Goal: Information Seeking & Learning: Learn about a topic

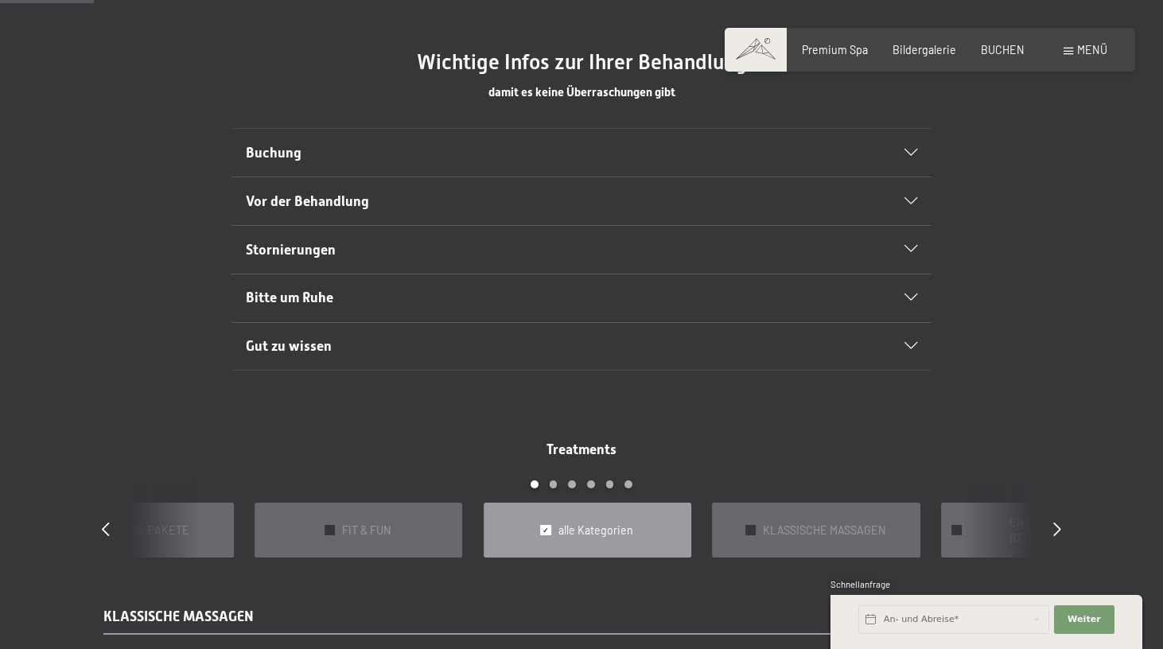
scroll to position [900, 0]
click at [813, 134] on div "Buchung" at bounding box center [582, 151] width 672 height 48
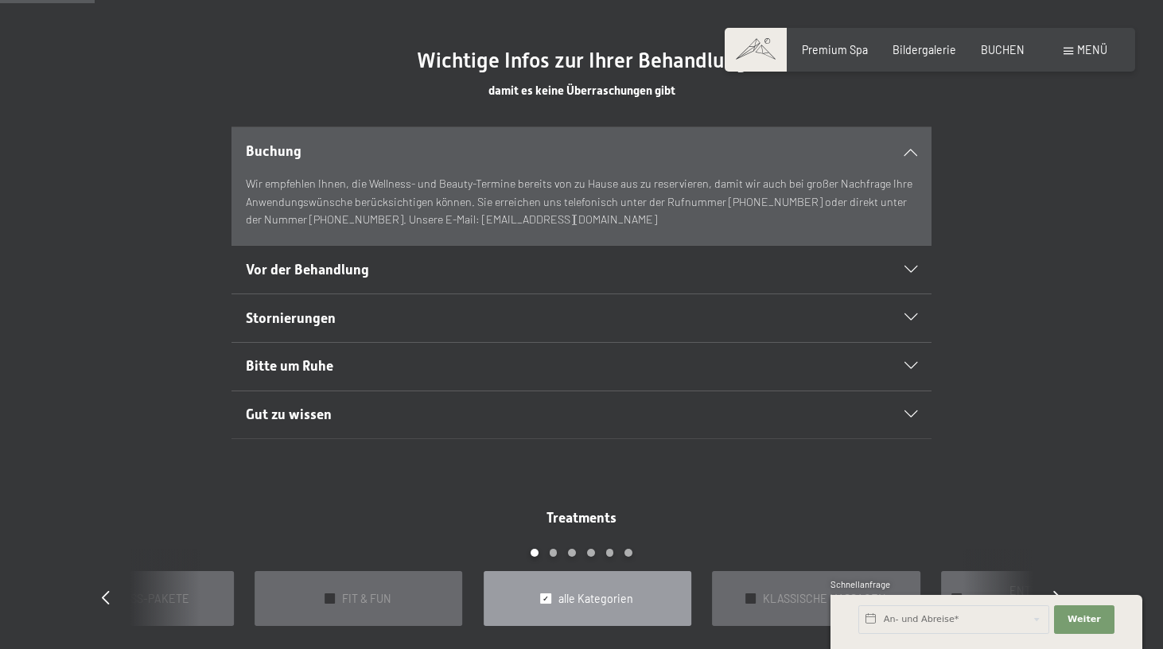
click at [798, 146] on h2 "Buchung" at bounding box center [548, 152] width 605 height 20
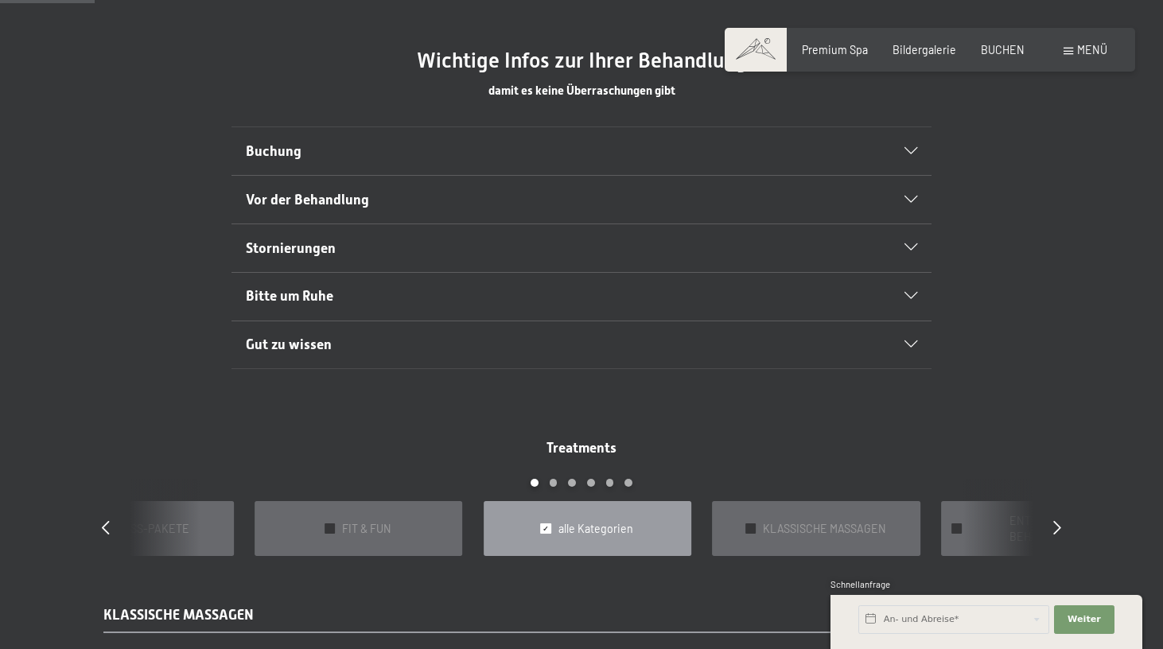
click at [798, 146] on h2 "Buchung" at bounding box center [548, 152] width 605 height 20
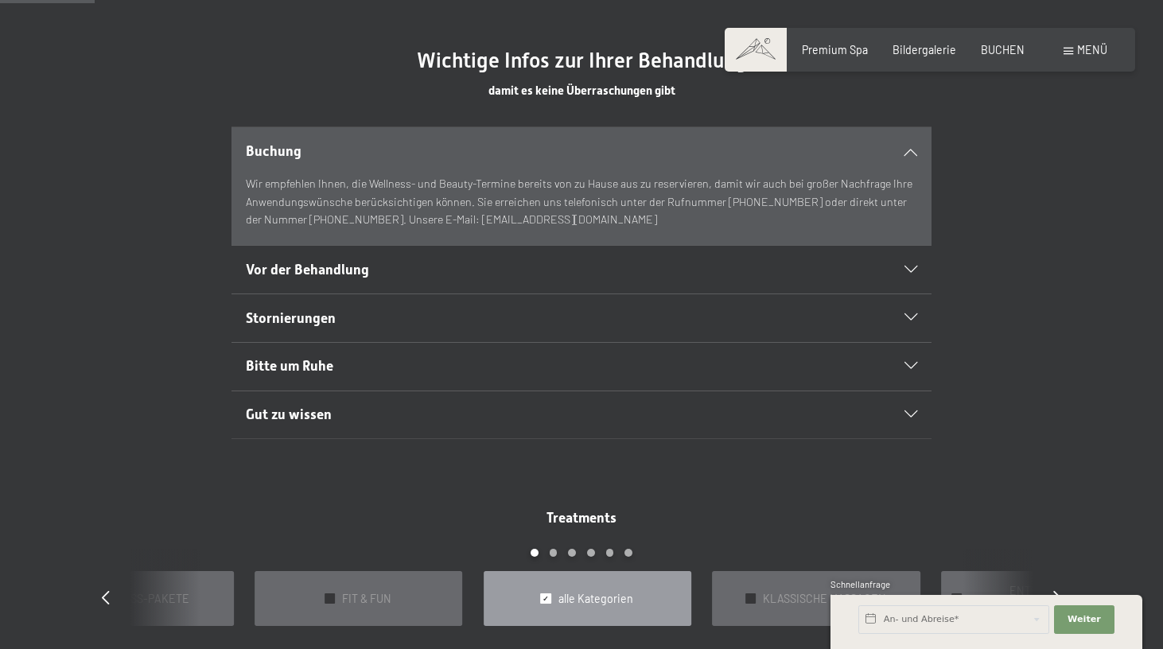
click at [664, 260] on h2 "Vor der Behandlung" at bounding box center [548, 270] width 605 height 20
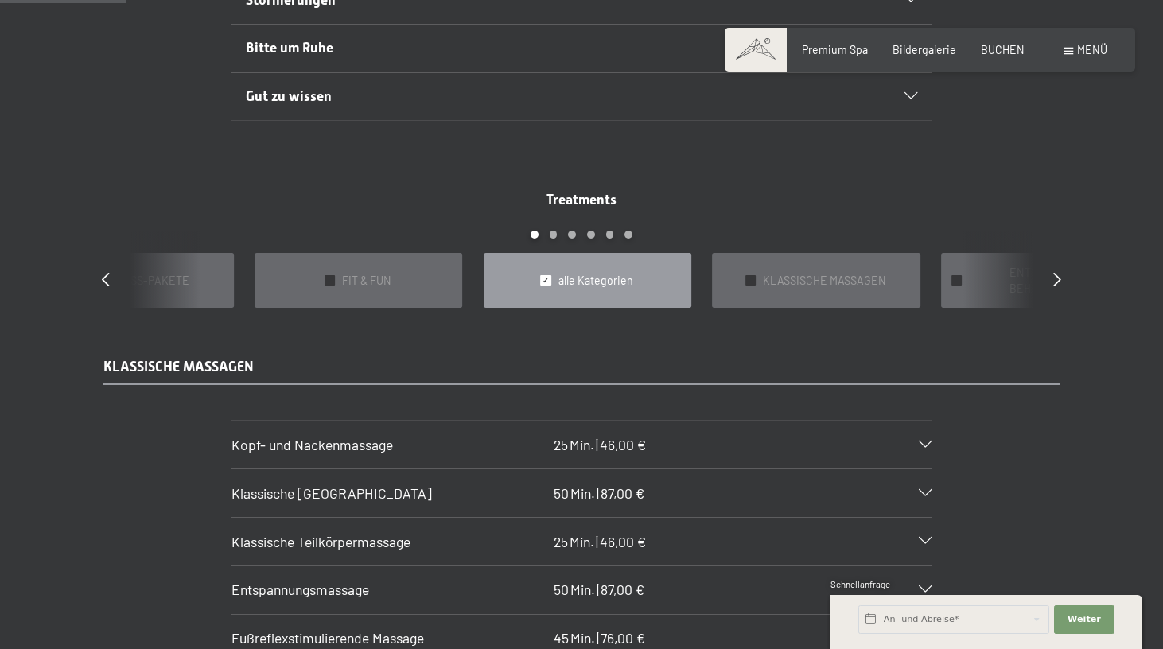
scroll to position [1220, 0]
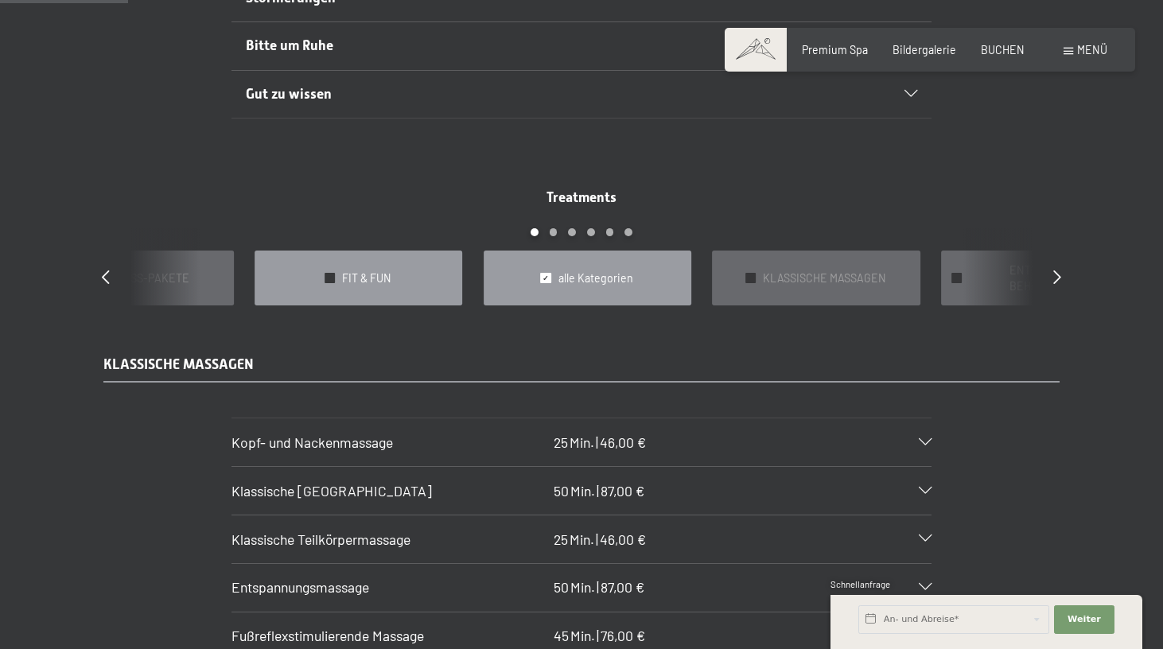
click at [344, 270] on span "FIT & FUN" at bounding box center [366, 278] width 49 height 16
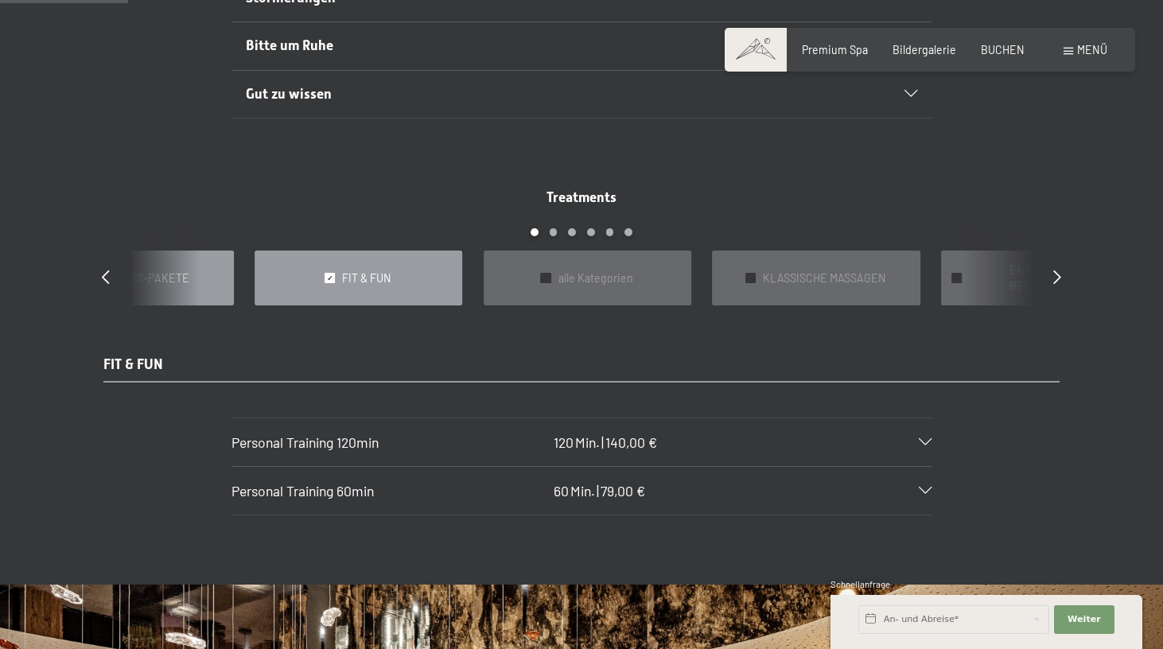
click at [194, 251] on div "✓ WELLNESS-PAKETE" at bounding box center [130, 279] width 208 height 56
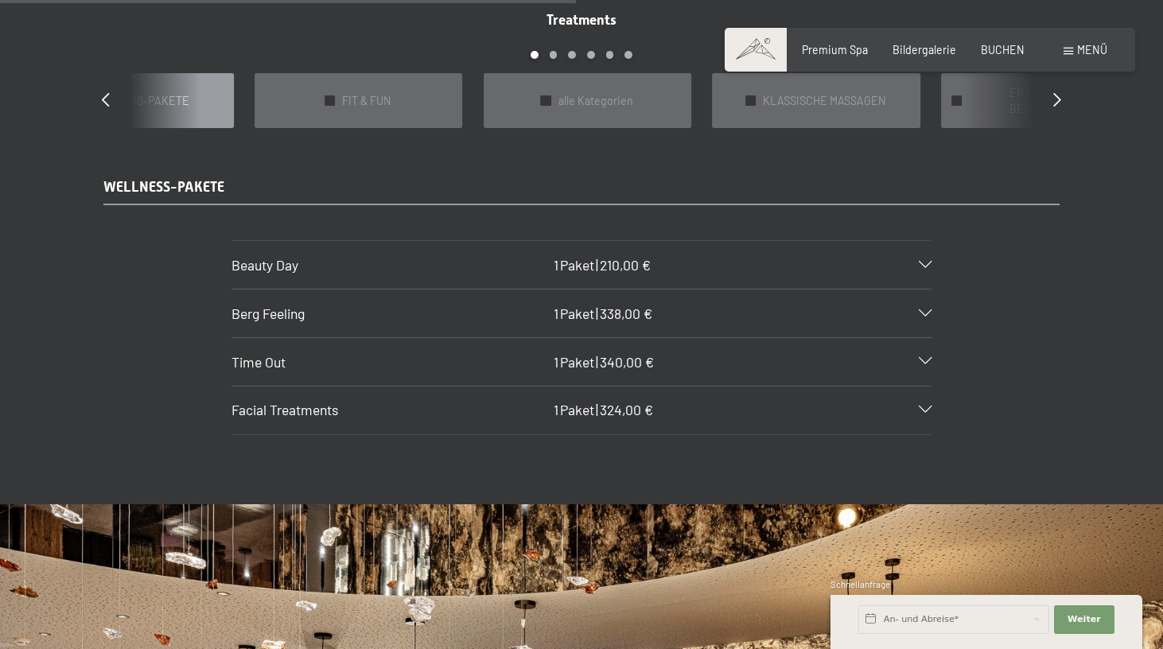
scroll to position [1410, 0]
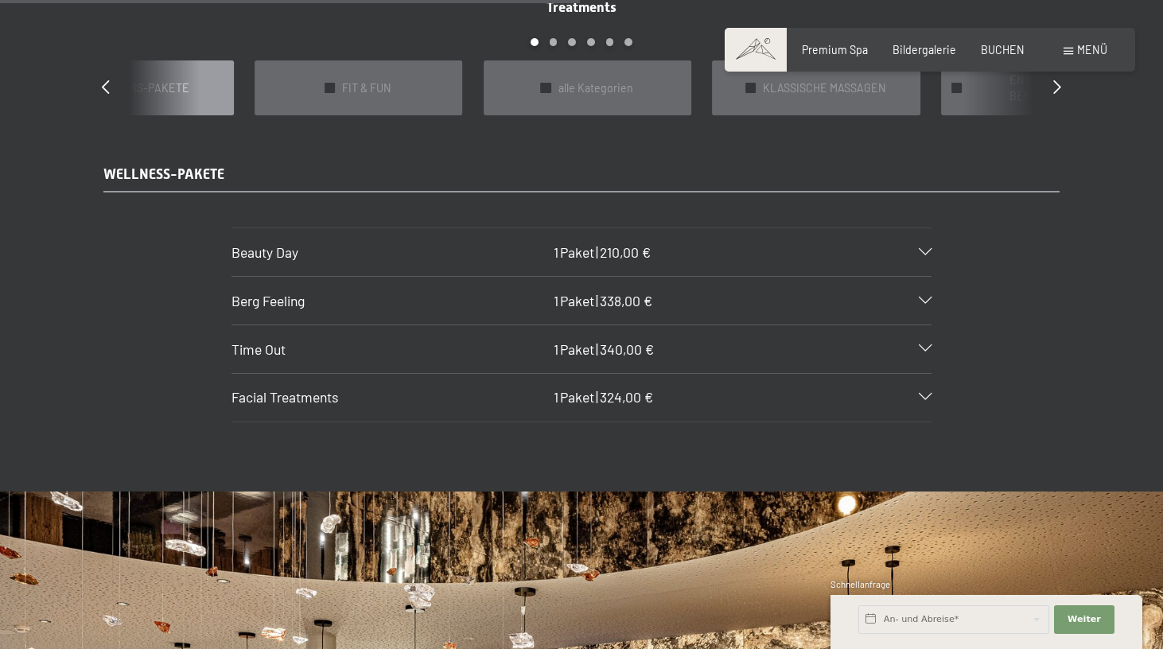
click at [323, 243] on h3 "Beauty Day" at bounding box center [388, 253] width 315 height 20
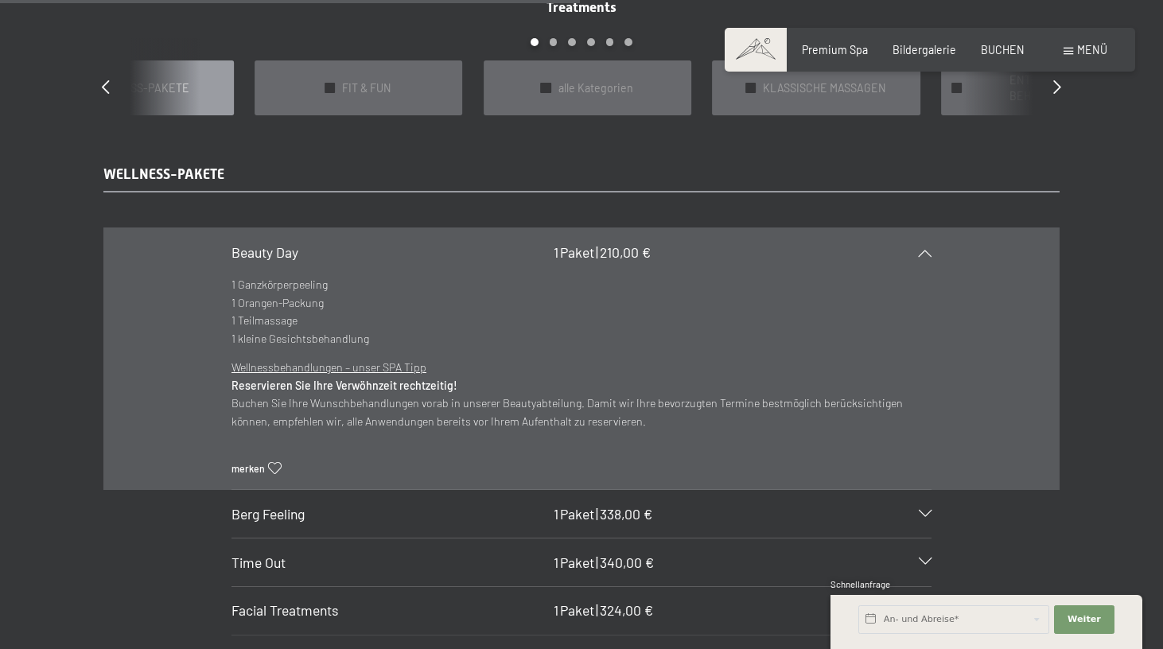
click at [270, 243] on h3 "Beauty Day" at bounding box center [388, 253] width 315 height 20
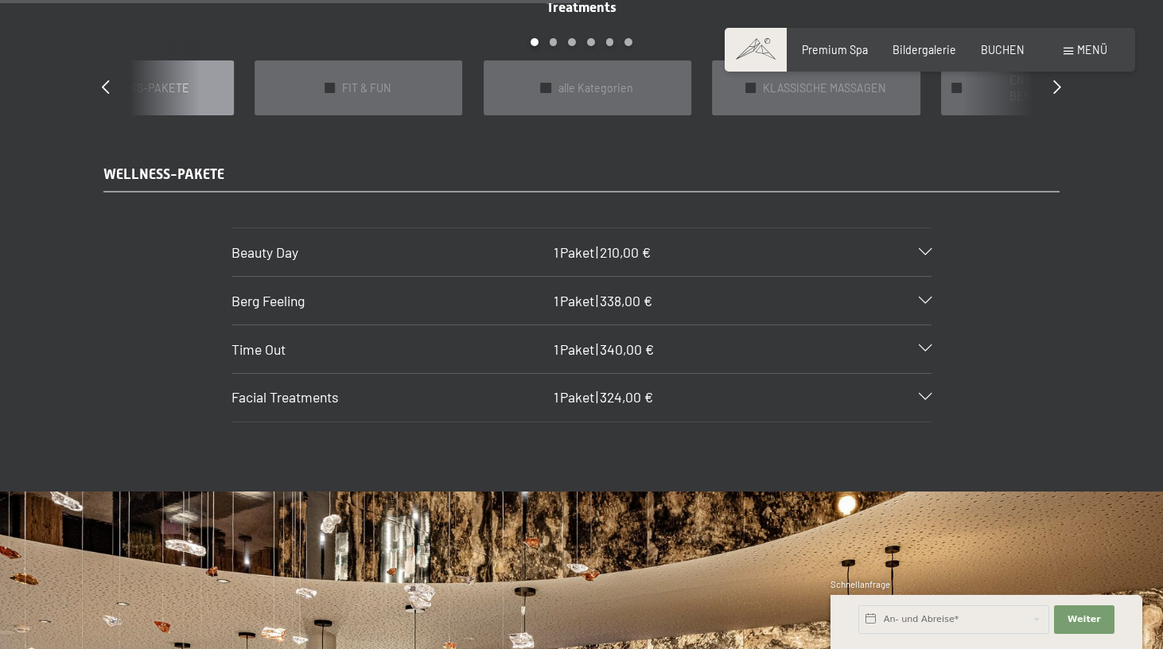
click at [271, 292] on span "Berg Feeling" at bounding box center [267, 300] width 73 height 17
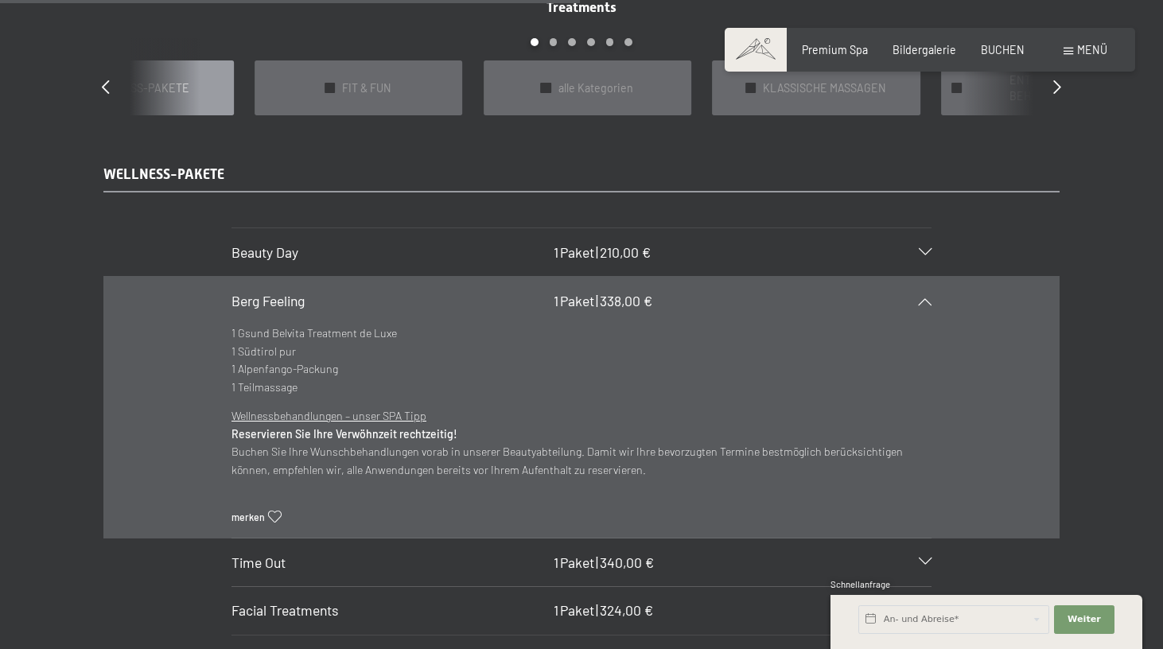
click at [249, 554] on span "Time Out" at bounding box center [258, 562] width 54 height 17
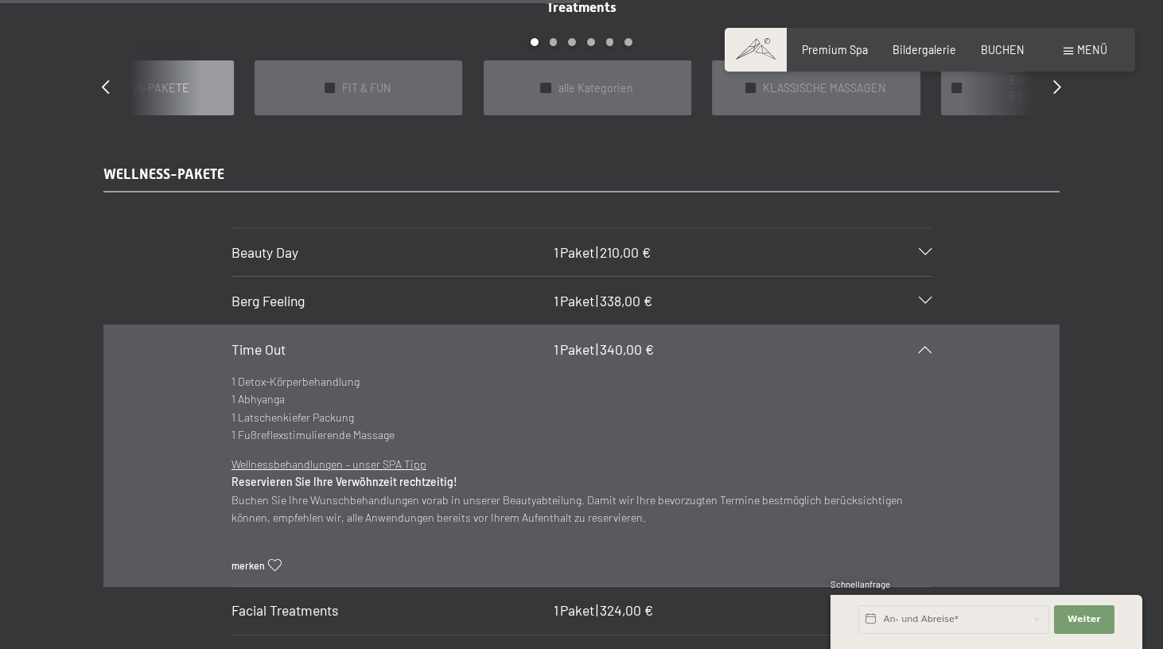
click at [258, 601] on span "Facial Treatments" at bounding box center [284, 609] width 107 height 17
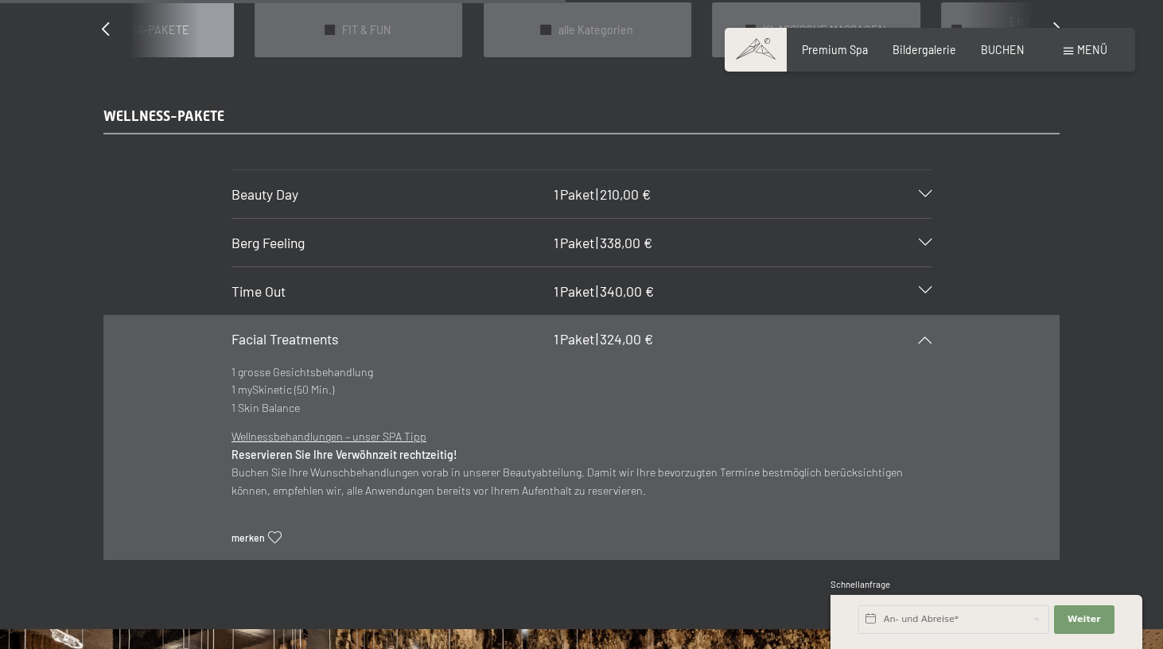
scroll to position [1470, 0]
click at [325, 183] on h3 "Beauty Day" at bounding box center [388, 193] width 315 height 20
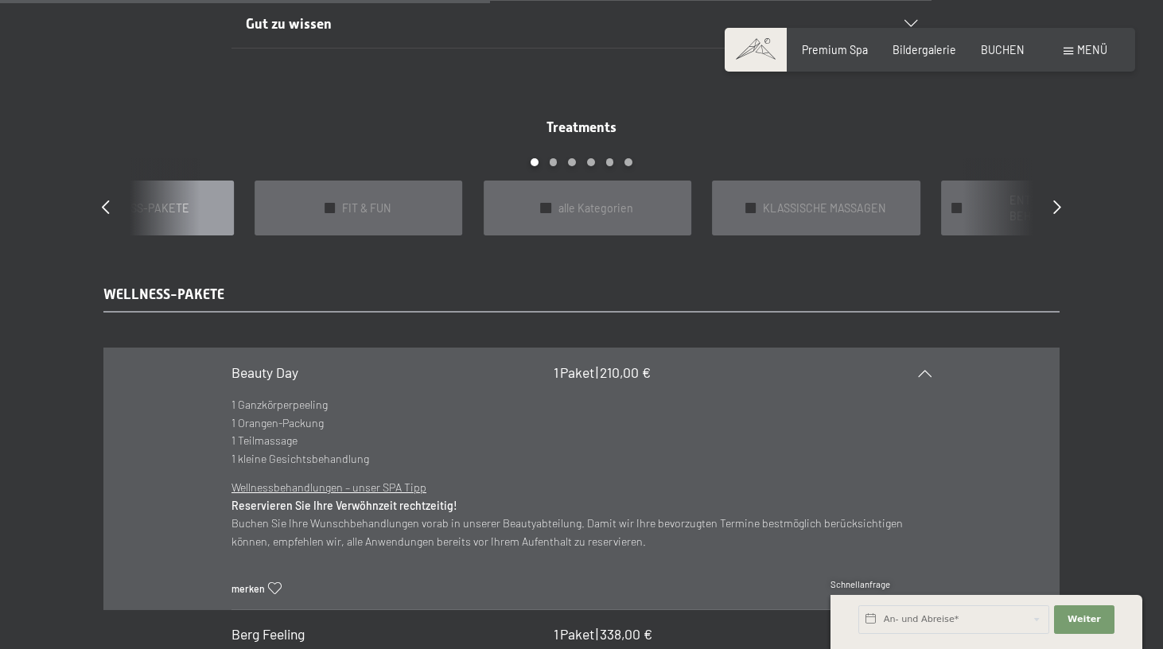
scroll to position [1299, 0]
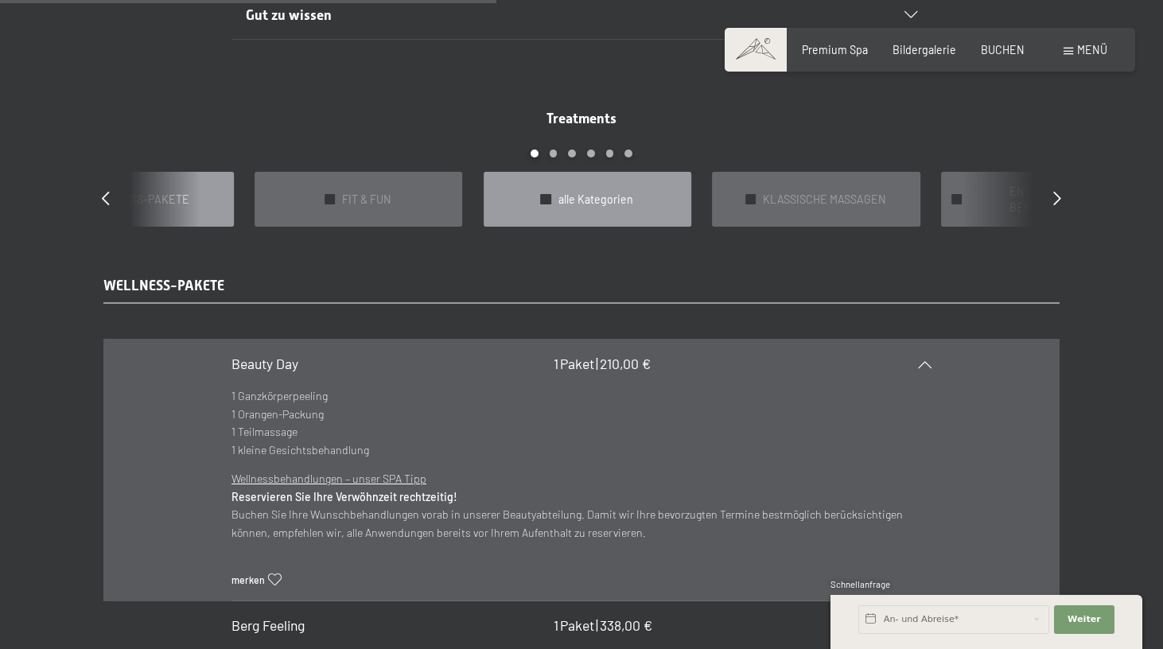
click at [558, 183] on div "✓ alle Kategorien" at bounding box center [588, 200] width 208 height 56
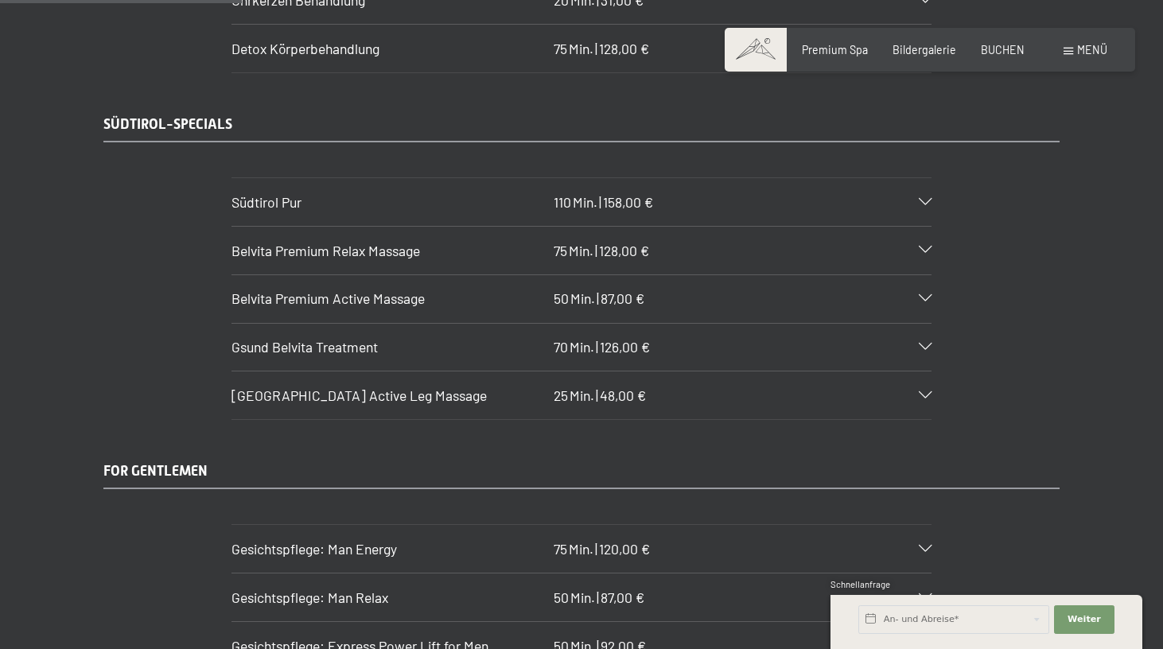
scroll to position [2358, 0]
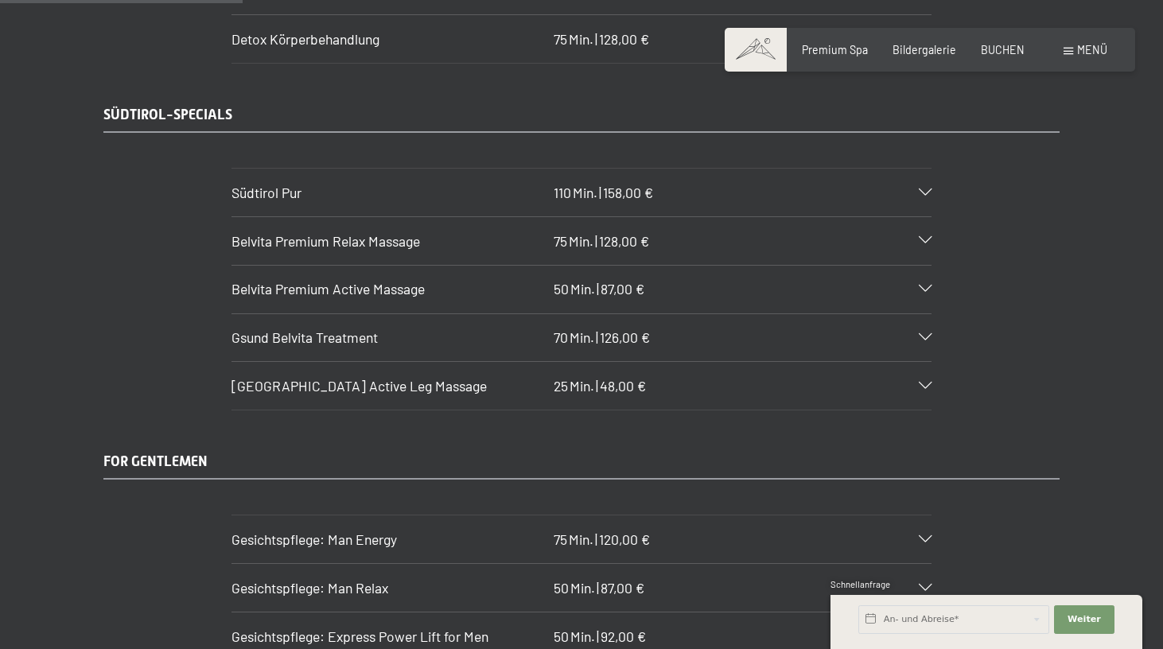
click at [398, 183] on h3 "Südtirol Pur" at bounding box center [388, 193] width 315 height 20
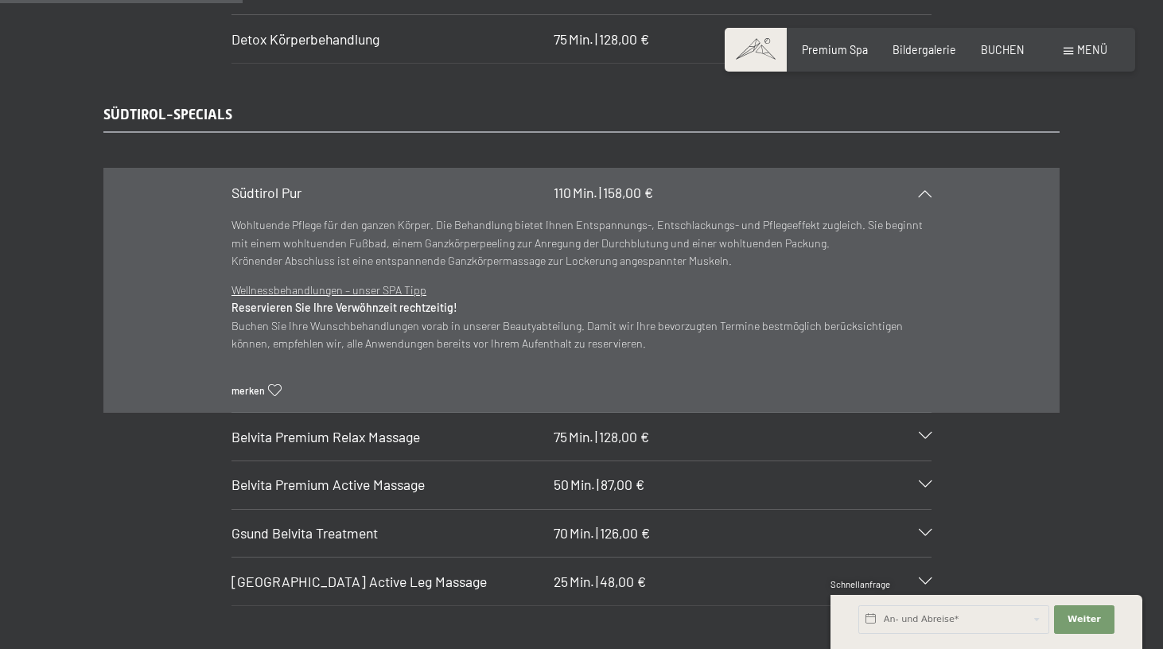
click at [391, 183] on h3 "Südtirol Pur" at bounding box center [388, 193] width 315 height 20
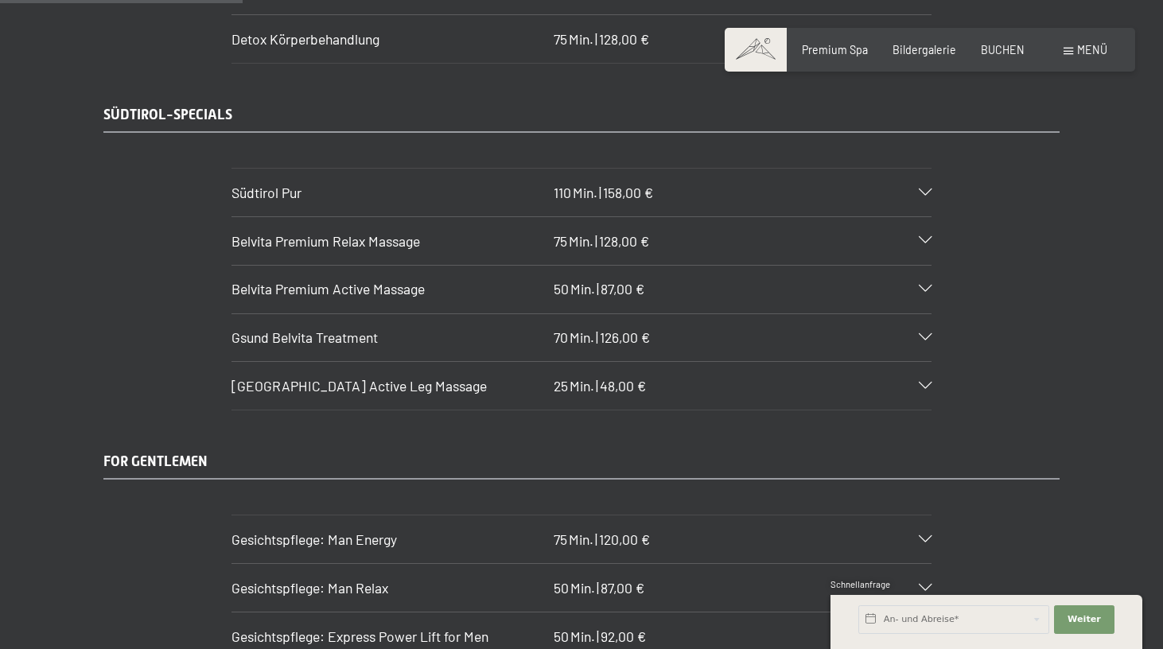
click at [389, 183] on h3 "Südtirol Pur" at bounding box center [388, 193] width 315 height 20
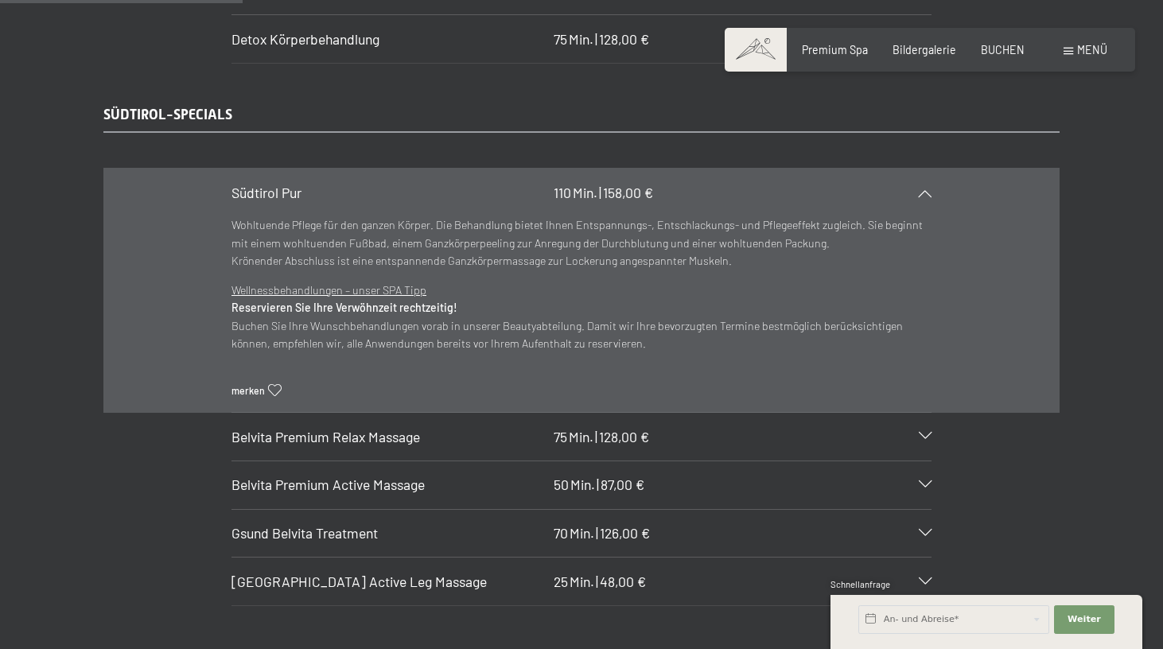
click at [365, 183] on h3 "Südtirol Pur" at bounding box center [388, 193] width 315 height 20
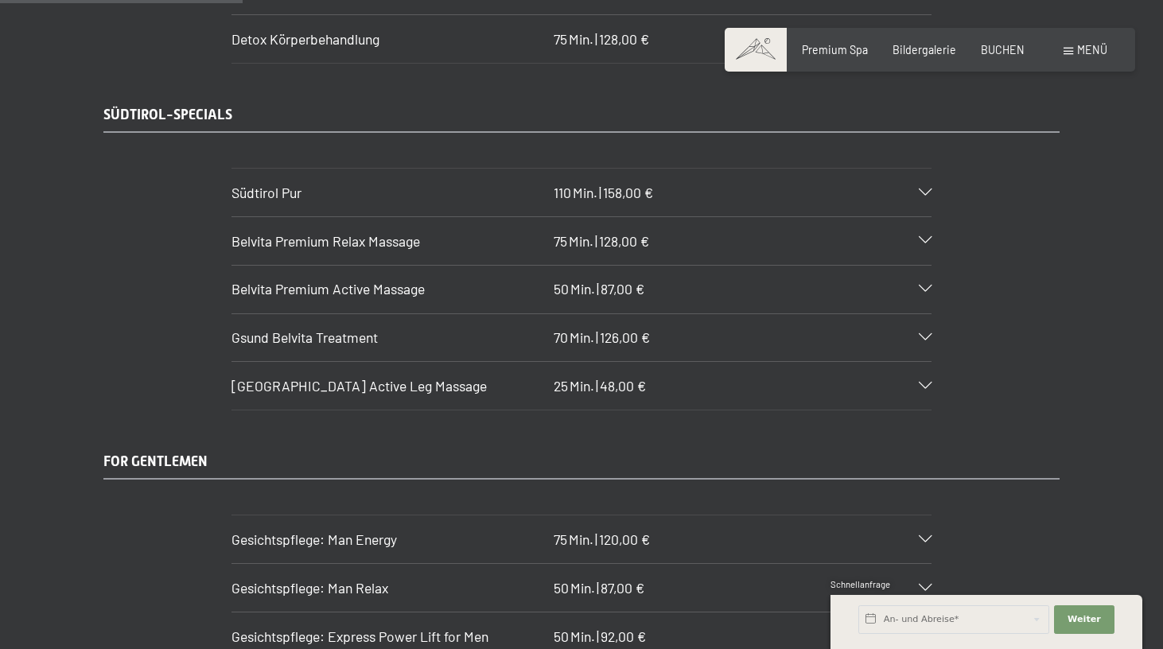
click at [348, 232] on span "Belvita Premium Relax Massage" at bounding box center [325, 240] width 189 height 17
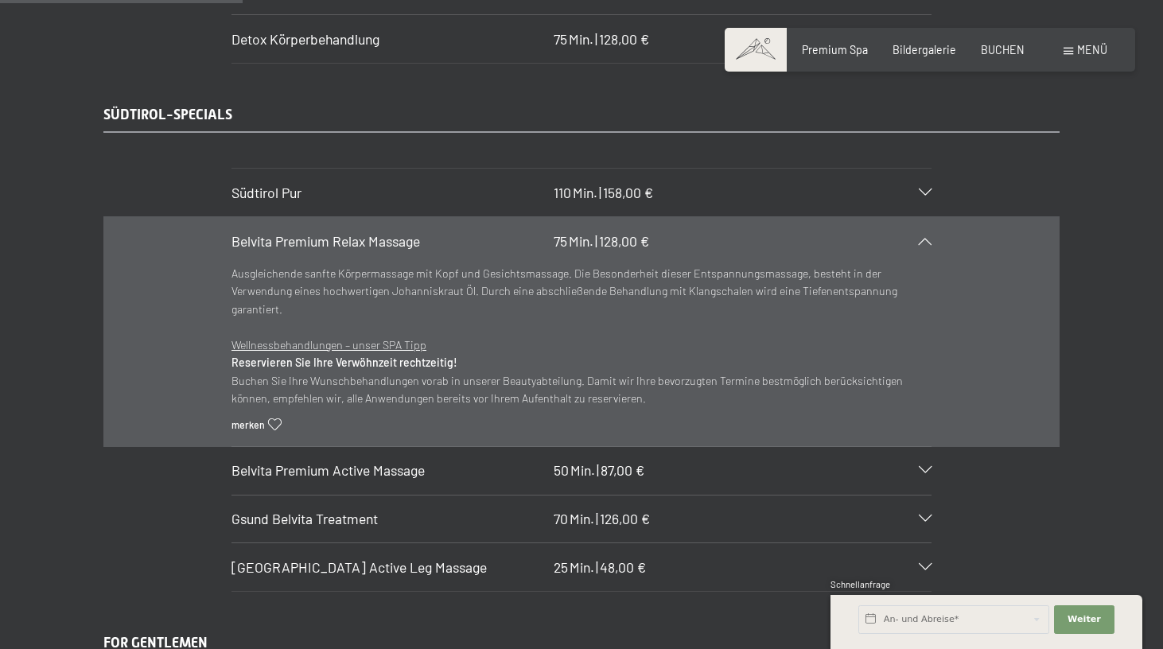
click at [351, 232] on span "Belvita Premium Relax Massage" at bounding box center [325, 240] width 189 height 17
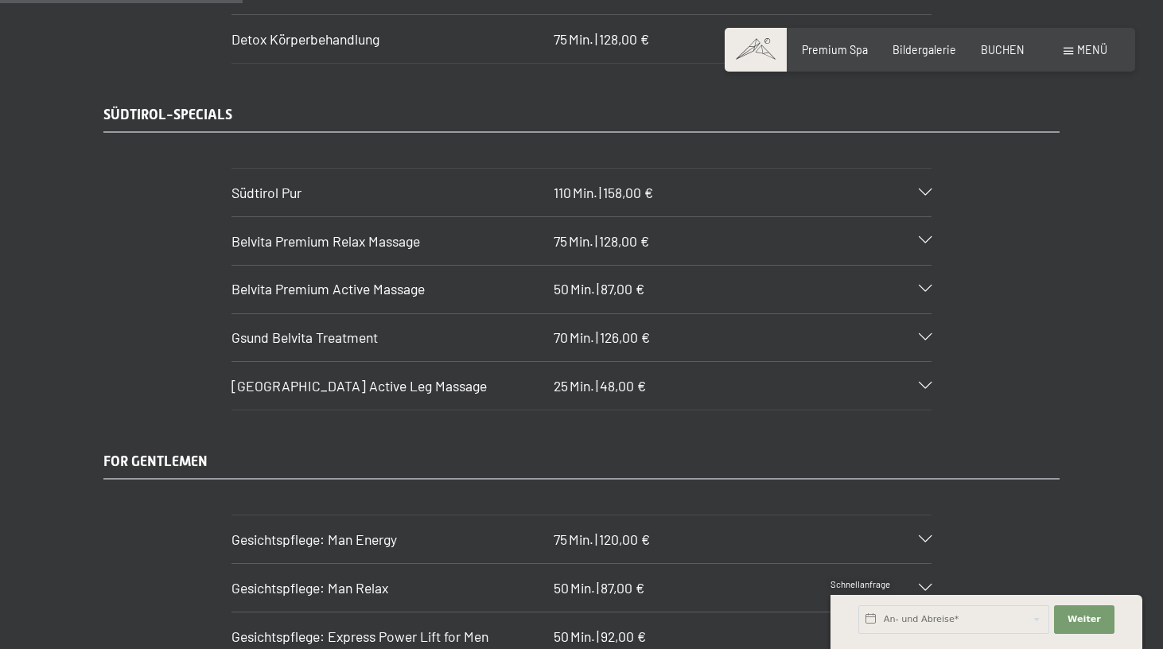
click at [332, 280] on span "Belvita Premium Active Massage" at bounding box center [327, 288] width 193 height 17
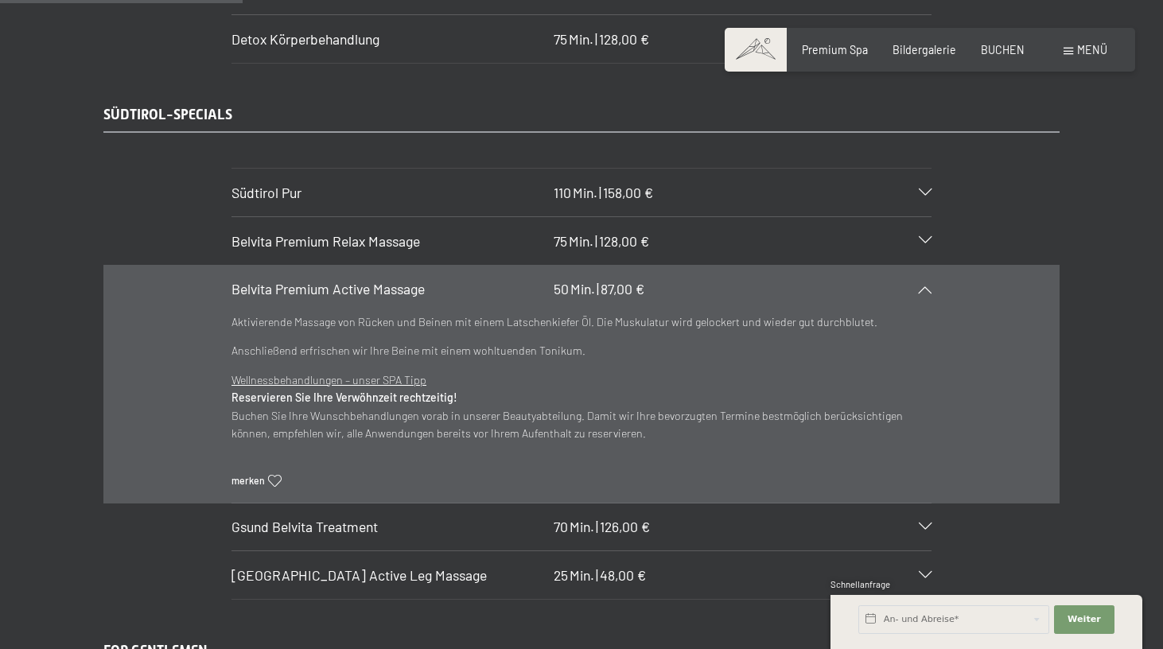
click at [332, 280] on span "Belvita Premium Active Massage" at bounding box center [327, 288] width 193 height 17
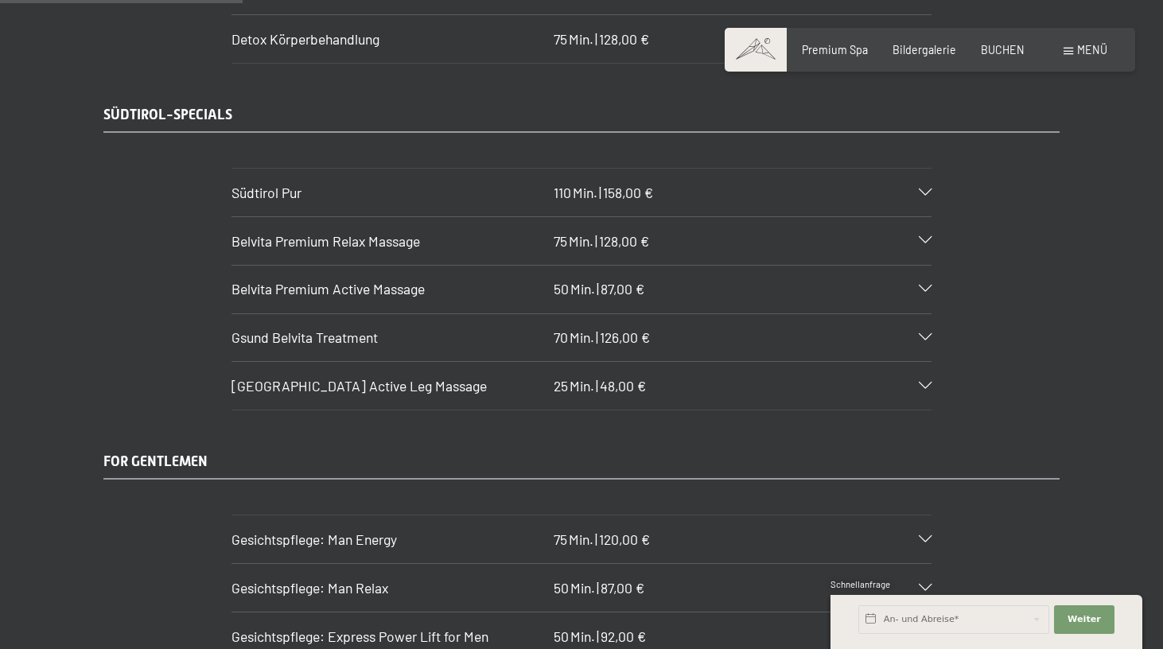
click at [320, 329] on span "Gsund Belvita Treatment" at bounding box center [304, 337] width 146 height 17
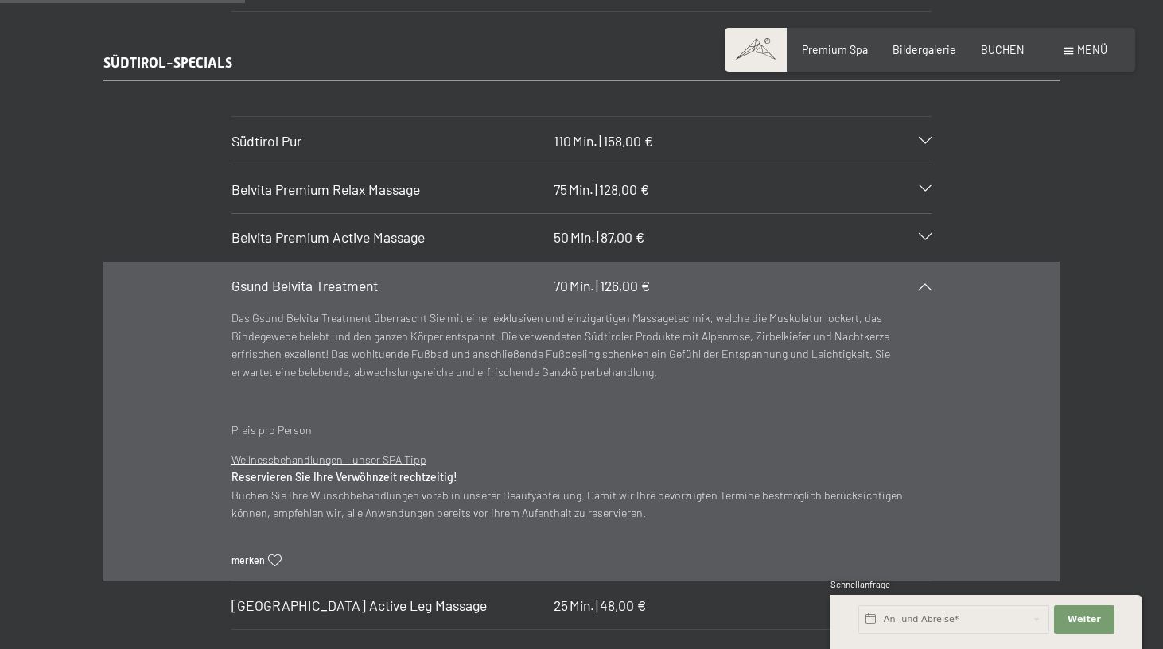
scroll to position [2413, 0]
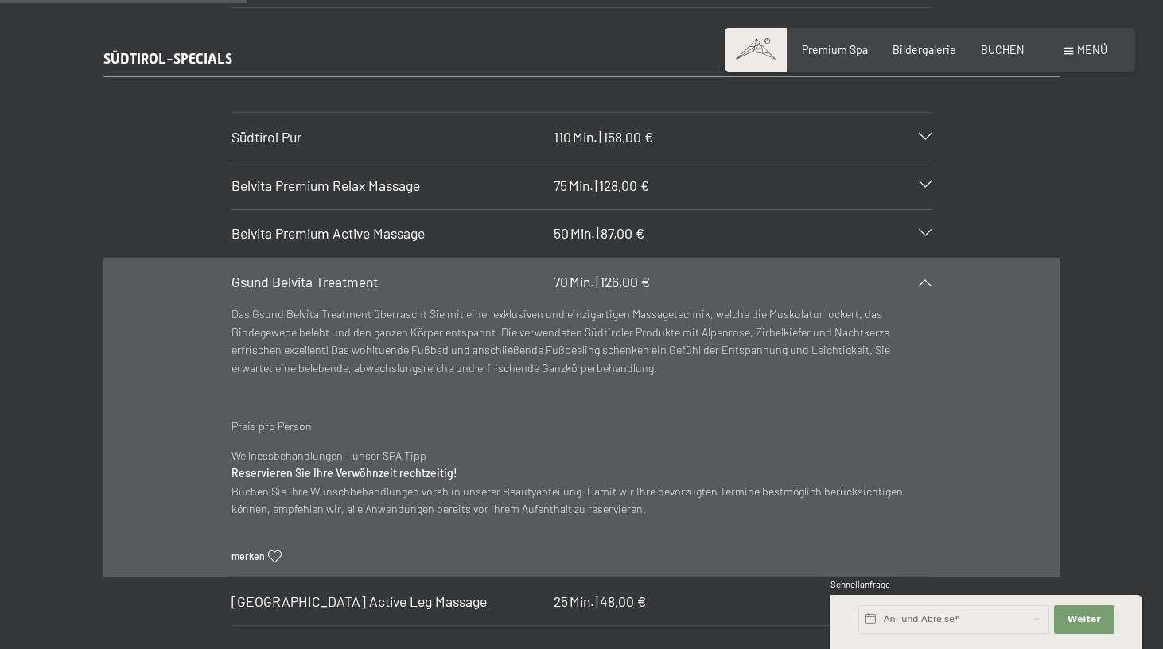
click at [333, 273] on span "Gsund Belvita Treatment" at bounding box center [304, 281] width 146 height 17
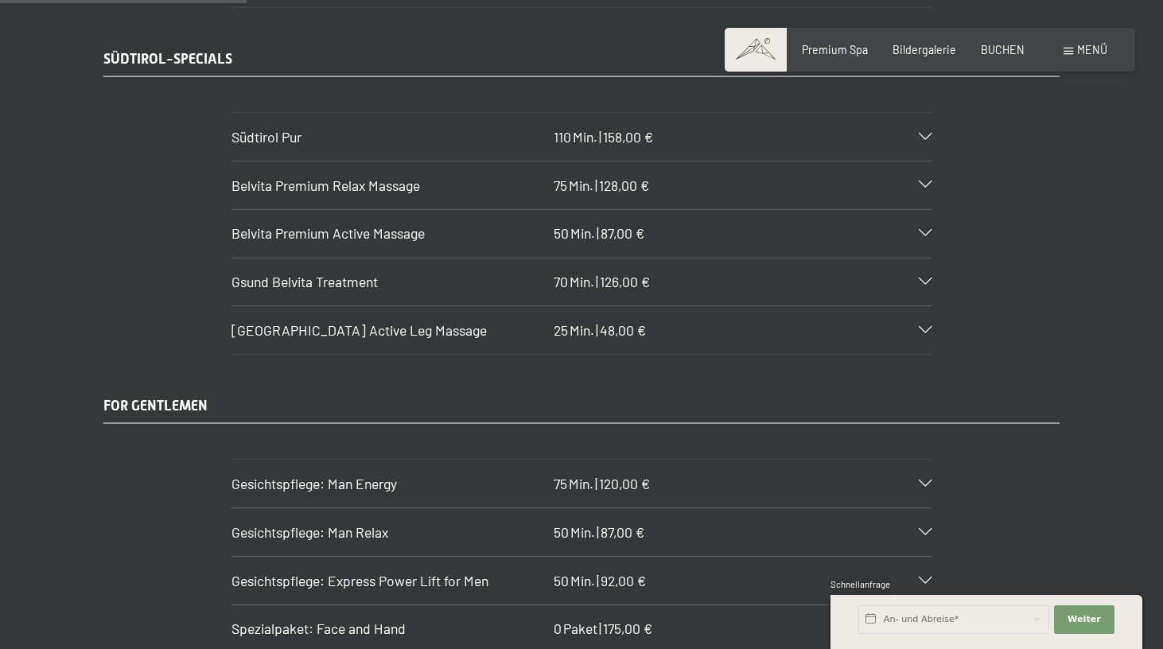
click at [321, 321] on span "[GEOGRAPHIC_DATA] Active Leg Massage" at bounding box center [358, 329] width 255 height 17
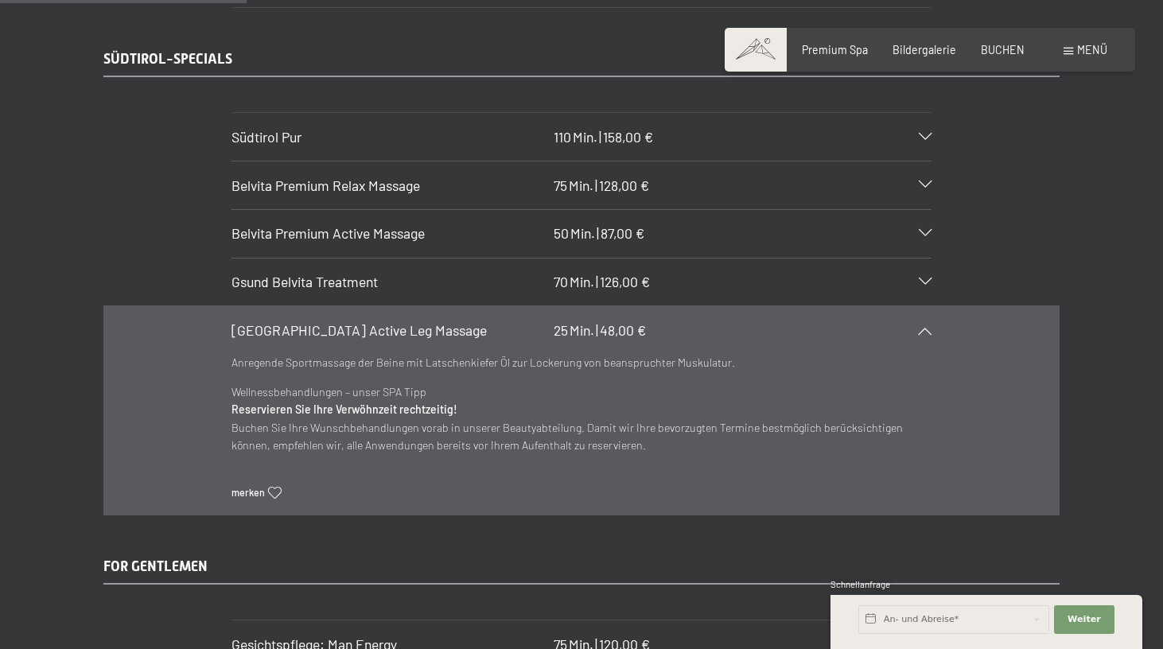
click at [321, 321] on span "[GEOGRAPHIC_DATA] Active Leg Massage" at bounding box center [358, 329] width 255 height 17
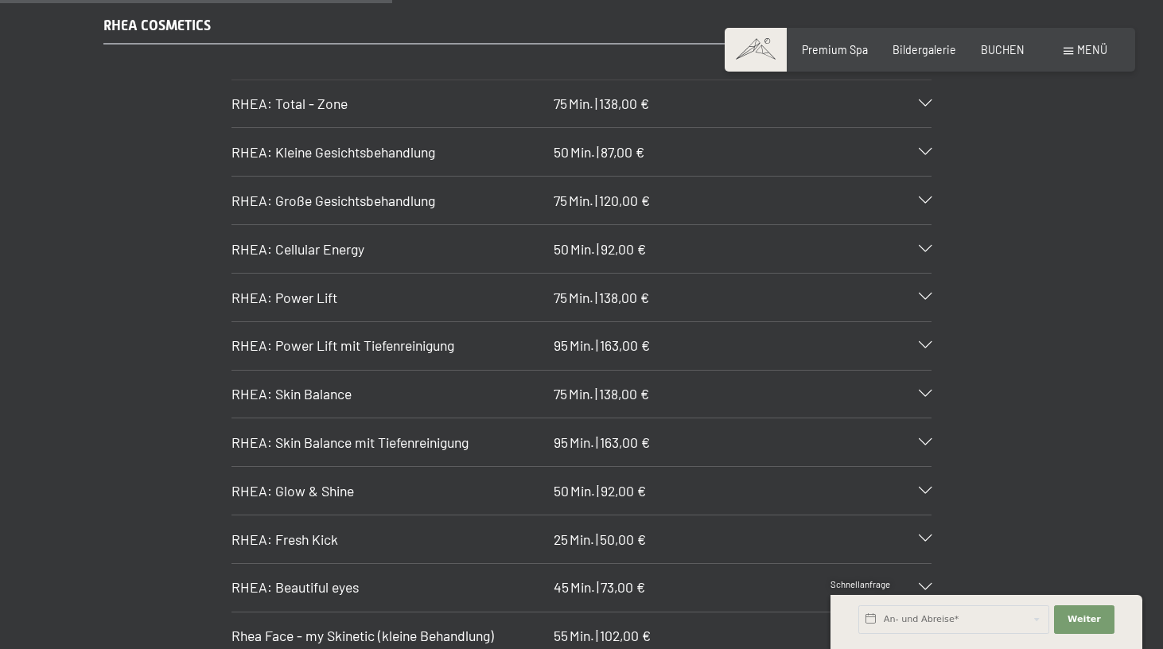
scroll to position [3743, 0]
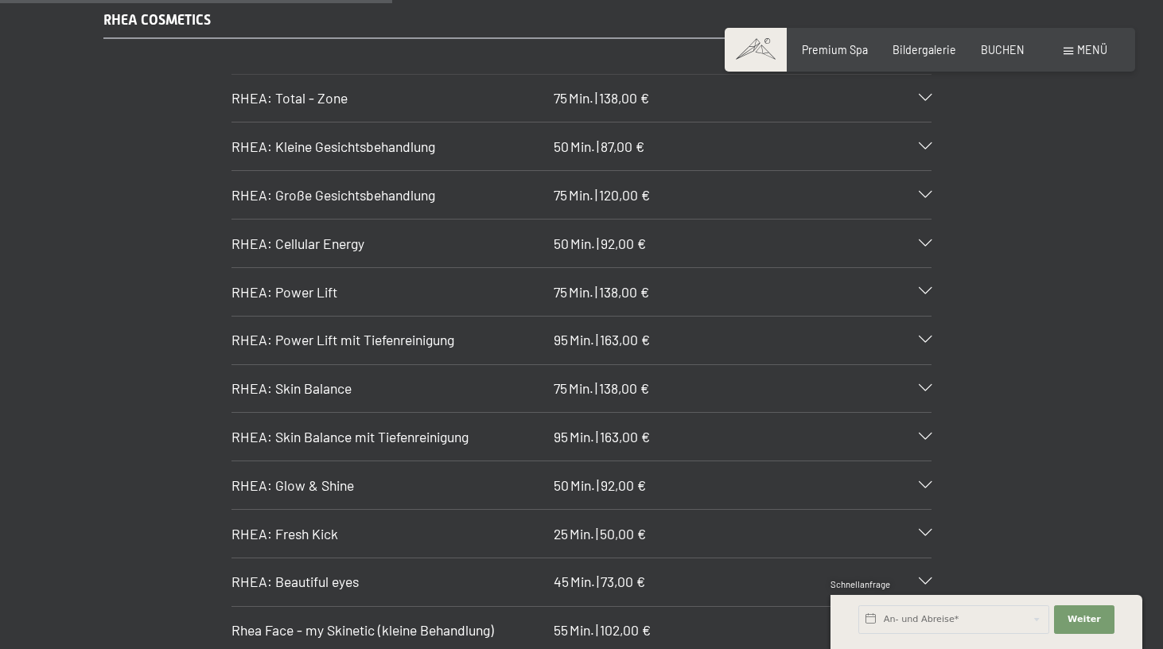
click at [257, 317] on div "RHEA: Power Lift mit Tiefenreinigung 95 Min. | 163,00 €" at bounding box center [581, 341] width 700 height 48
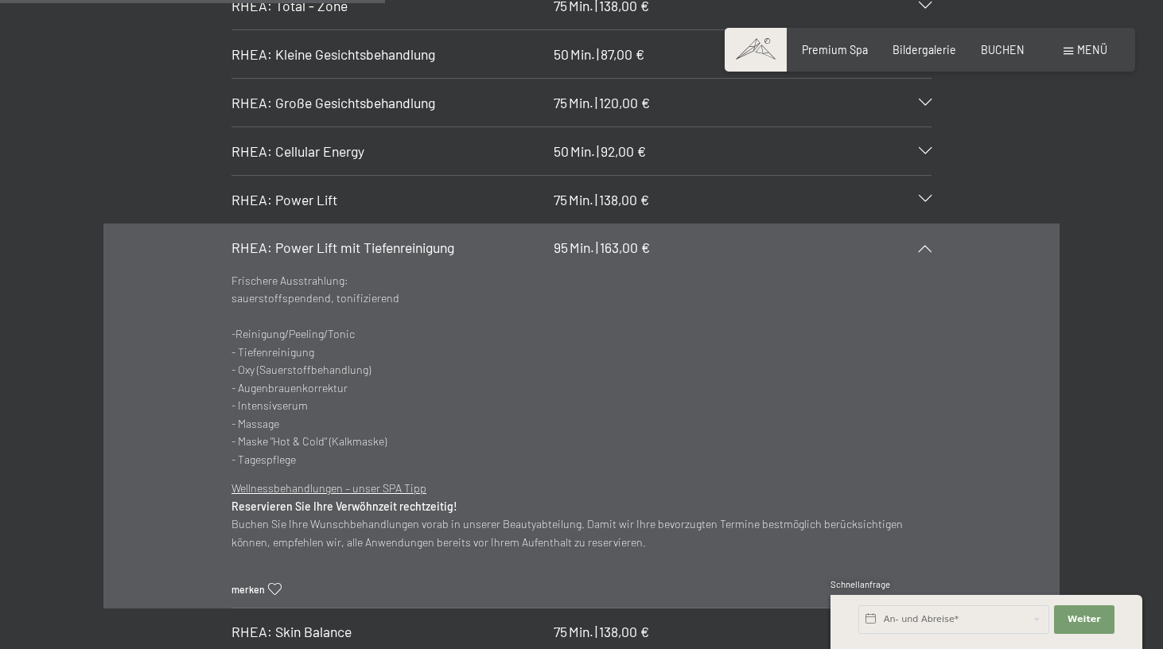
scroll to position [3888, 0]
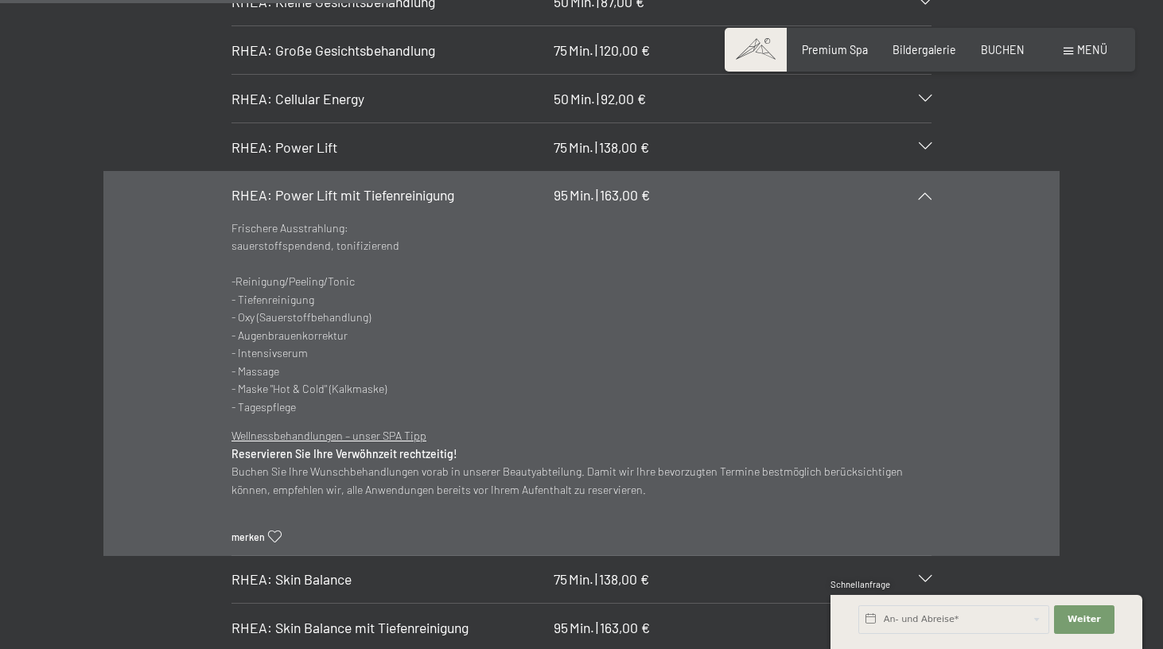
click at [276, 186] on span "RHEA: Power Lift mit Tiefenreinigung" at bounding box center [342, 194] width 223 height 17
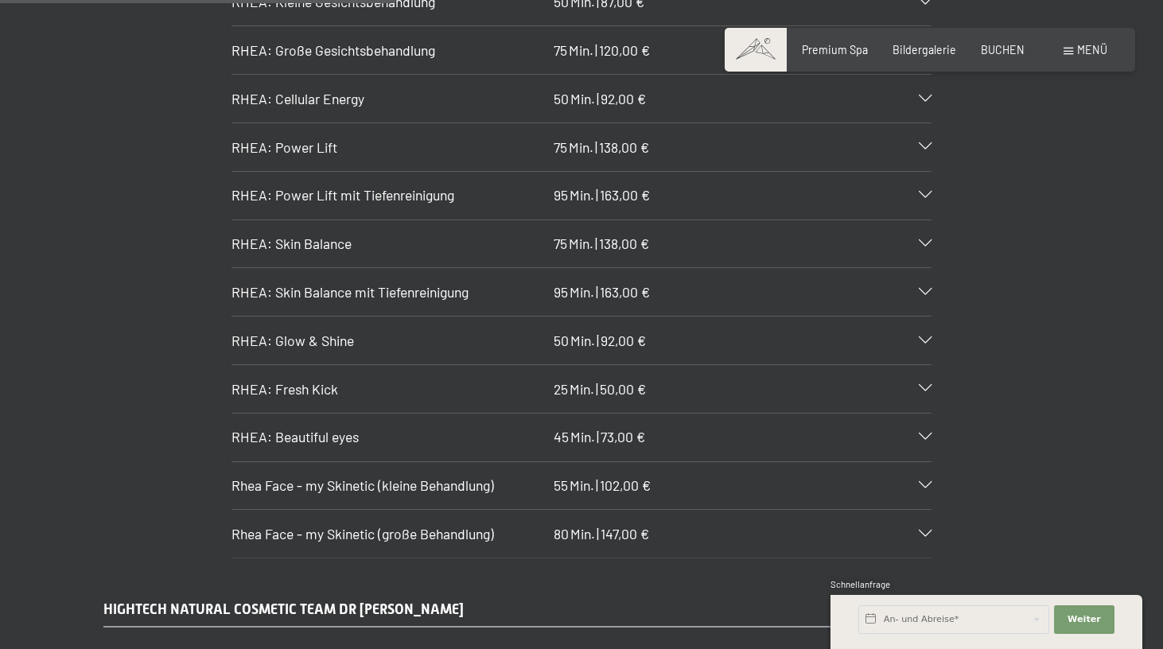
click at [257, 186] on span "RHEA: Power Lift mit Tiefenreinigung" at bounding box center [342, 194] width 223 height 17
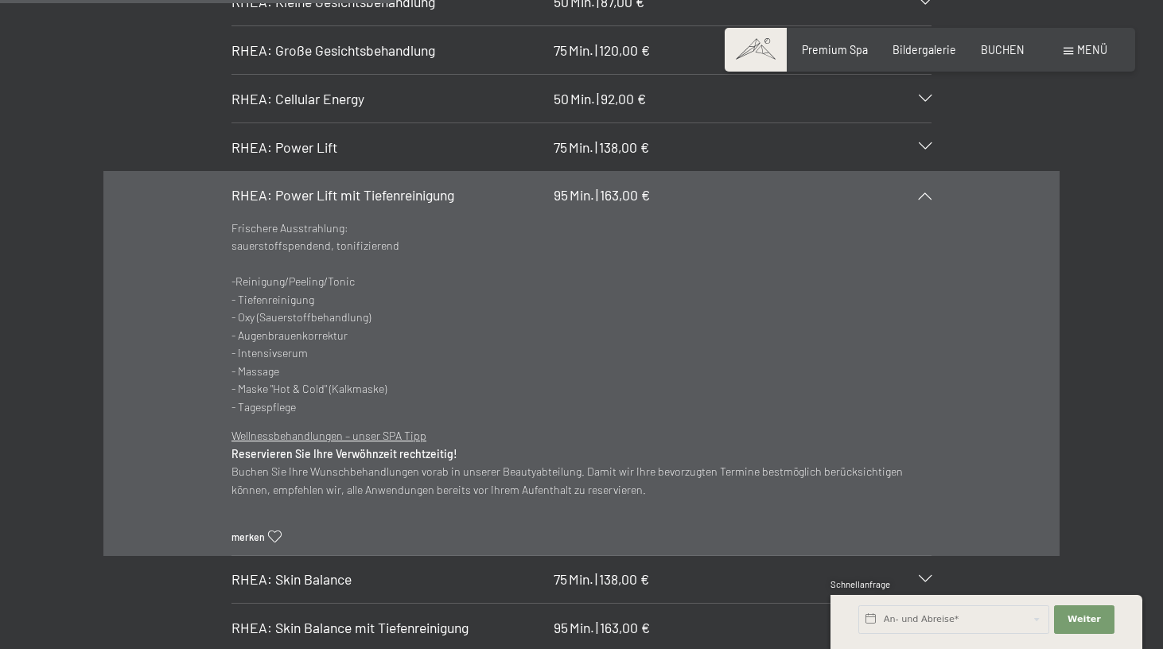
click at [257, 186] on span "RHEA: Power Lift mit Tiefenreinigung" at bounding box center [342, 194] width 223 height 17
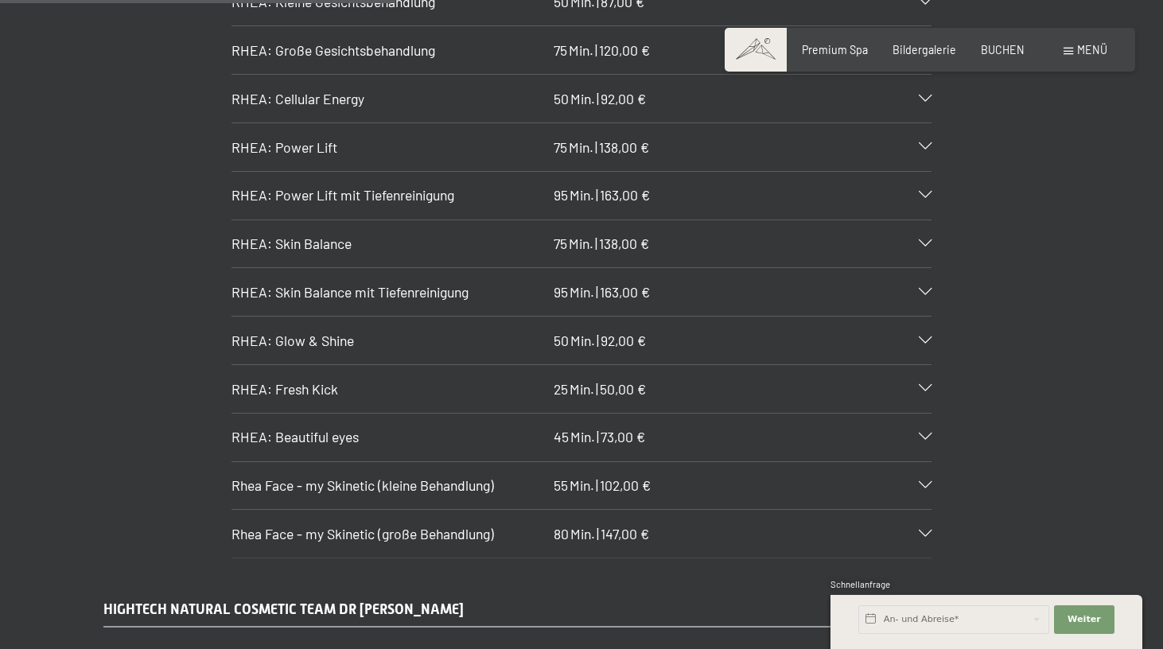
click at [251, 332] on span "RHEA: Glow & Shine" at bounding box center [292, 340] width 122 height 17
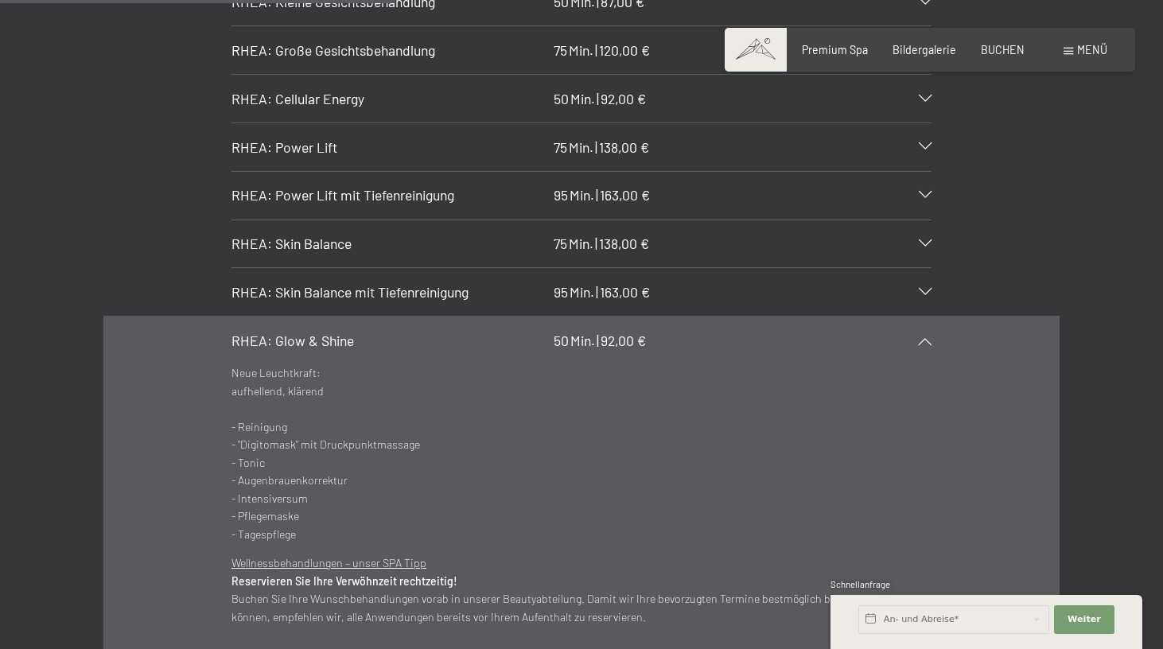
click at [251, 332] on span "RHEA: Glow & Shine" at bounding box center [292, 340] width 122 height 17
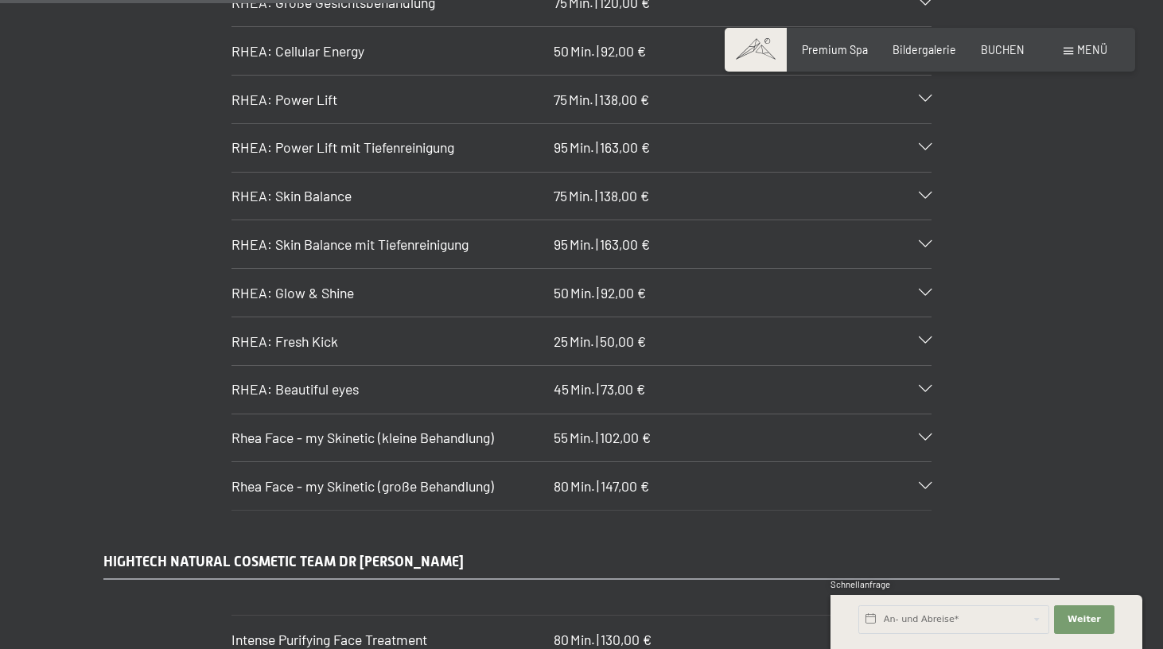
scroll to position [3938, 0]
click at [255, 475] on span "Rhea Face - my Skinetic (große Behandlung)" at bounding box center [362, 483] width 262 height 17
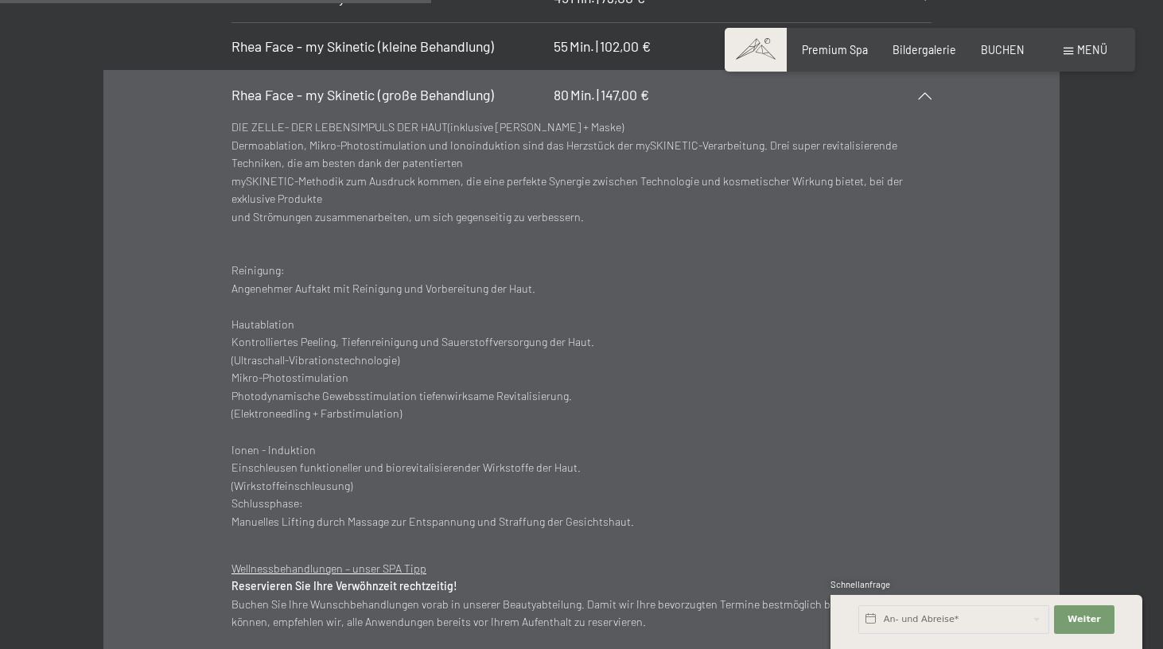
scroll to position [4329, 0]
click at [279, 117] on p "DIE ZELLE- DER LEBENSIMPULS DER HAUT (inklusive manuelle Tiefenreinigung + Mask…" at bounding box center [581, 332] width 700 height 430
copy p "Dermoablation"
click at [626, 117] on p "DIE ZELLE- DER LEBENSIMPULS DER HAUT (inklusive manuelle Tiefenreinigung + Mask…" at bounding box center [581, 332] width 700 height 430
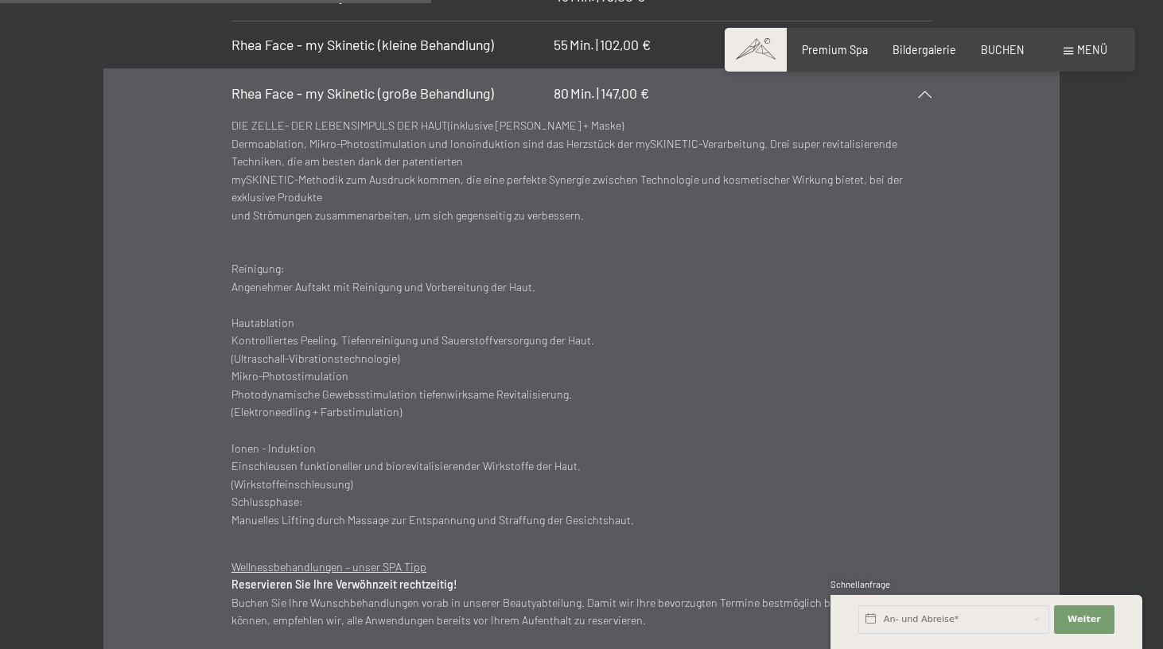
click at [626, 117] on p "DIE ZELLE- DER LEBENSIMPULS DER HAUT (inklusive manuelle Tiefenreinigung + Mask…" at bounding box center [581, 332] width 700 height 430
copy p "mySKINETIC"
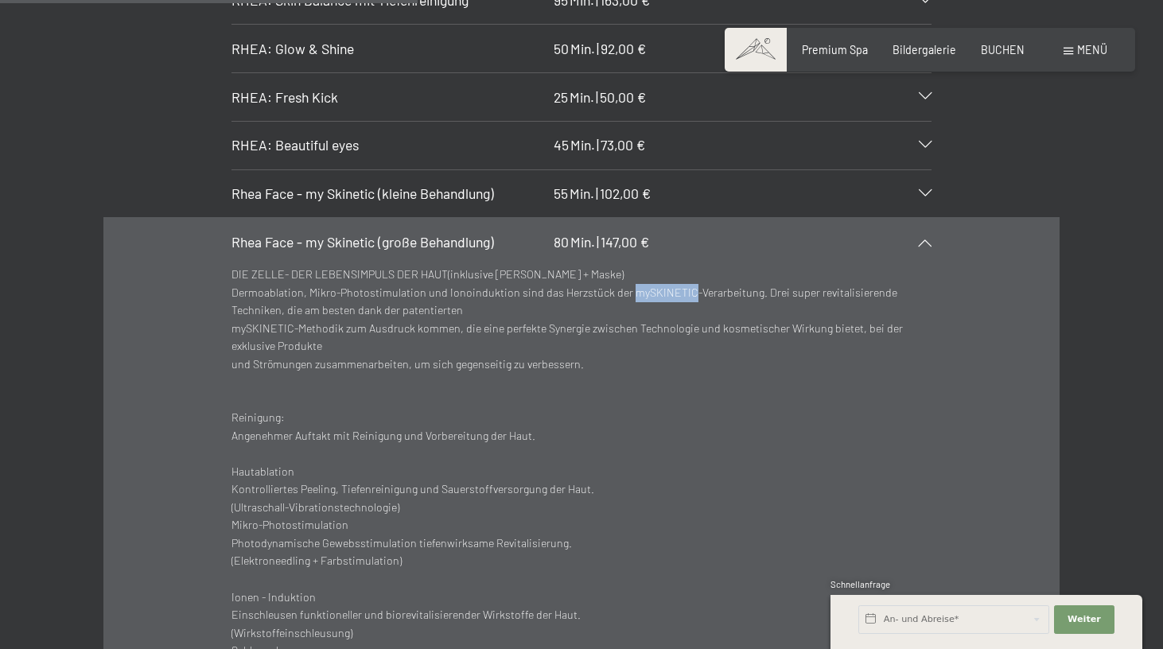
scroll to position [4179, 0]
click at [795, 219] on div "Rhea Face - my Skinetic (große Behandlung) 80 Min. | 147,00 €" at bounding box center [581, 243] width 700 height 48
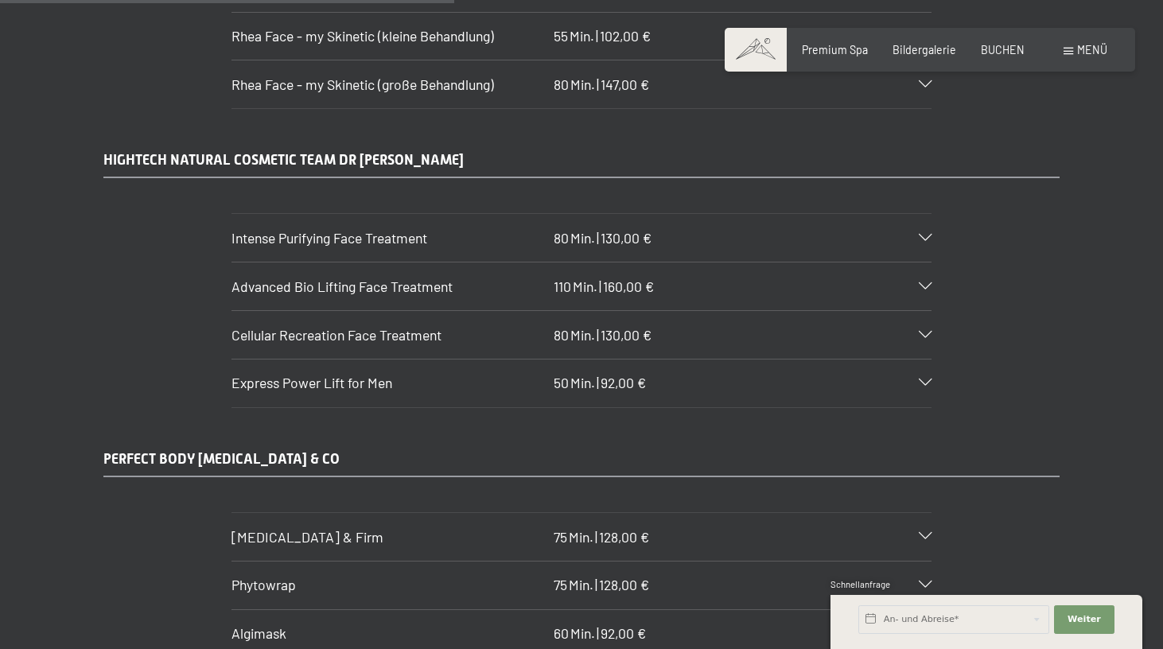
scroll to position [4340, 0]
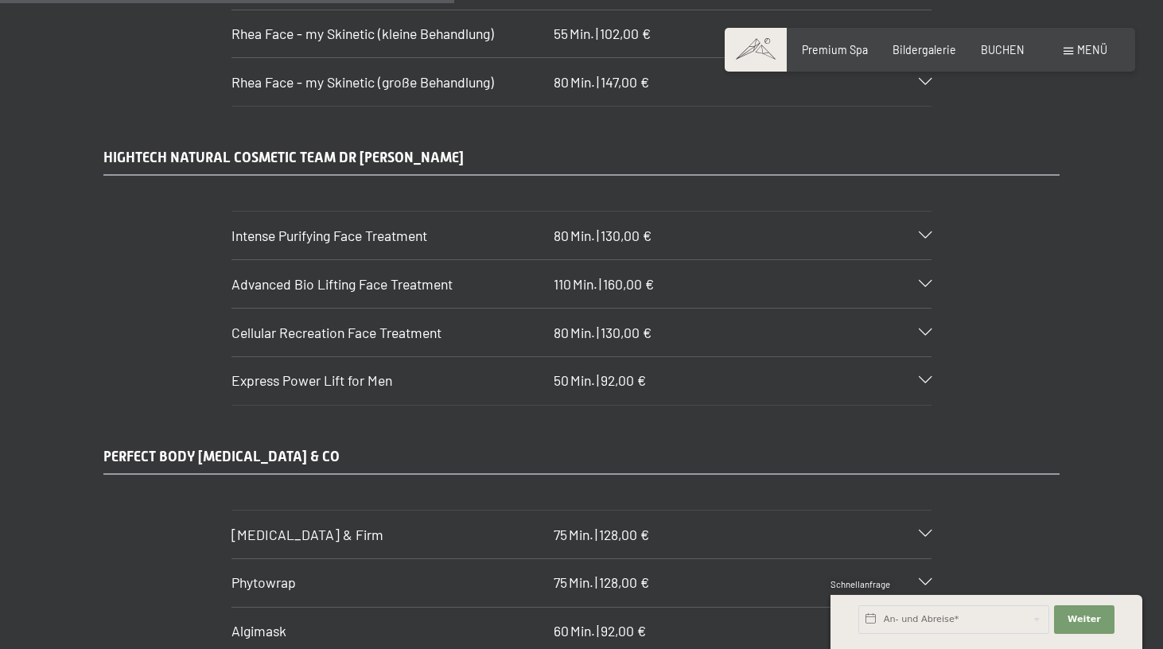
click at [453, 226] on h3 "Intense Purifying Face Treatment" at bounding box center [388, 236] width 315 height 20
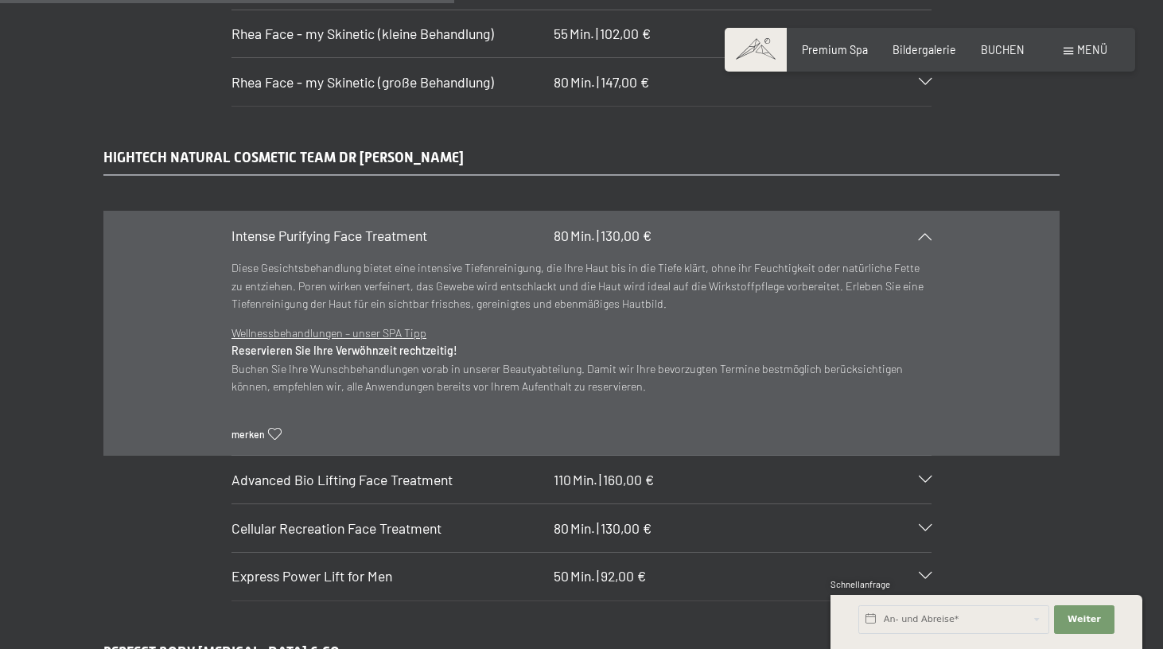
click at [453, 226] on h3 "Intense Purifying Face Treatment" at bounding box center [388, 236] width 315 height 20
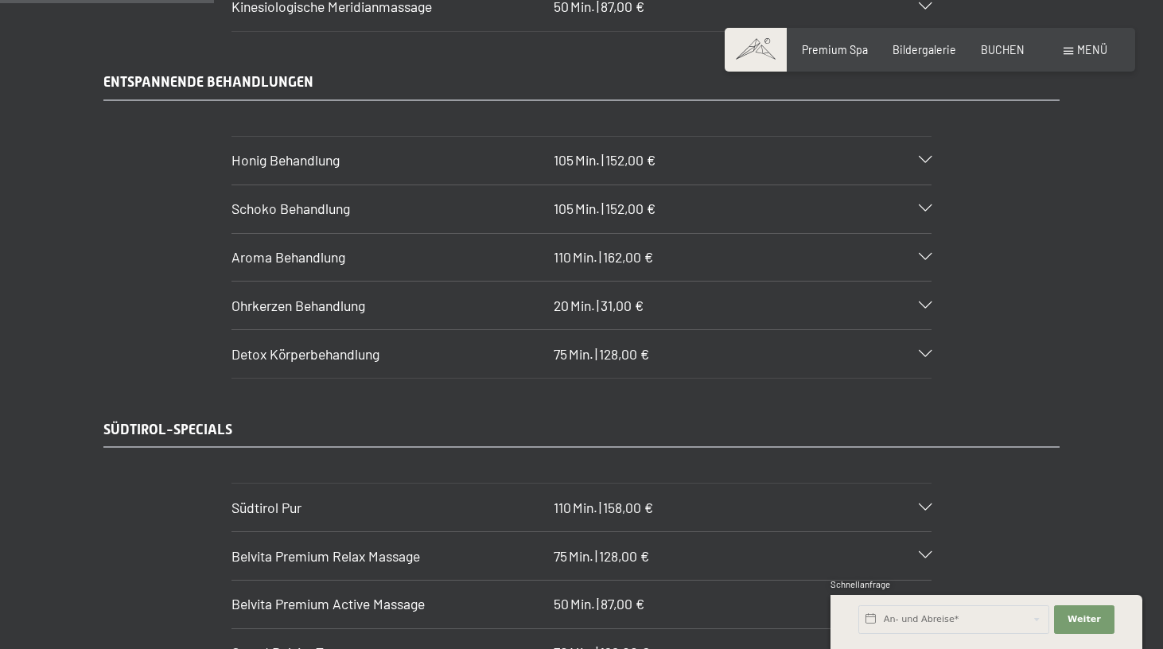
scroll to position [2043, 0]
click at [331, 345] on span "Detox Körperbehandlung" at bounding box center [305, 353] width 148 height 17
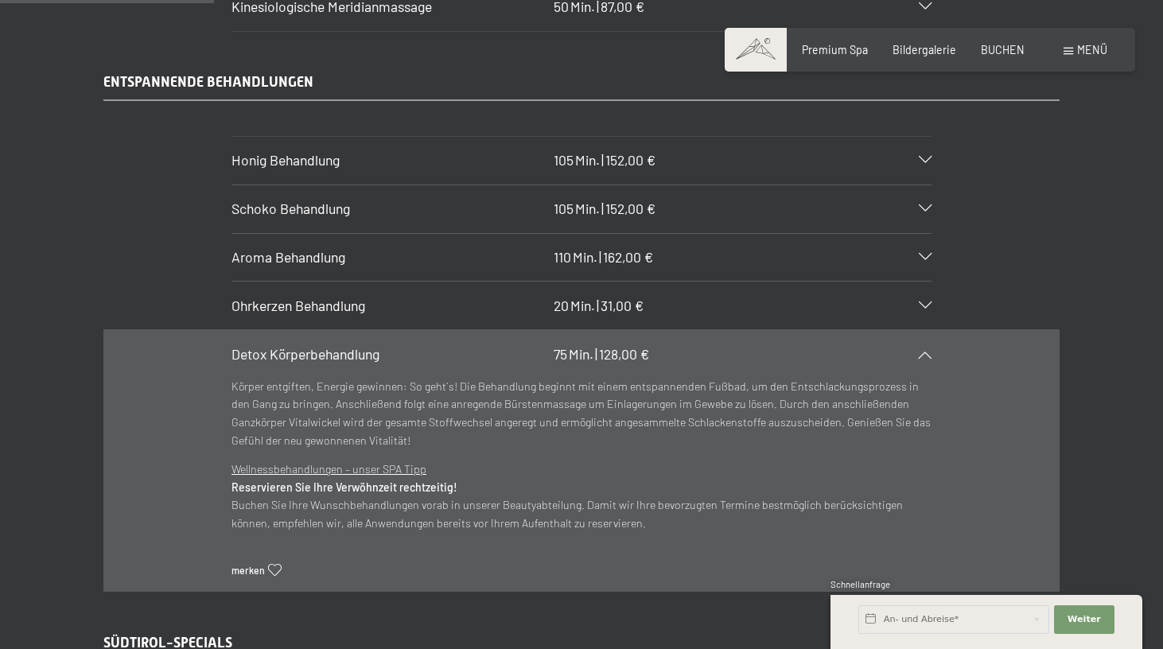
click at [331, 345] on span "Detox Körperbehandlung" at bounding box center [305, 353] width 148 height 17
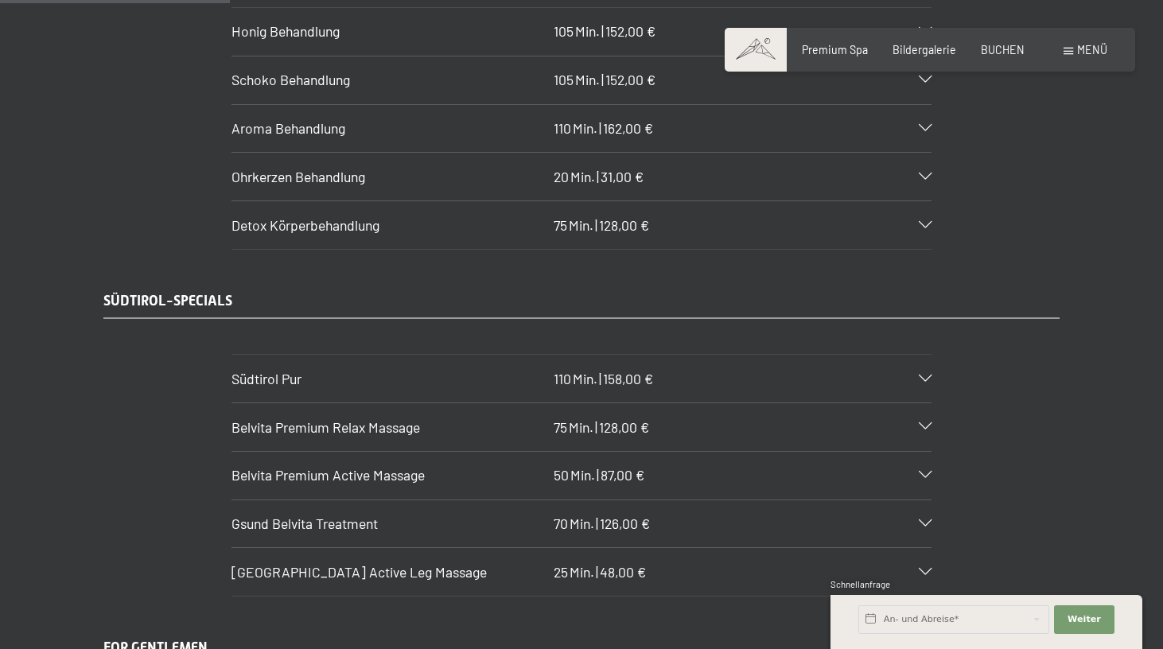
scroll to position [2226, 0]
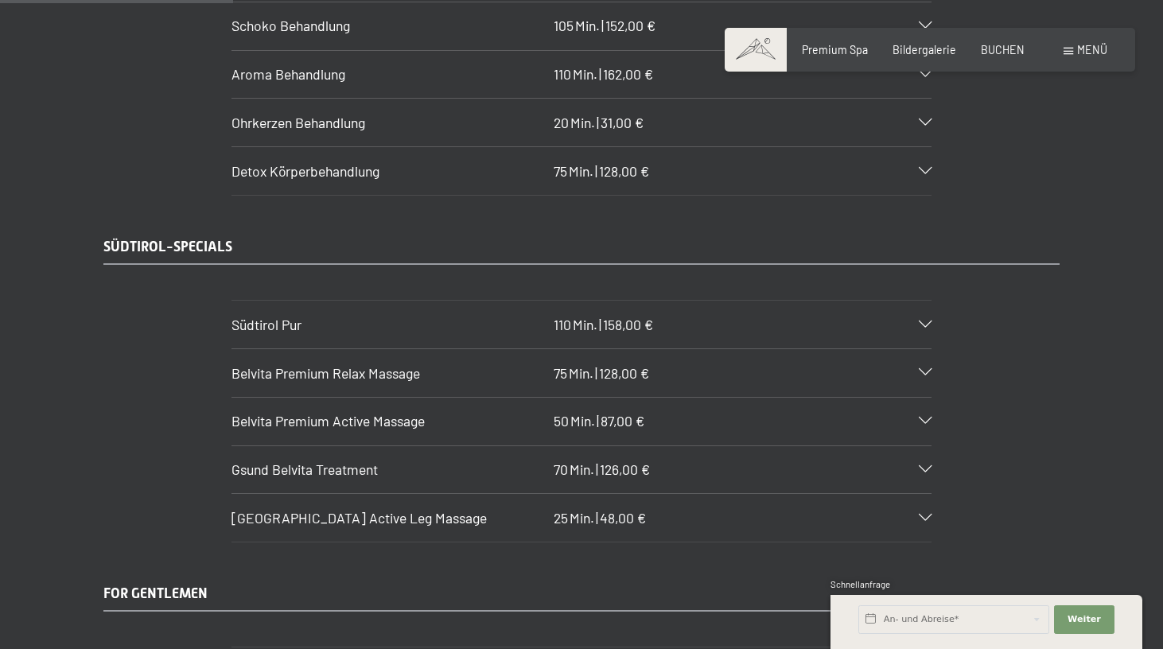
click at [321, 315] on h3 "Südtirol Pur" at bounding box center [388, 325] width 315 height 20
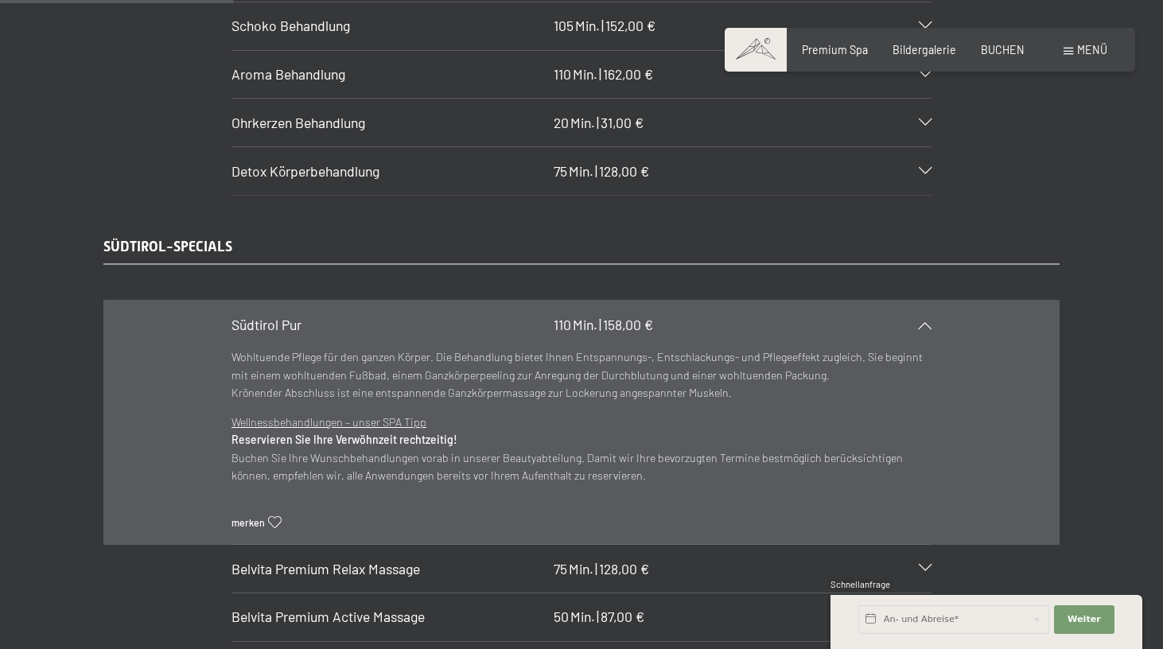
click at [321, 315] on h3 "Südtirol Pur" at bounding box center [388, 325] width 315 height 20
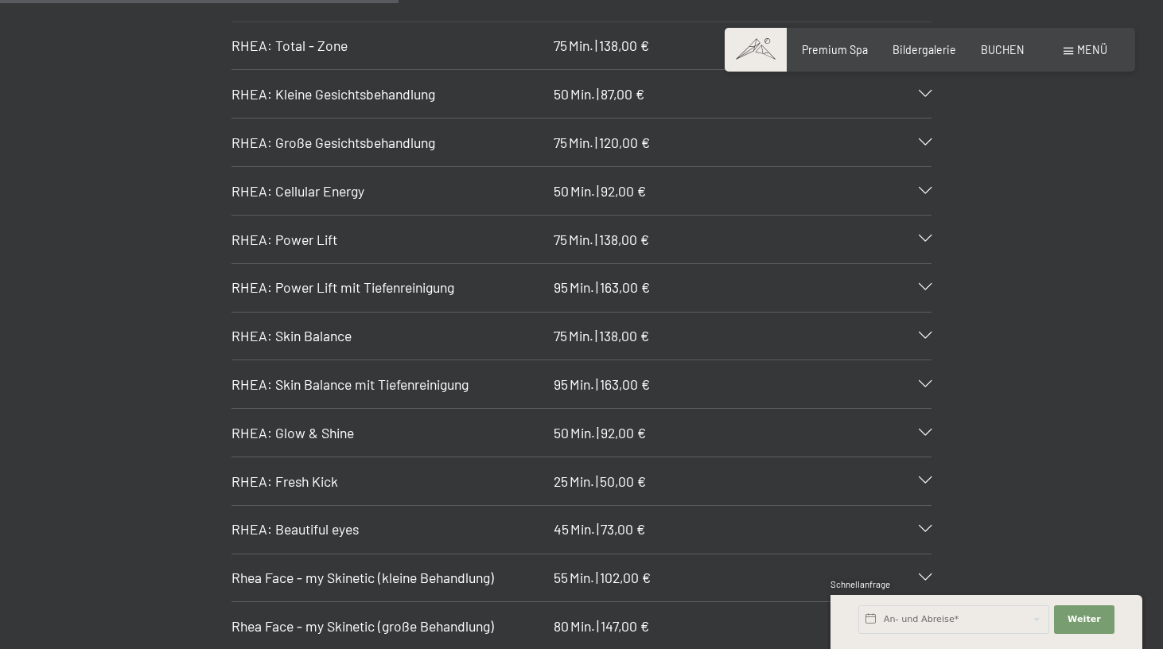
scroll to position [3645, 0]
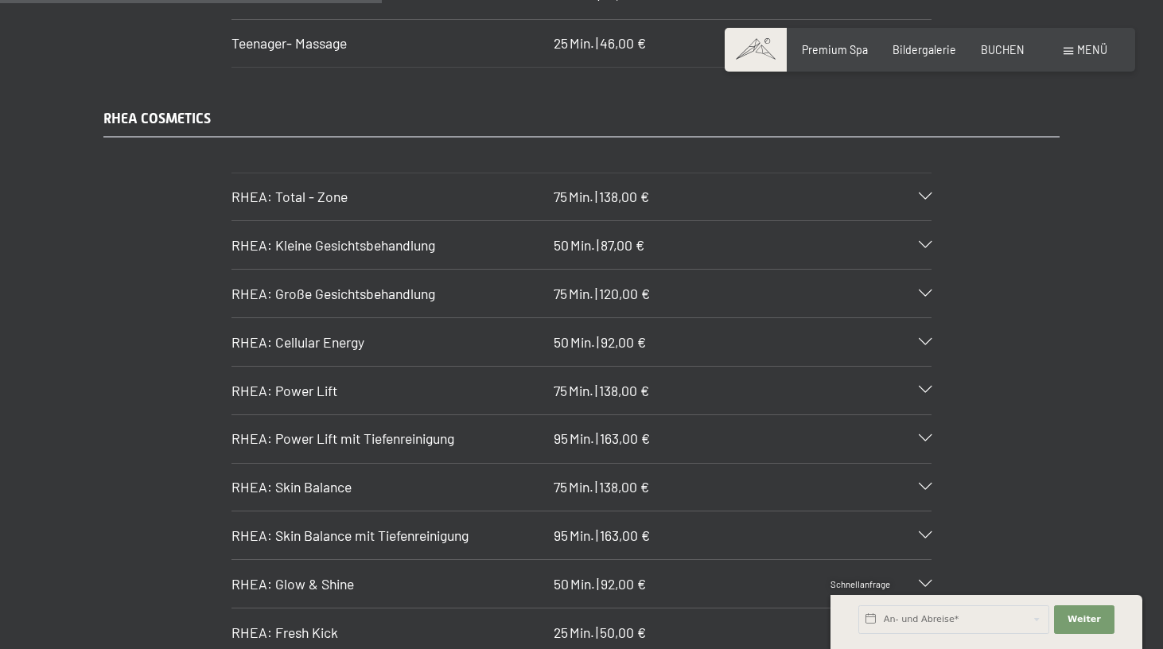
click at [334, 236] on span "RHEA: Kleine Gesichtsbehandlung" at bounding box center [333, 244] width 204 height 17
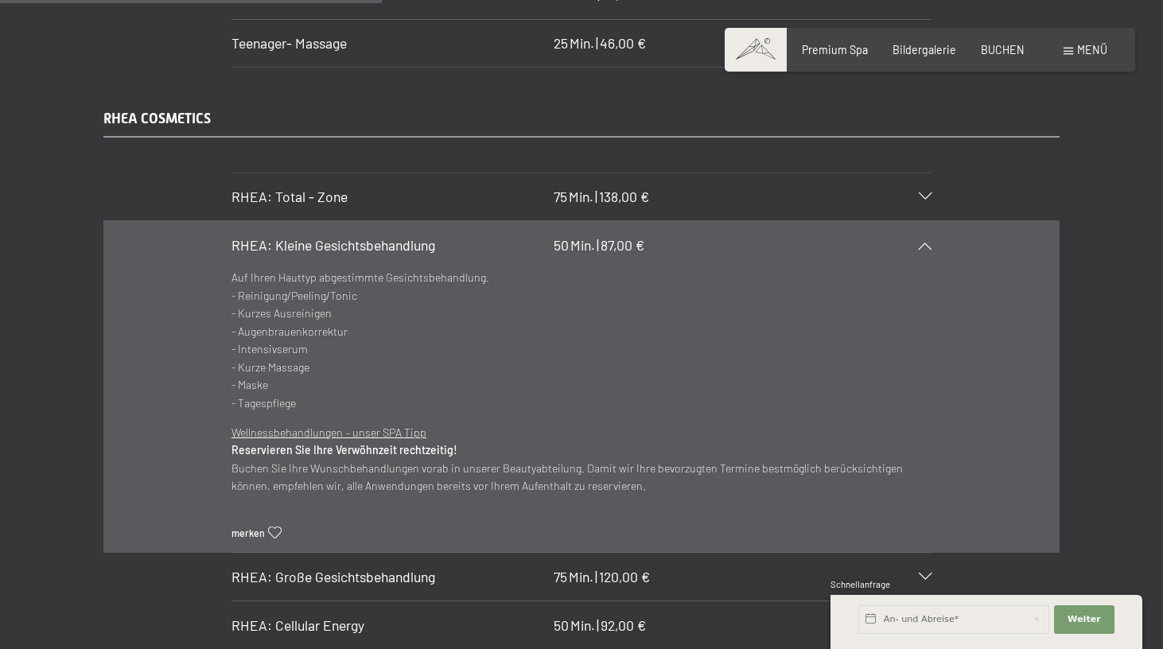
click at [334, 236] on span "RHEA: Kleine Gesichtsbehandlung" at bounding box center [333, 244] width 204 height 17
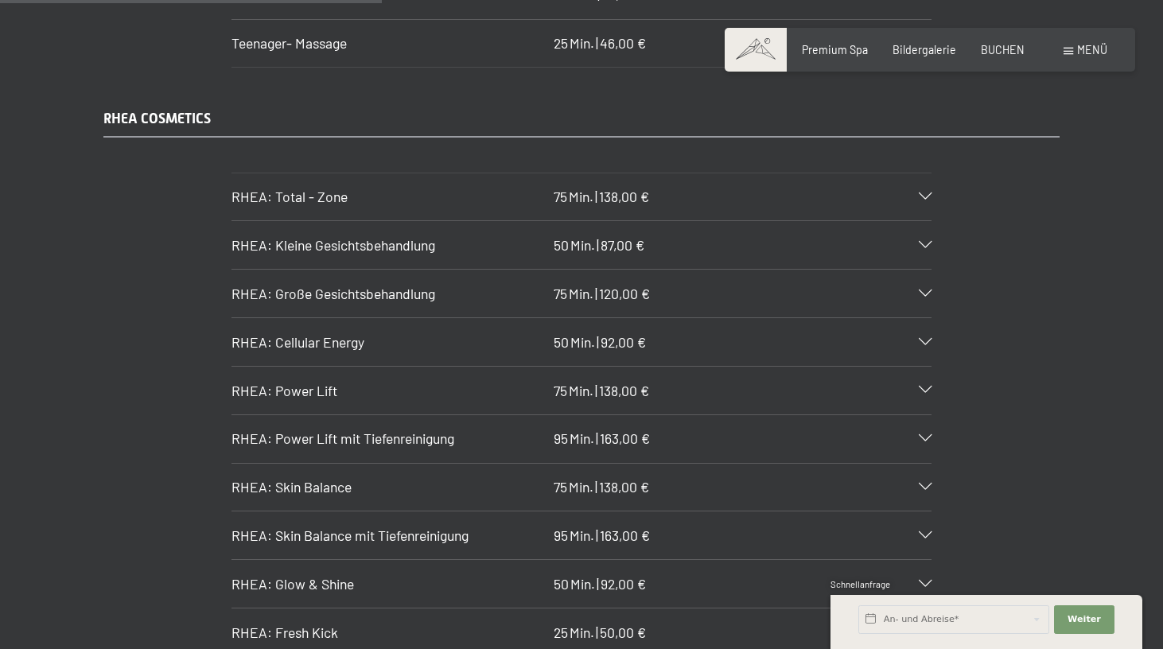
click at [326, 285] on span "RHEA: Große Gesichtsbehandlung" at bounding box center [333, 293] width 204 height 17
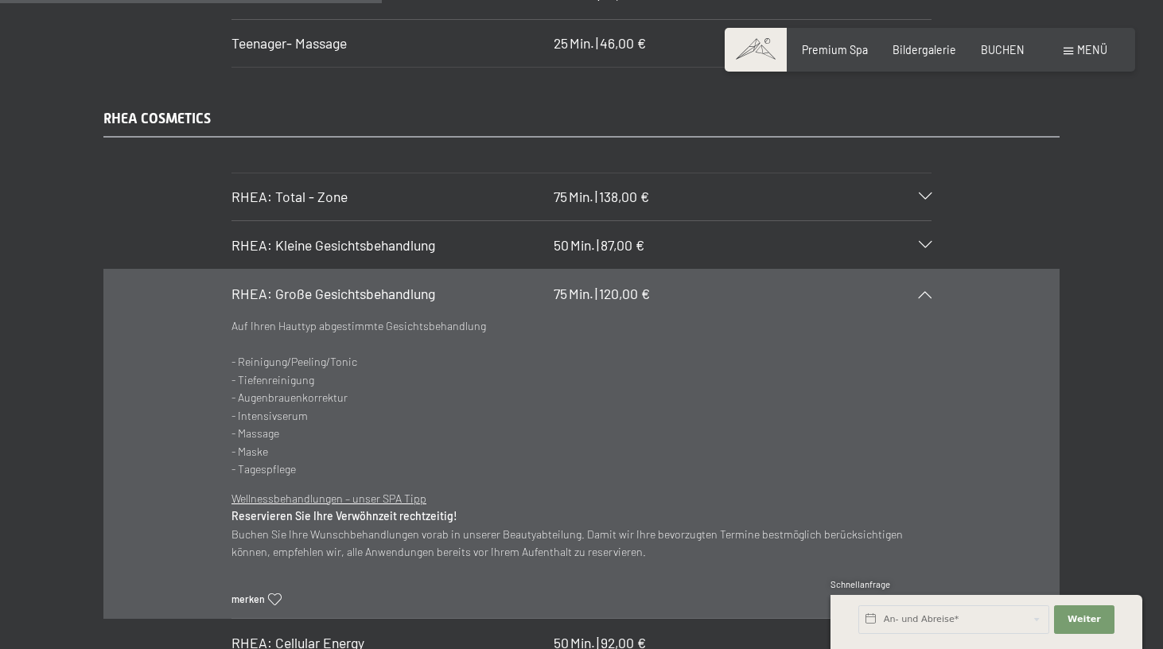
click at [333, 285] on span "RHEA: Große Gesichtsbehandlung" at bounding box center [333, 293] width 204 height 17
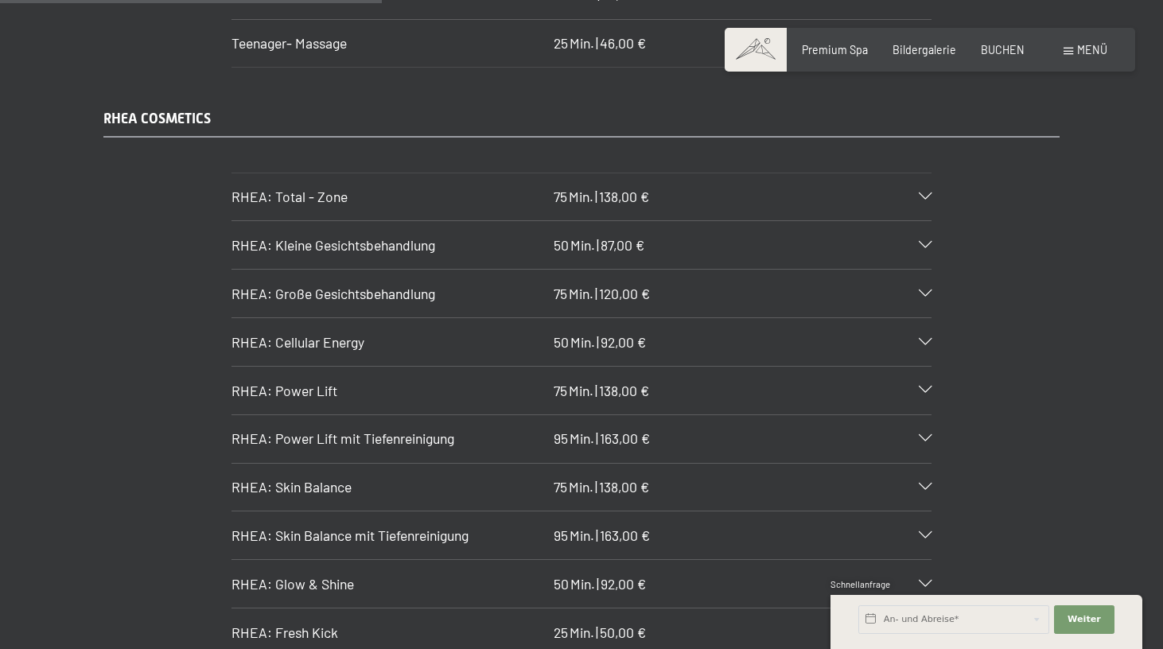
click at [345, 188] on span "RHEA: Total - Zone" at bounding box center [289, 196] width 116 height 17
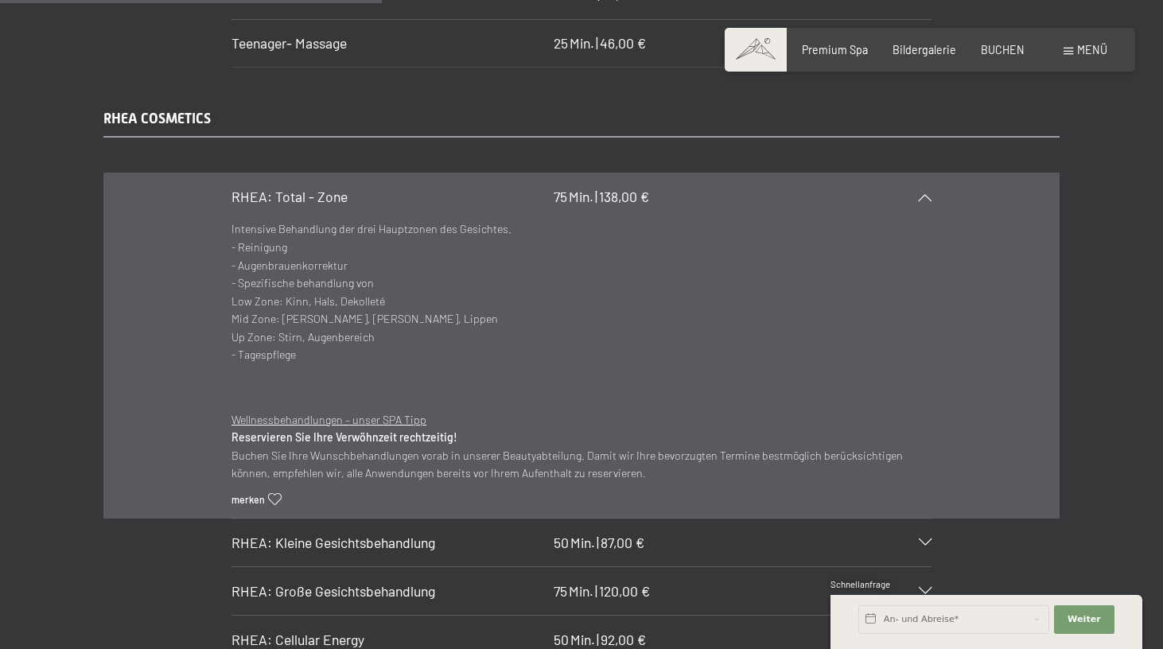
click at [347, 187] on h3 "RHEA: Total - Zone" at bounding box center [388, 197] width 315 height 20
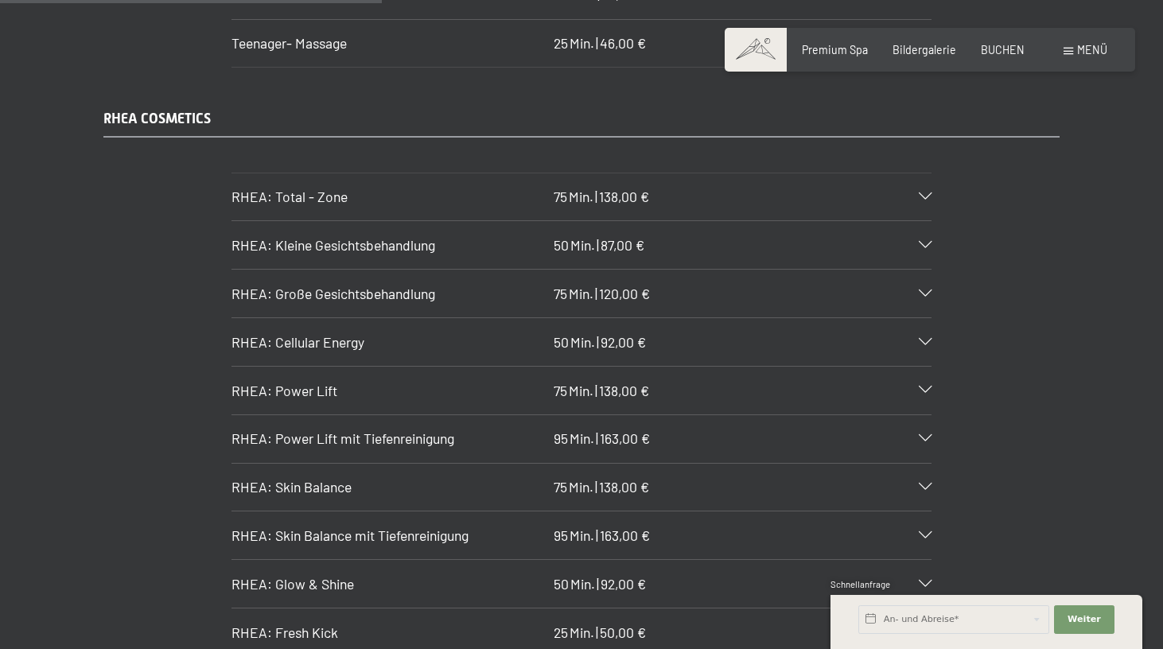
click at [328, 236] on span "RHEA: Kleine Gesichtsbehandlung" at bounding box center [333, 244] width 204 height 17
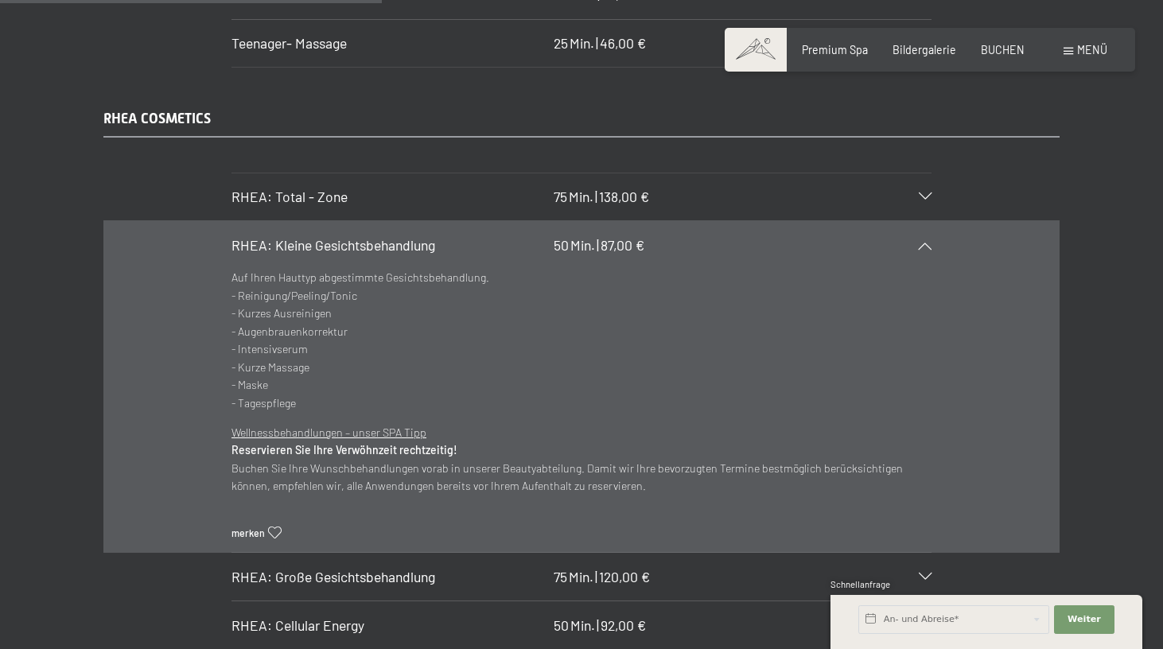
click at [328, 236] on span "RHEA: Kleine Gesichtsbehandlung" at bounding box center [333, 244] width 204 height 17
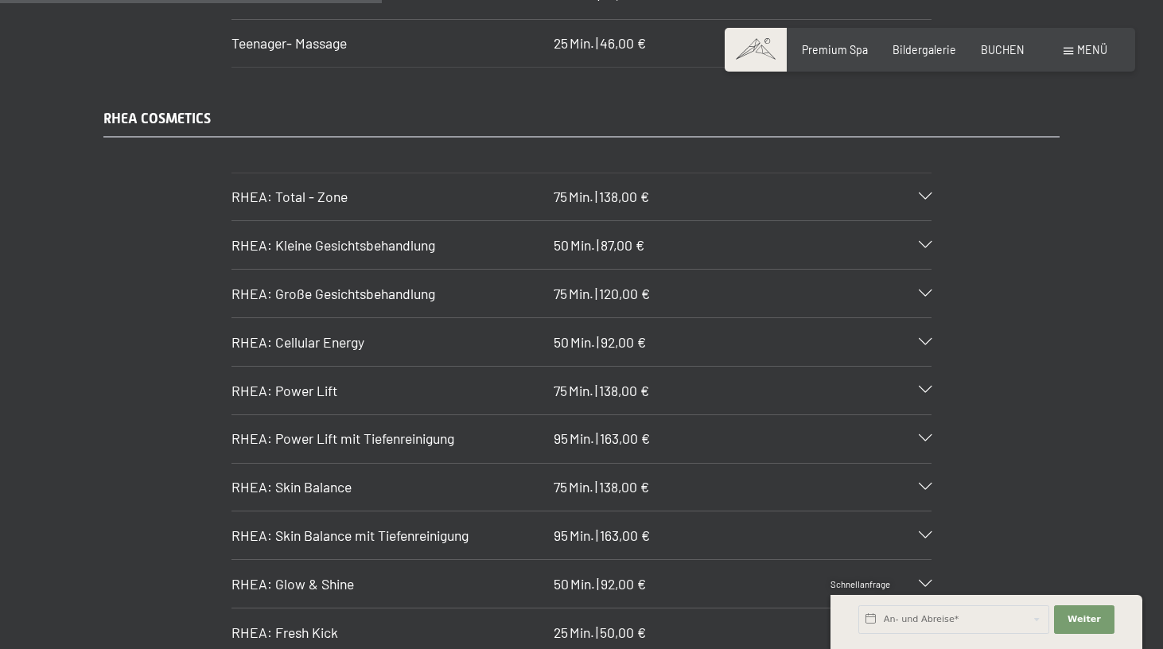
click at [300, 285] on span "RHEA: Große Gesichtsbehandlung" at bounding box center [333, 293] width 204 height 17
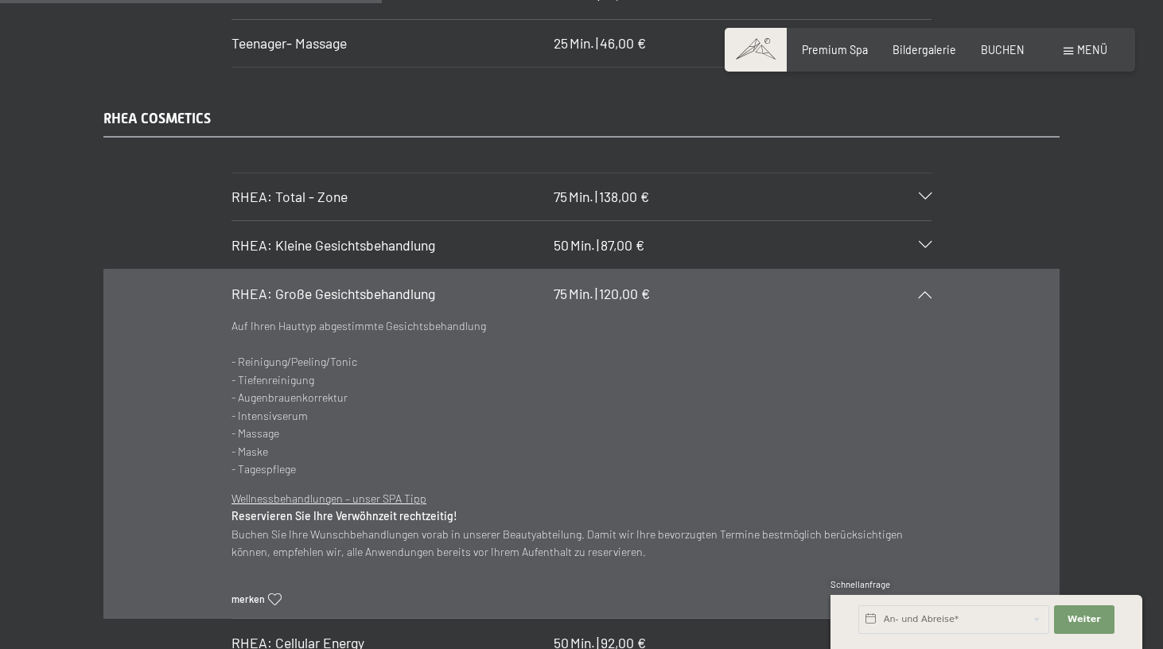
click at [307, 285] on span "RHEA: Große Gesichtsbehandlung" at bounding box center [333, 293] width 204 height 17
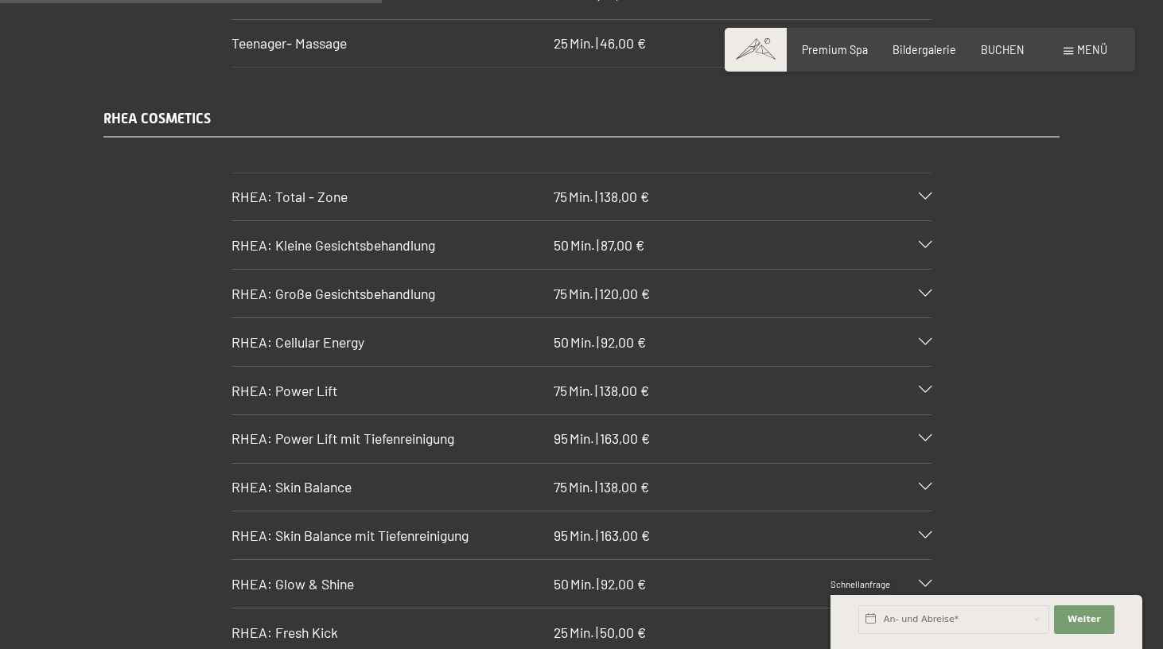
click at [305, 333] on span "RHEA: Cellular Energy" at bounding box center [297, 341] width 133 height 17
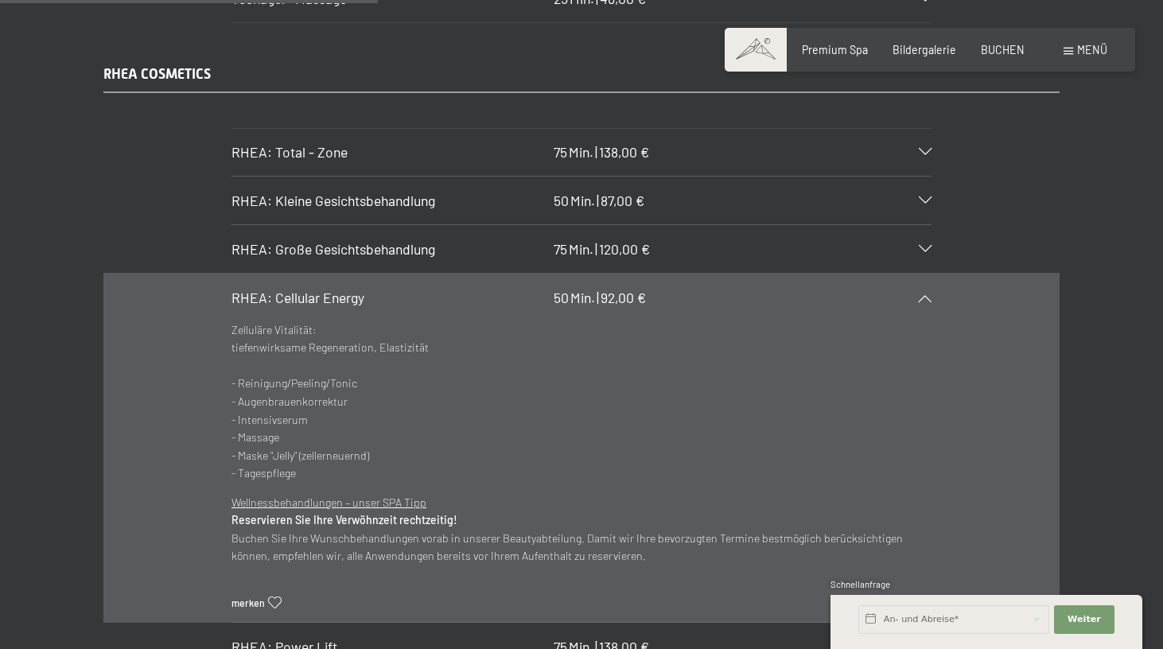
scroll to position [3711, 0]
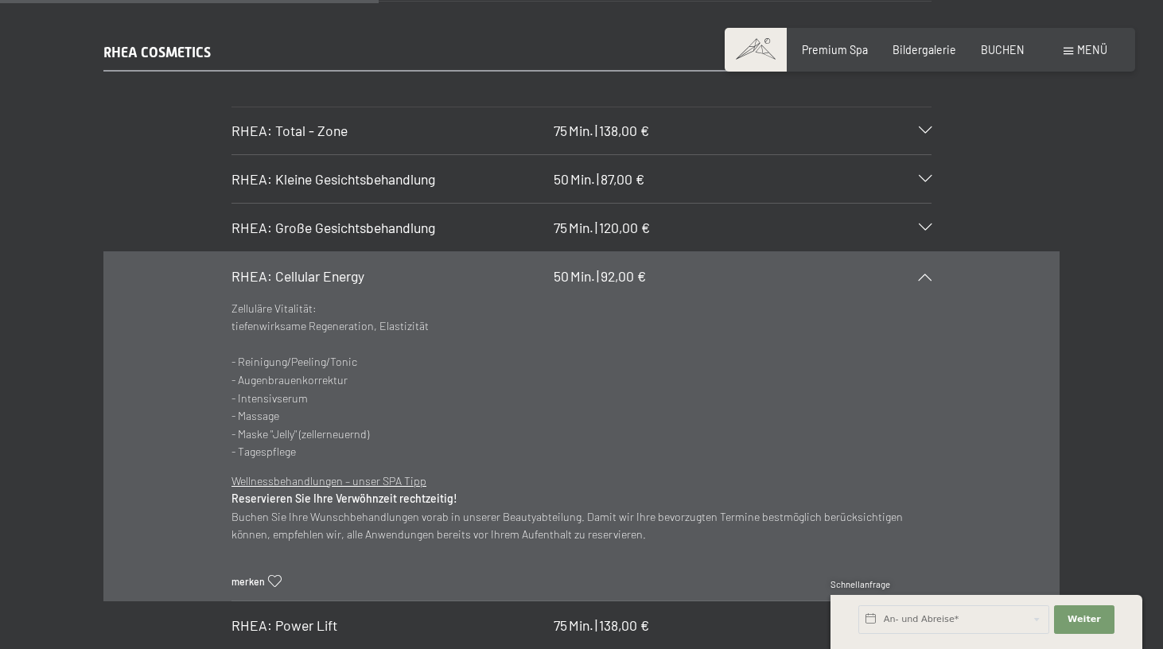
click at [322, 267] on span "RHEA: Cellular Energy" at bounding box center [297, 275] width 133 height 17
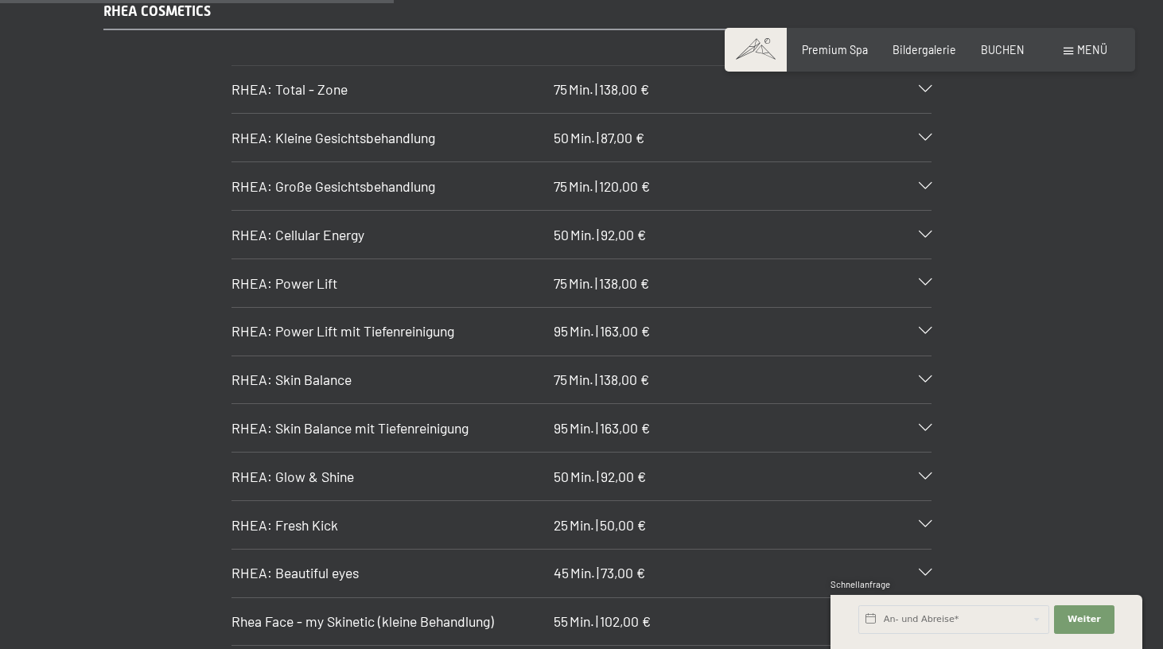
scroll to position [3758, 0]
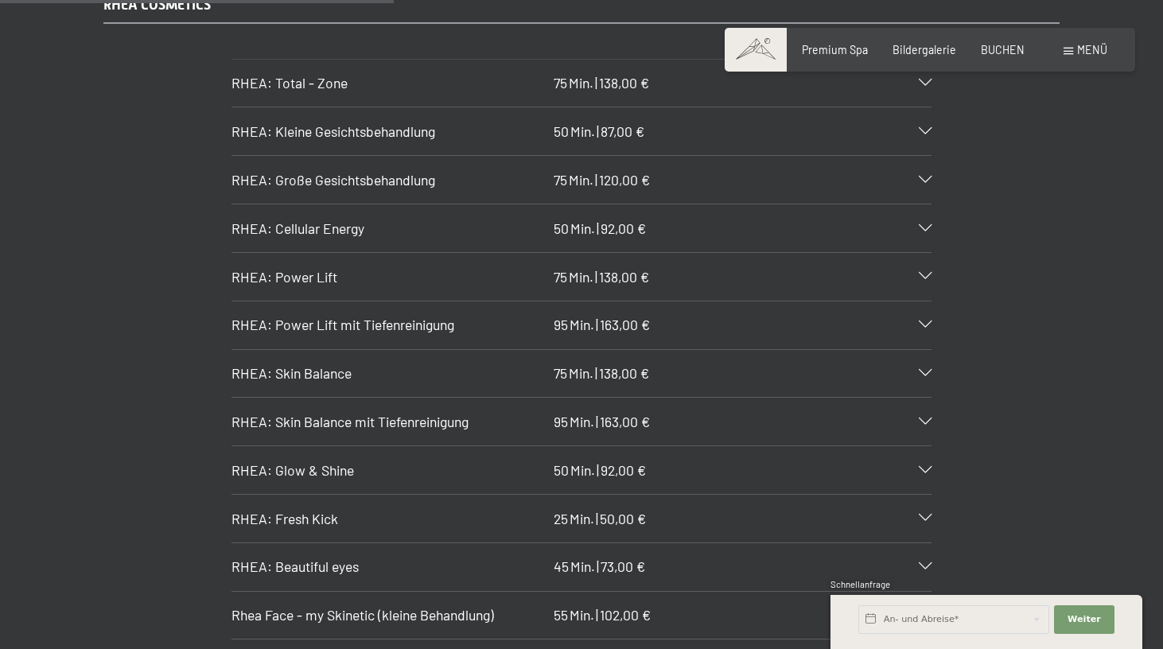
click at [322, 268] on span "RHEA: Power Lift" at bounding box center [284, 276] width 106 height 17
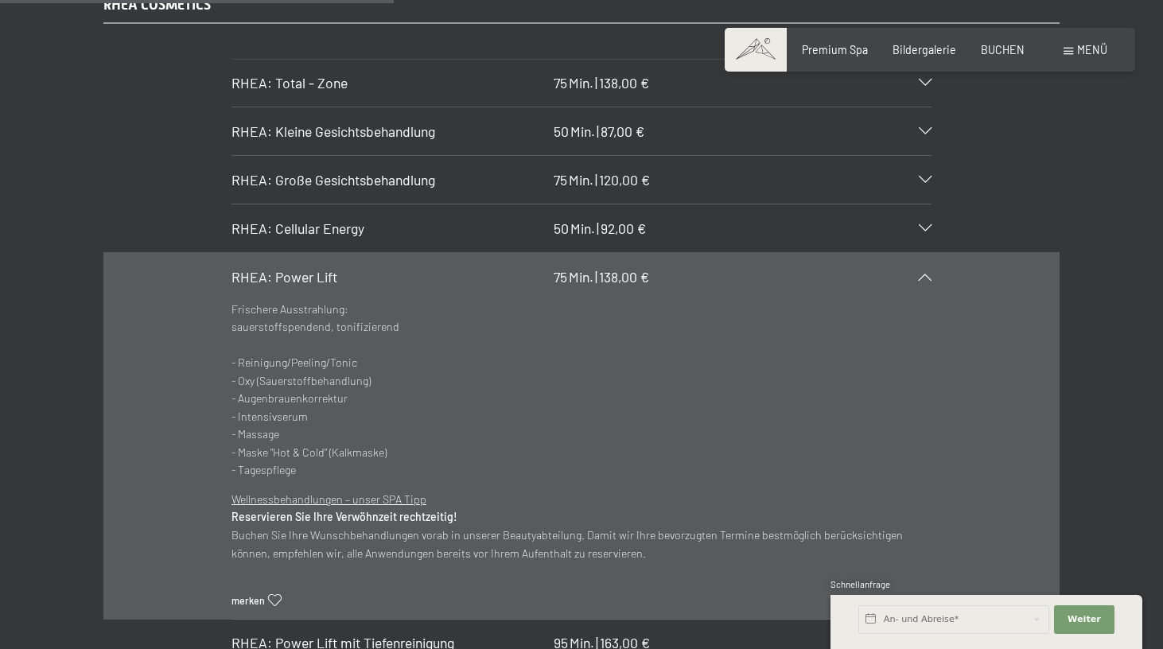
click at [322, 268] on span "RHEA: Power Lift" at bounding box center [284, 276] width 106 height 17
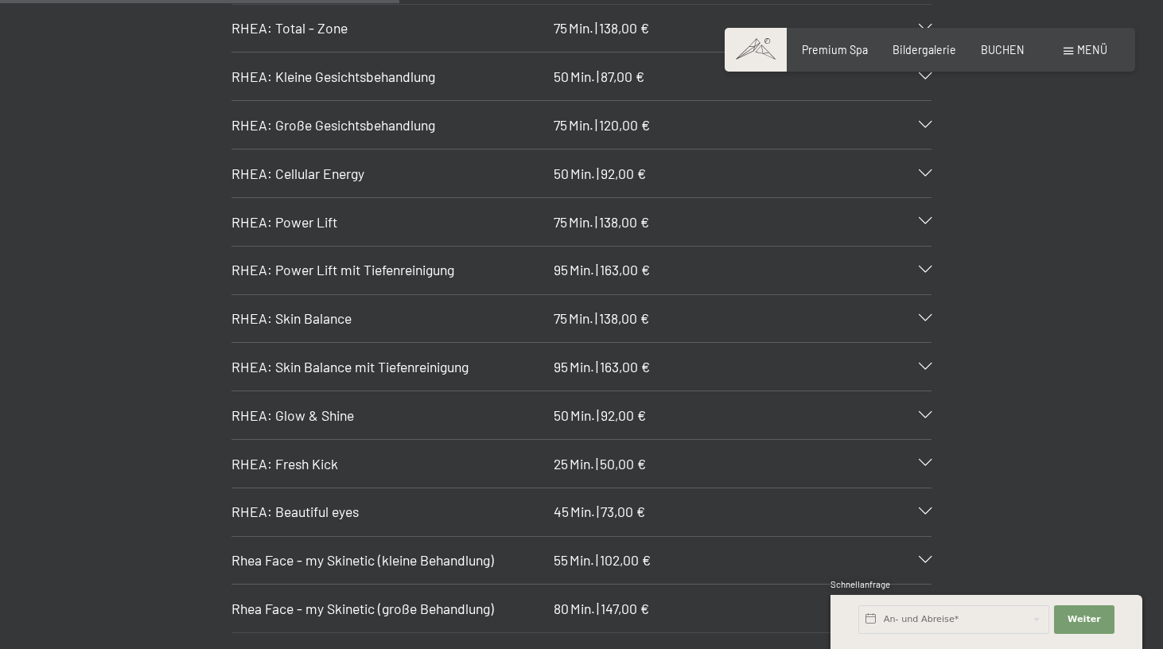
scroll to position [3815, 0]
click at [328, 259] on span "RHEA: Power Lift mit Tiefenreinigung" at bounding box center [342, 267] width 223 height 17
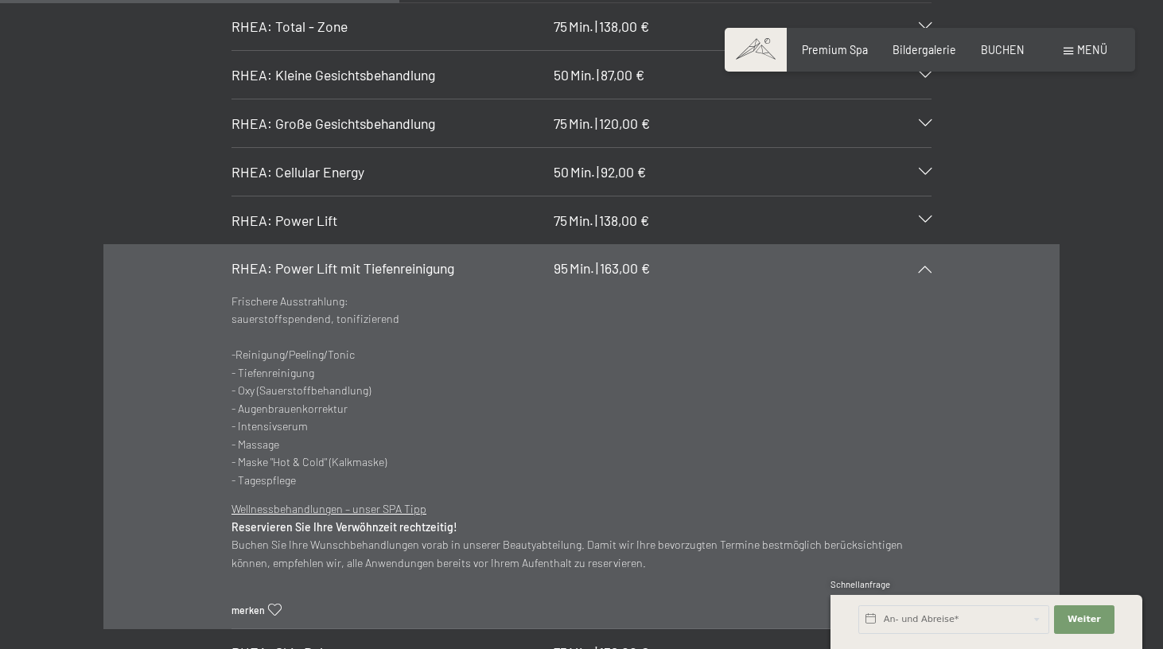
click at [328, 259] on span "RHEA: Power Lift mit Tiefenreinigung" at bounding box center [342, 267] width 223 height 17
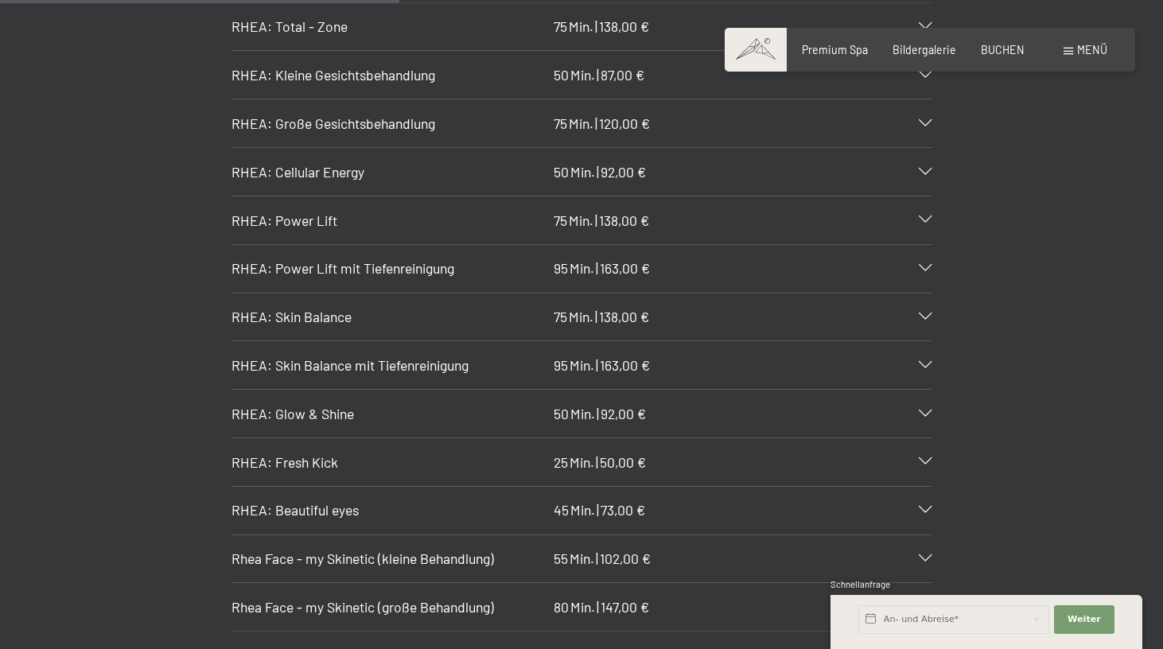
click at [314, 356] on span "RHEA: Skin Balance mit Tiefenreinigung" at bounding box center [349, 364] width 237 height 17
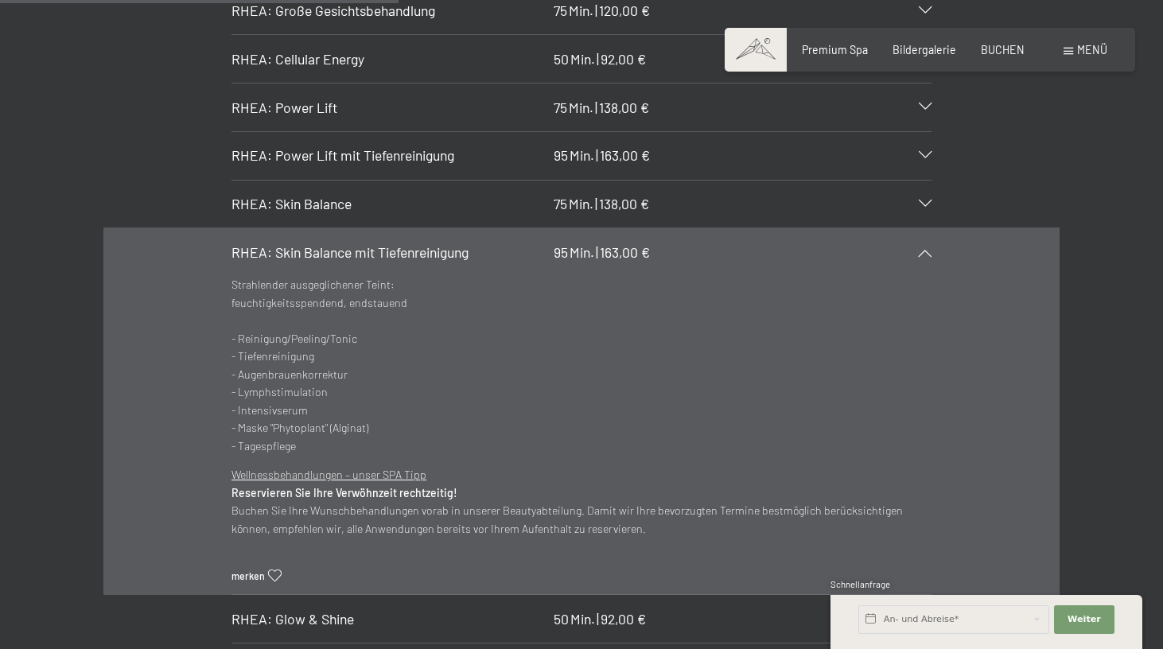
scroll to position [3945, 0]
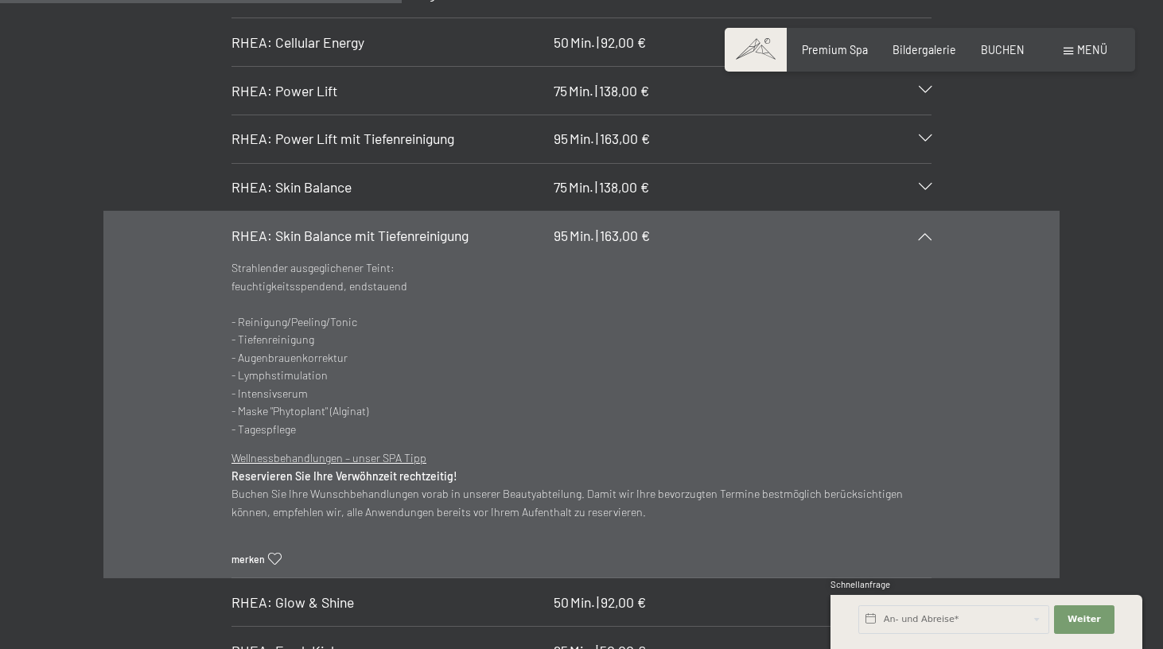
click at [364, 227] on span "RHEA: Skin Balance mit Tiefenreinigung" at bounding box center [349, 235] width 237 height 17
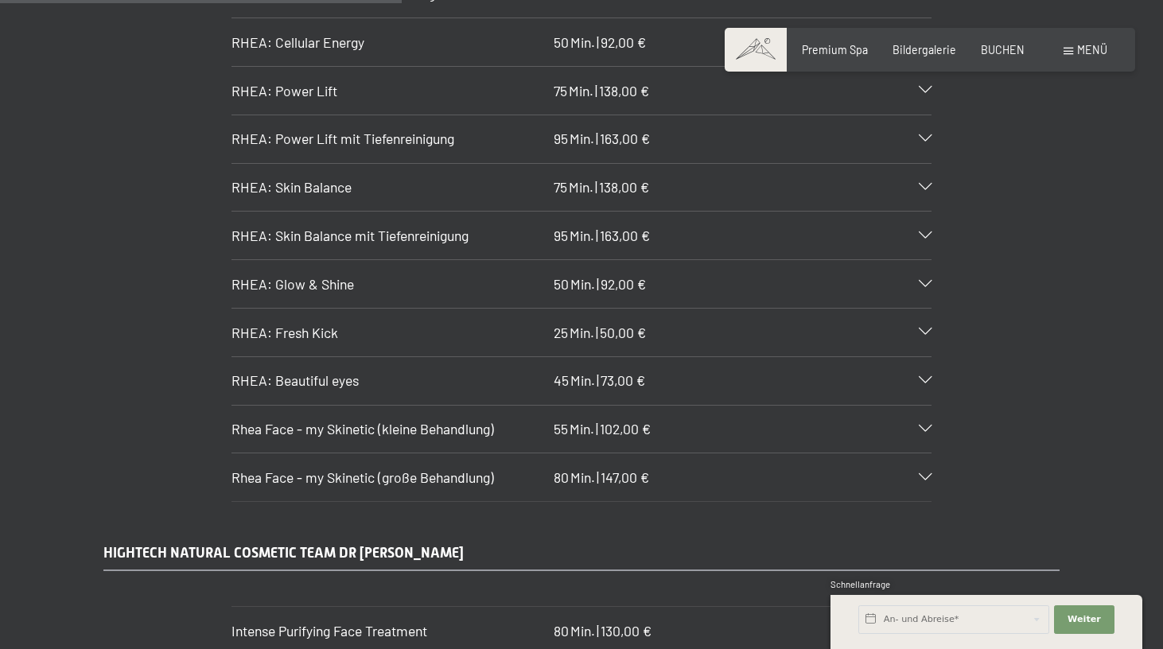
click at [367, 177] on h3 "RHEA: Skin Balance" at bounding box center [388, 187] width 315 height 20
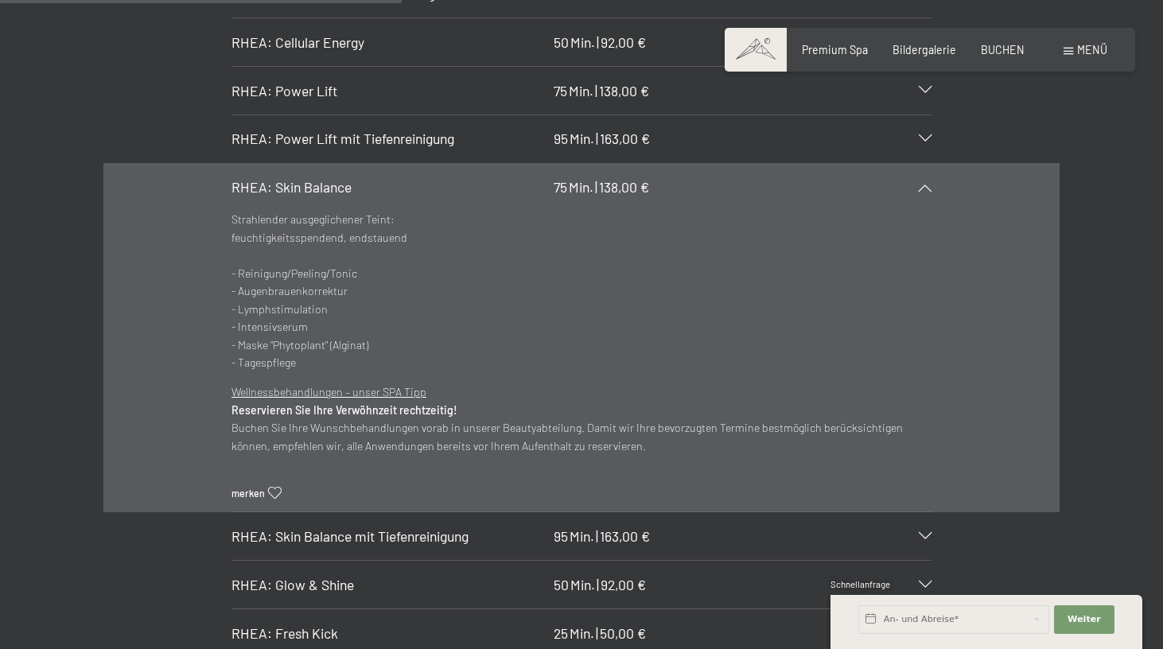
click at [367, 177] on h3 "RHEA: Skin Balance" at bounding box center [388, 187] width 315 height 20
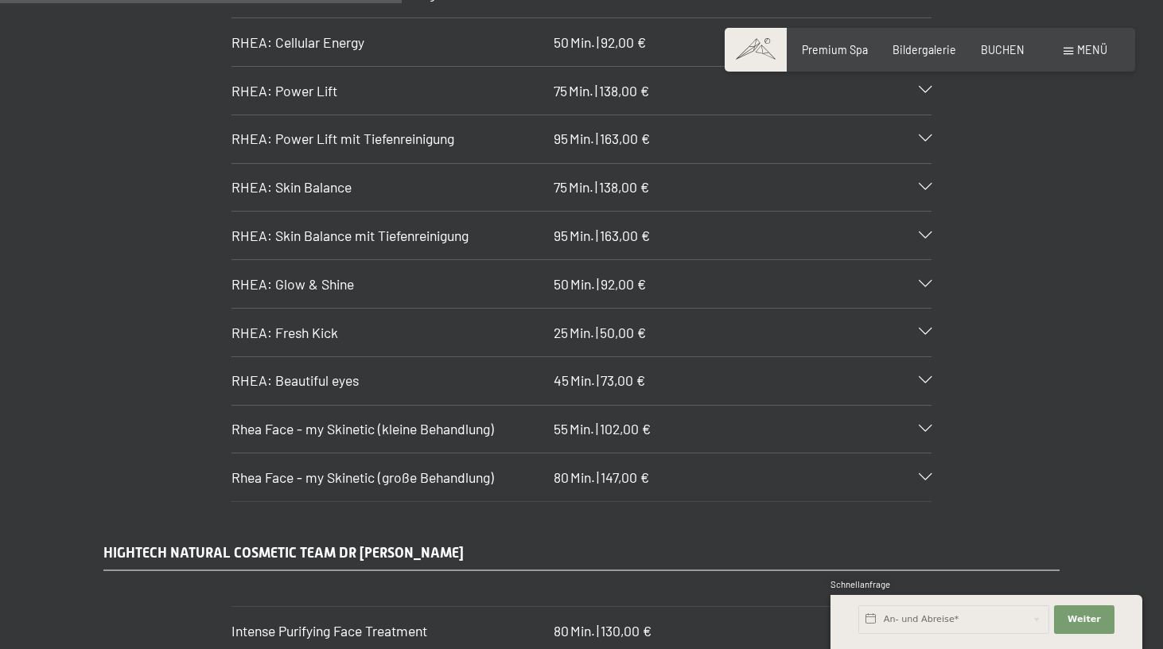
click at [333, 275] on span "RHEA: Glow & Shine" at bounding box center [292, 283] width 122 height 17
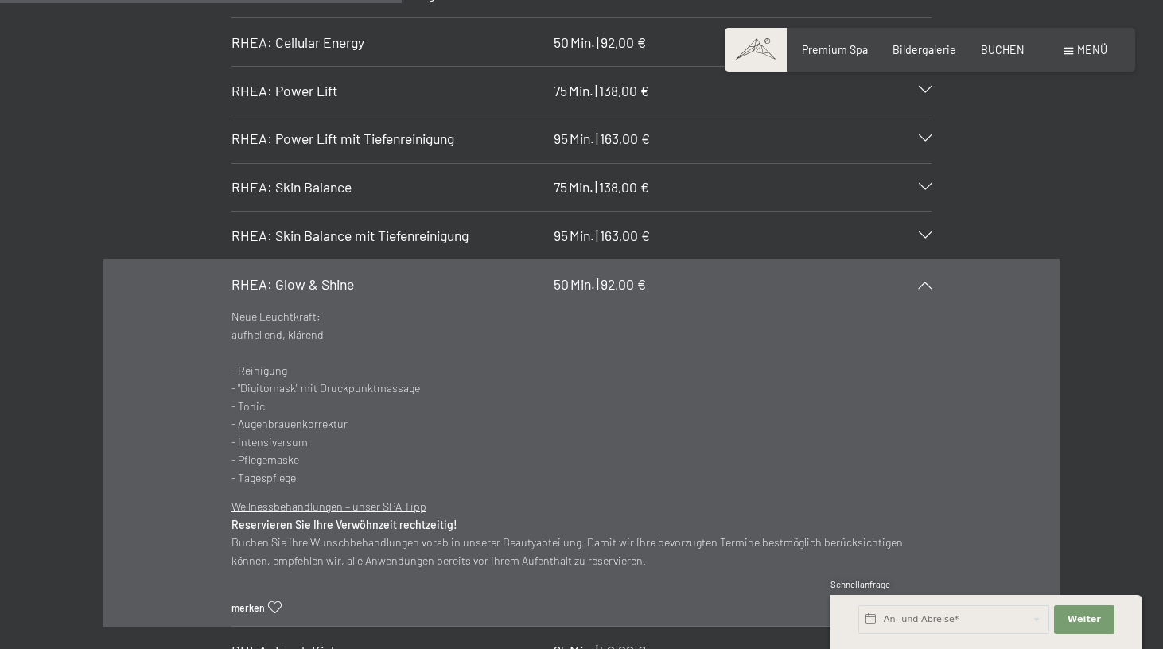
click at [333, 275] on span "RHEA: Glow & Shine" at bounding box center [292, 283] width 122 height 17
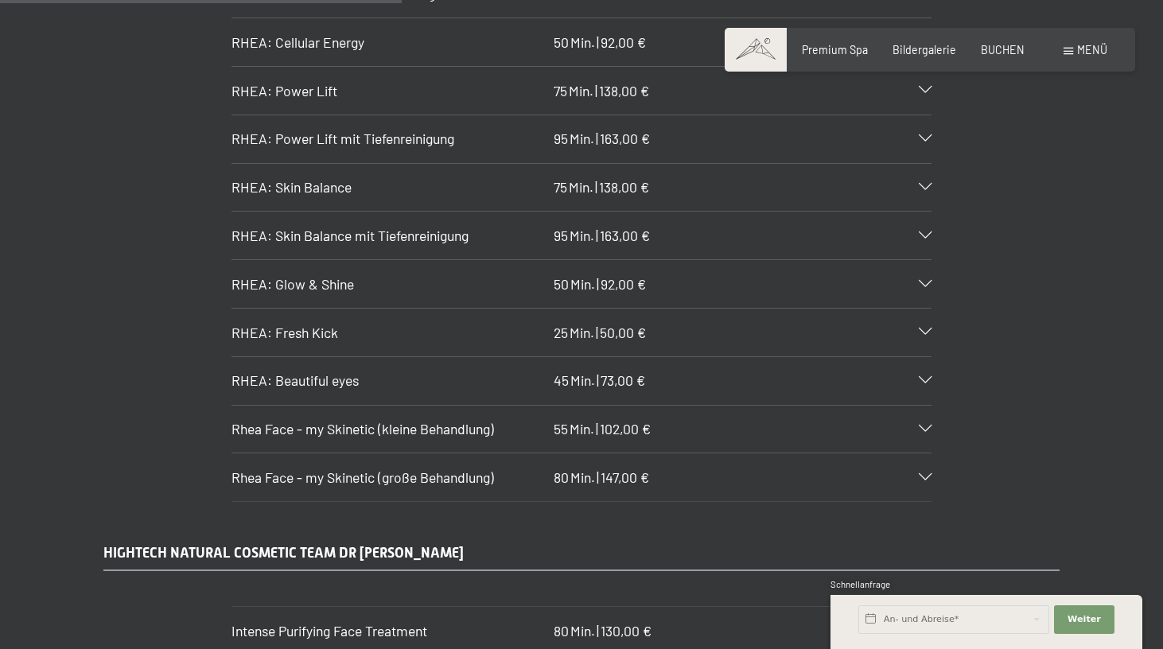
click at [315, 324] on span "RHEA: Fresh Kick" at bounding box center [284, 332] width 107 height 17
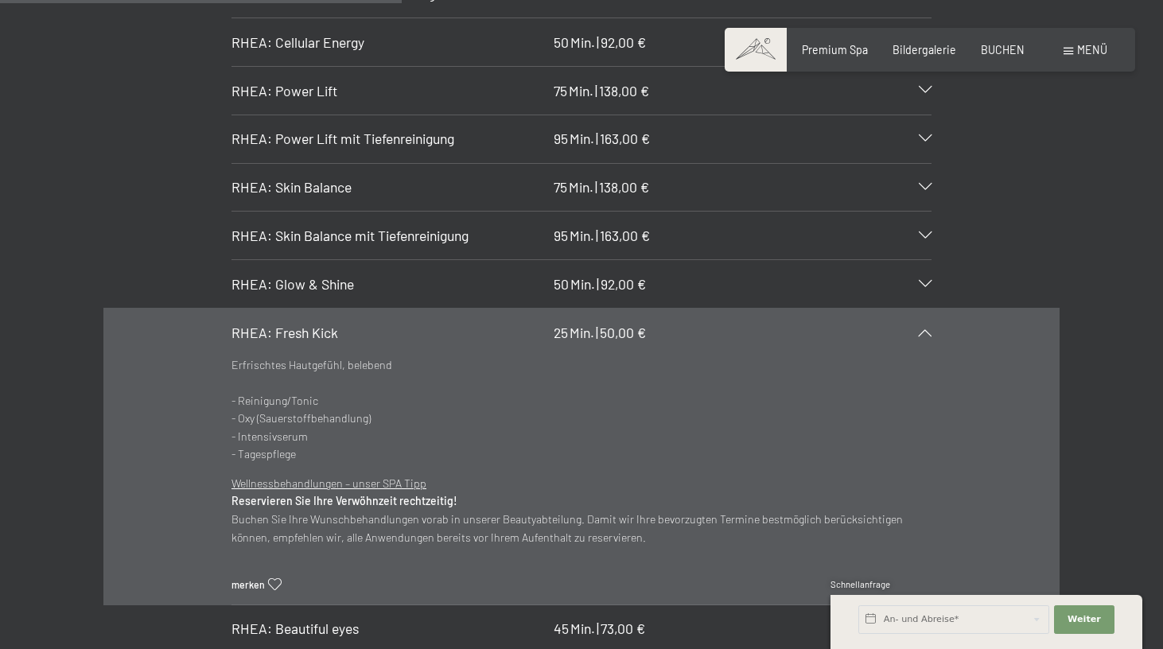
click at [315, 324] on span "RHEA: Fresh Kick" at bounding box center [284, 332] width 107 height 17
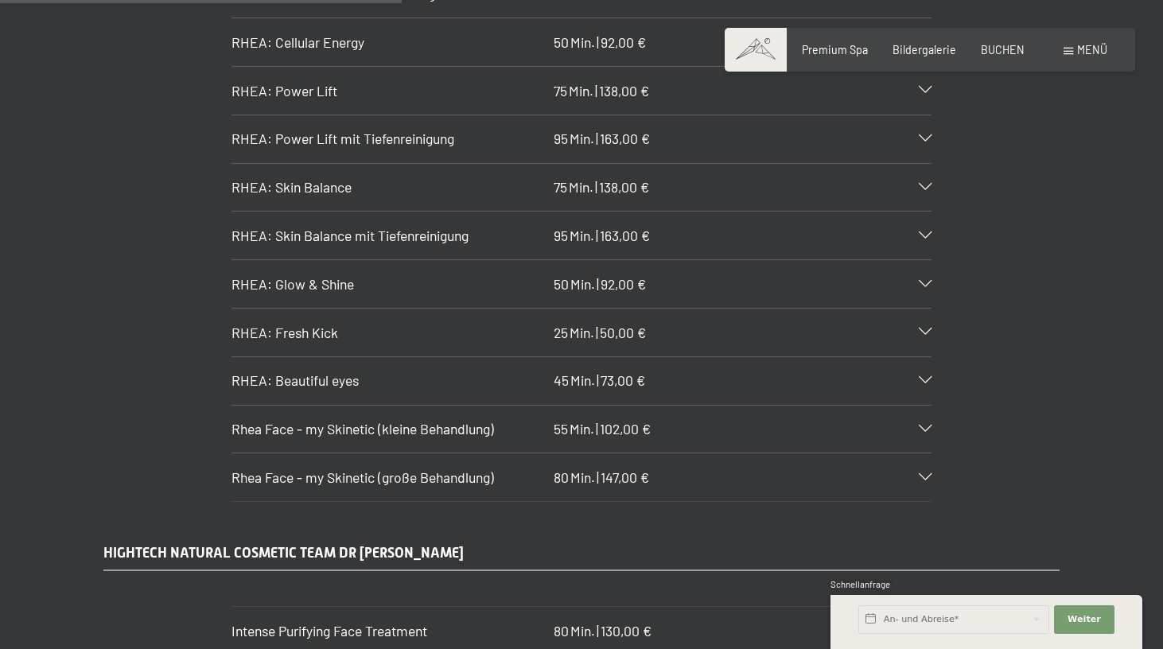
click at [309, 420] on span "Rhea Face - my Skinetic (kleine Behandlung)" at bounding box center [362, 428] width 262 height 17
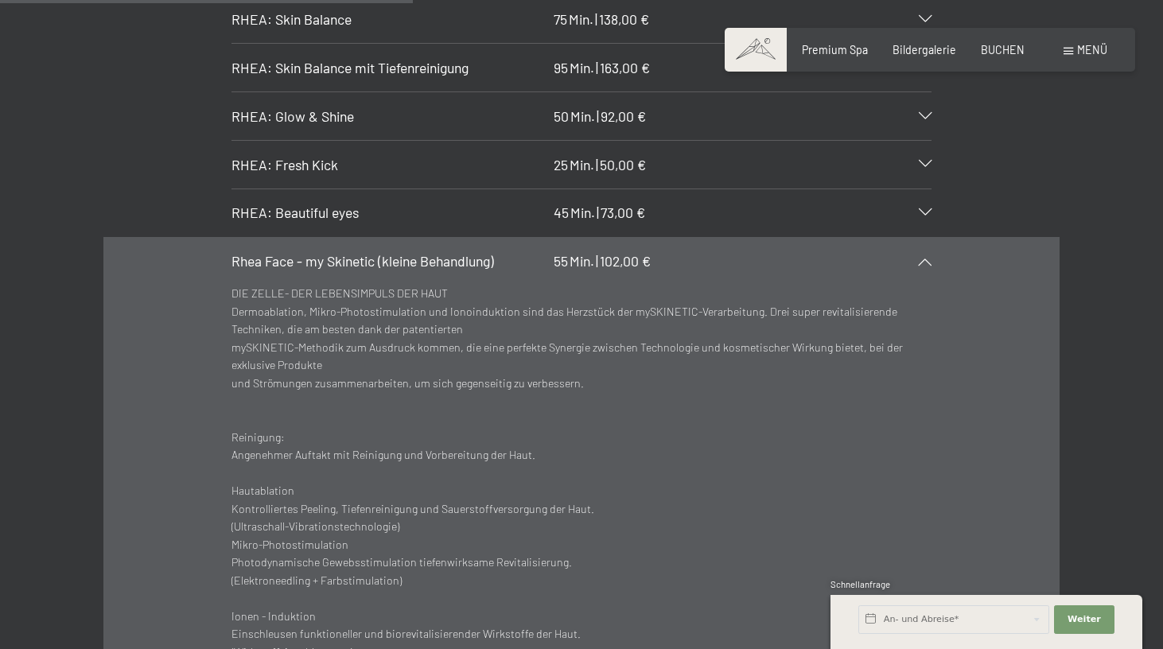
scroll to position [4073, 0]
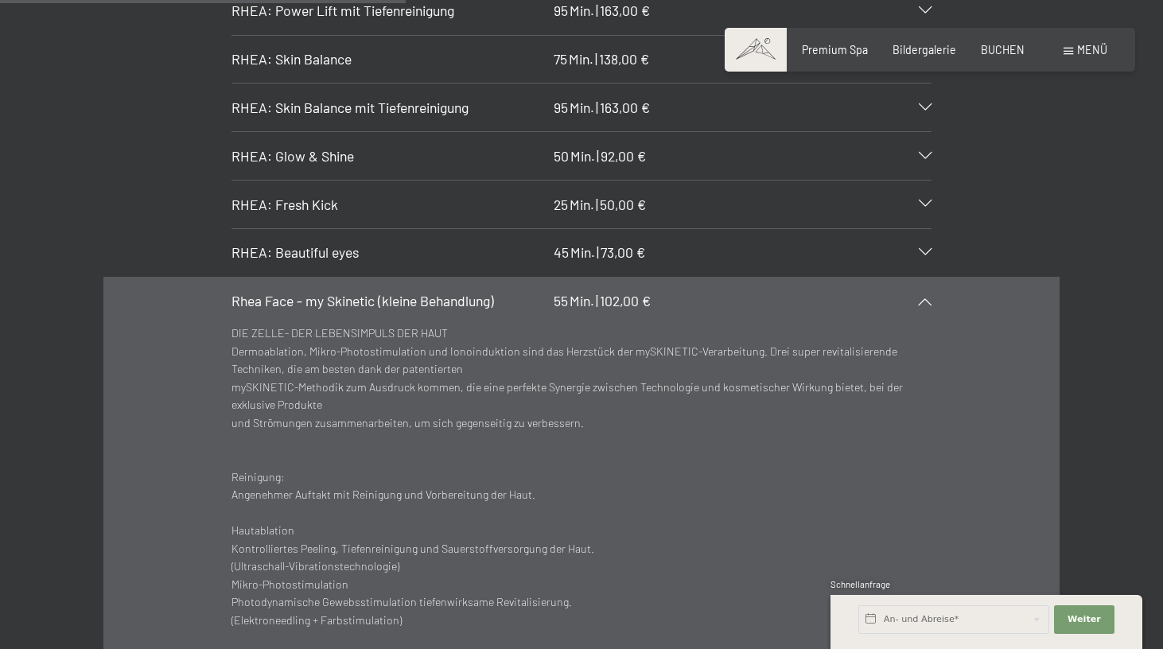
click at [294, 292] on span "Rhea Face - my Skinetic (kleine Behandlung)" at bounding box center [362, 300] width 262 height 17
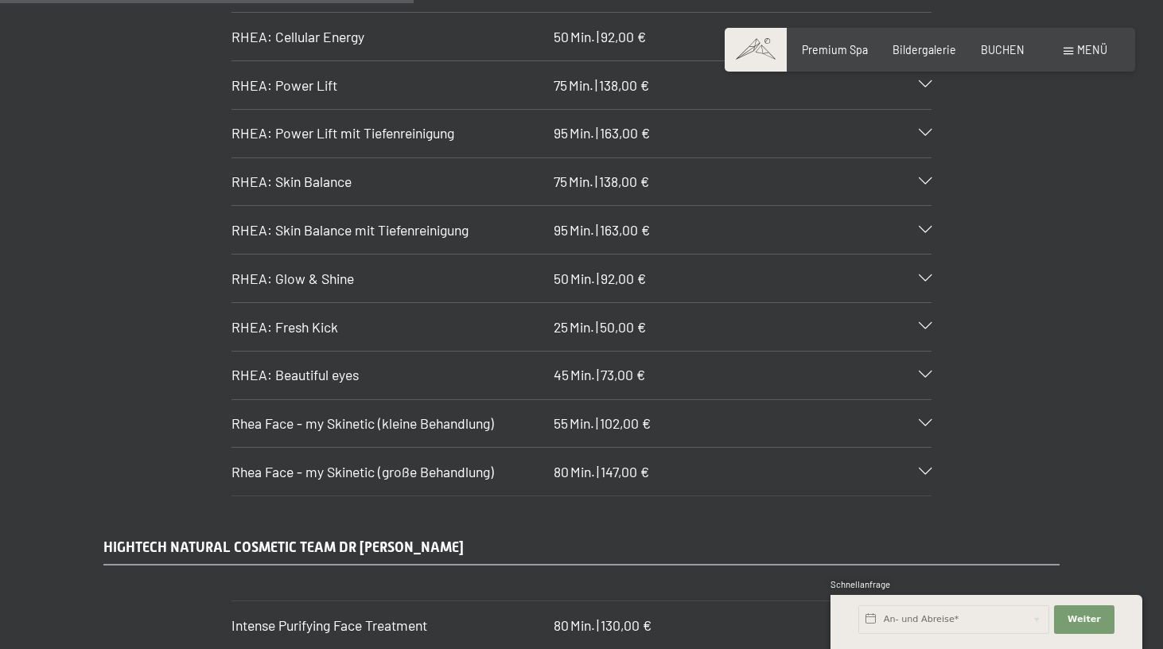
scroll to position [3937, 0]
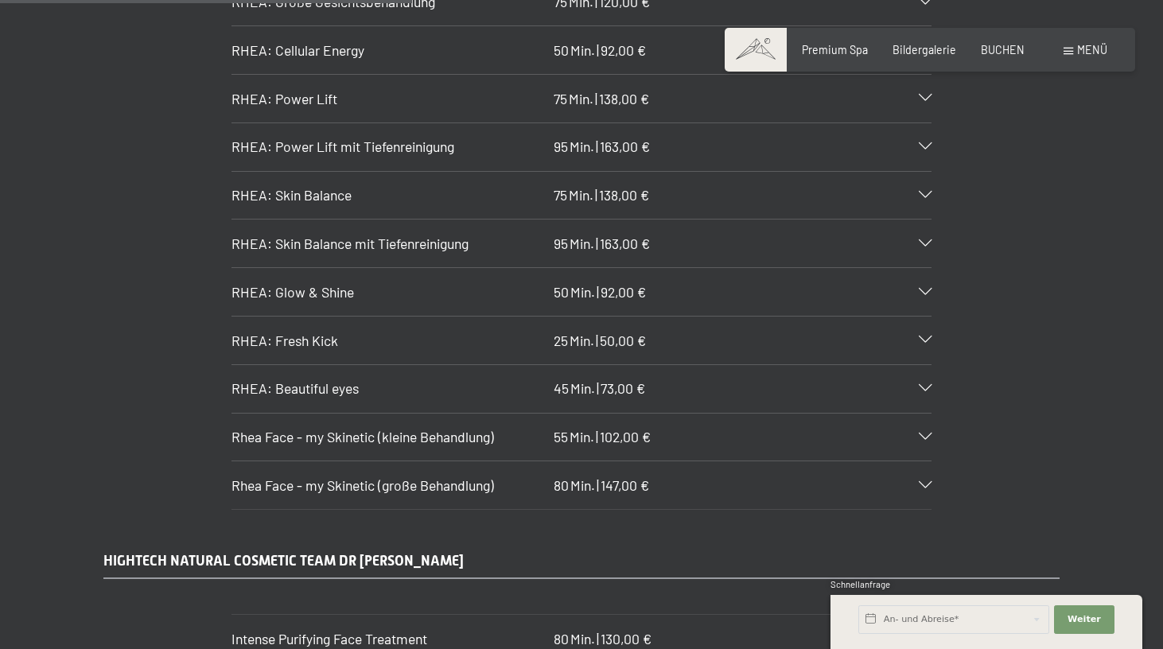
click at [274, 476] on span "Rhea Face - my Skinetic (große Behandlung)" at bounding box center [362, 484] width 262 height 17
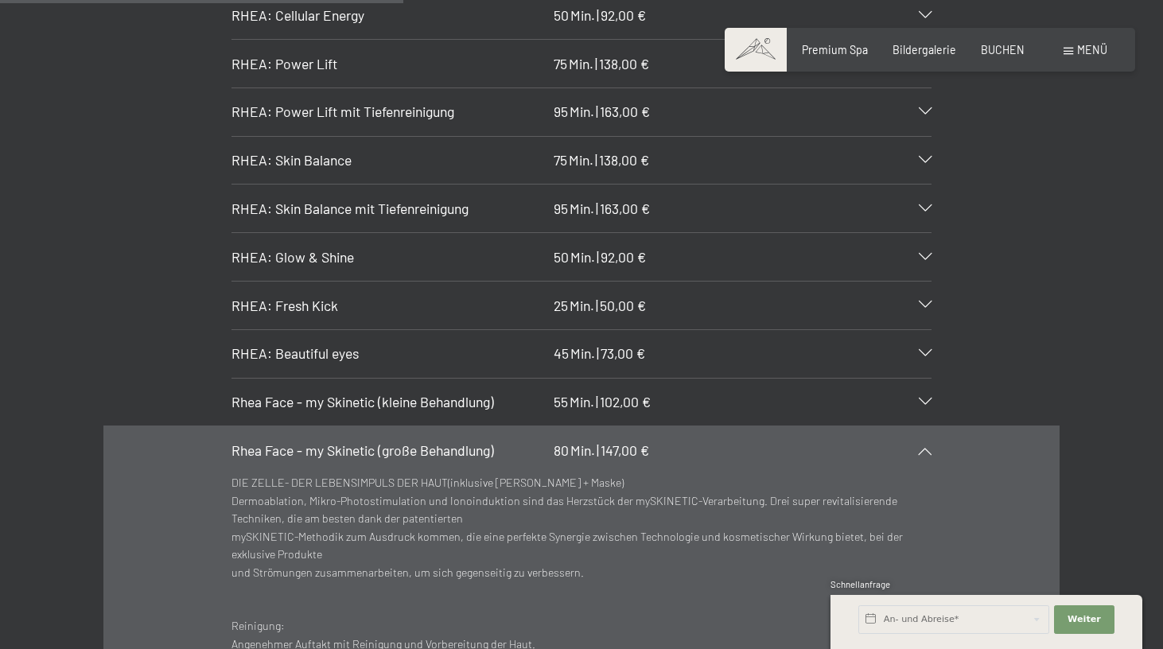
scroll to position [3955, 0]
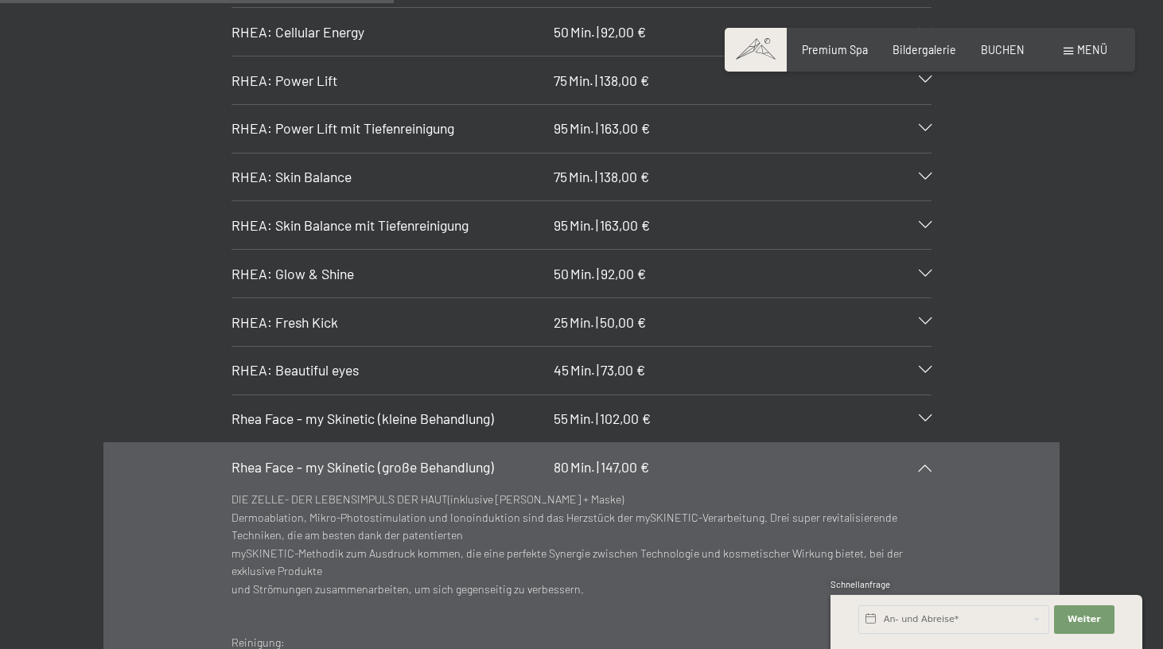
click at [286, 443] on div "Rhea Face - my Skinetic (große Behandlung) 80 Min. | 147,00 €" at bounding box center [581, 467] width 700 height 48
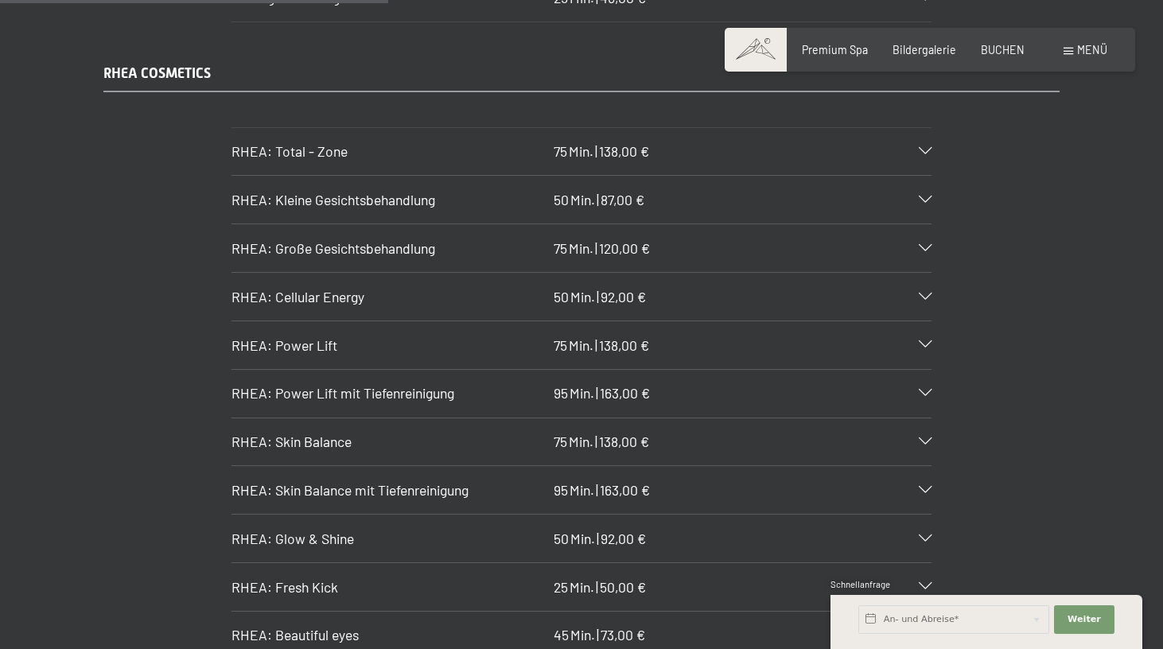
scroll to position [3684, 0]
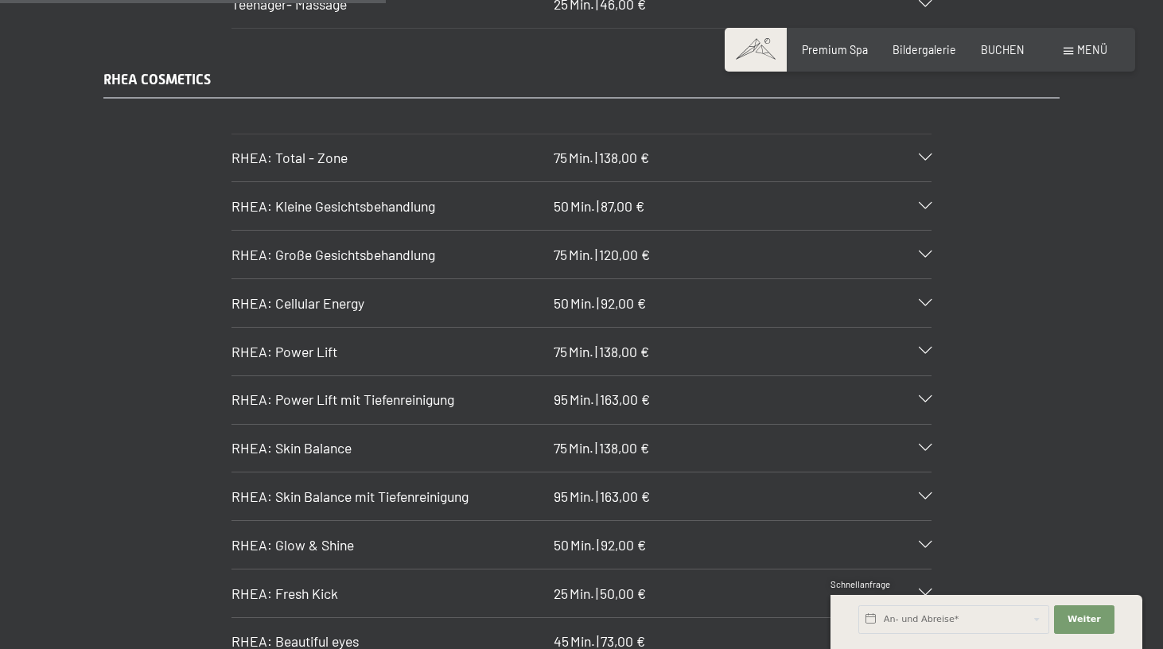
click at [352, 246] on span "RHEA: Große Gesichtsbehandlung" at bounding box center [333, 254] width 204 height 17
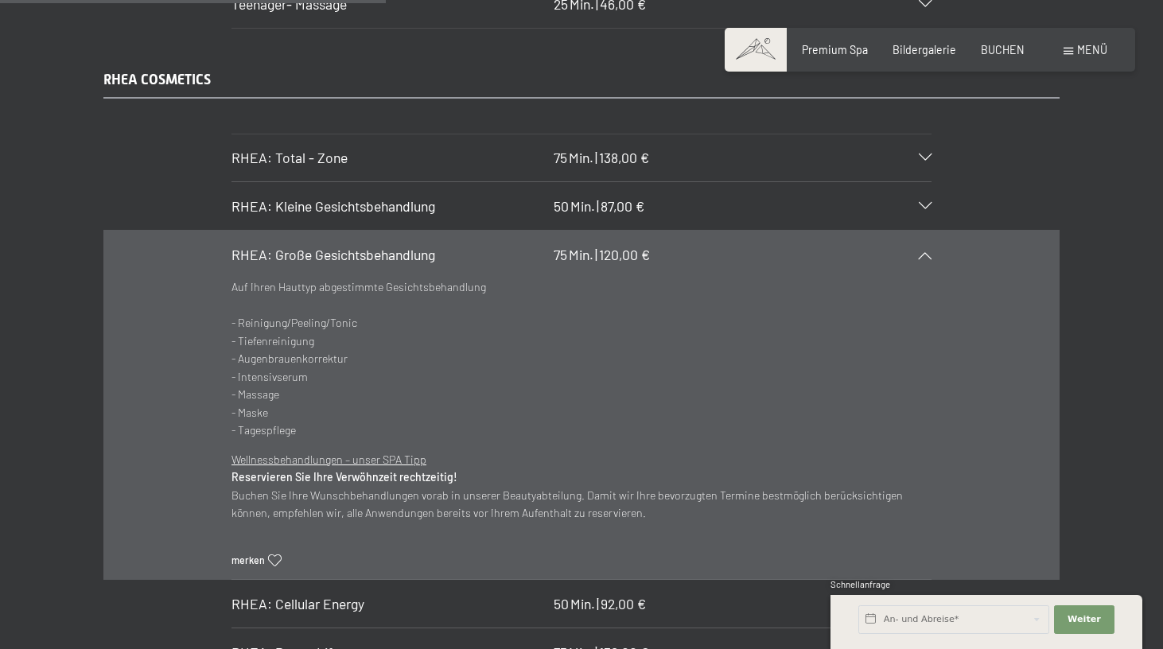
click at [352, 246] on span "RHEA: Große Gesichtsbehandlung" at bounding box center [333, 254] width 204 height 17
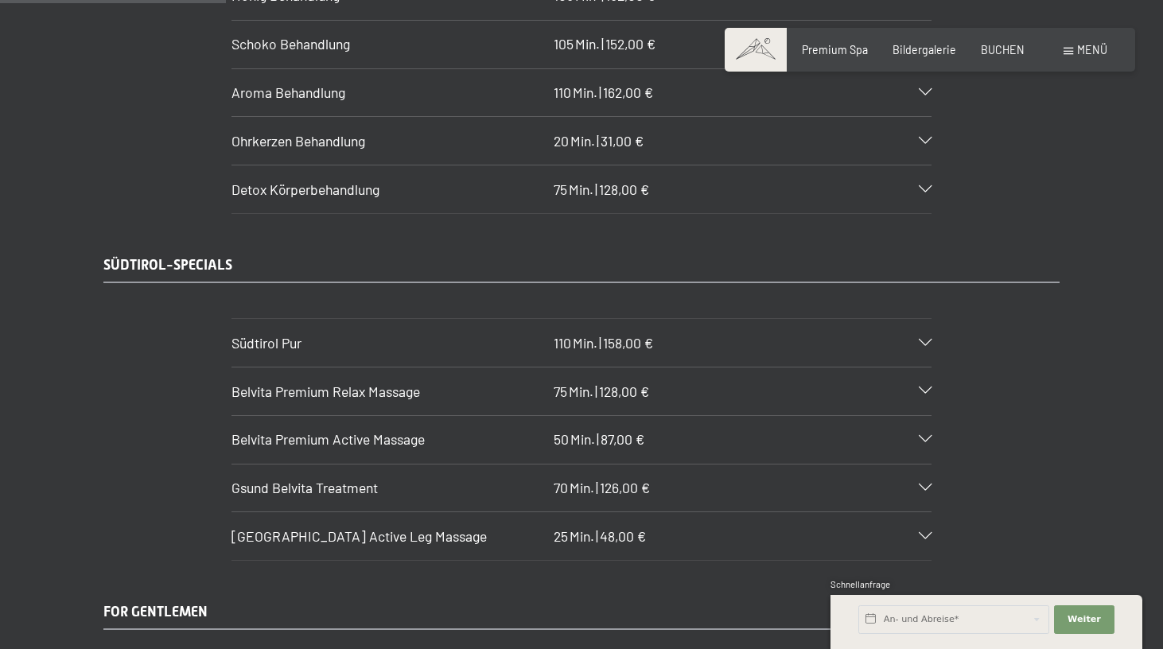
scroll to position [2228, 0]
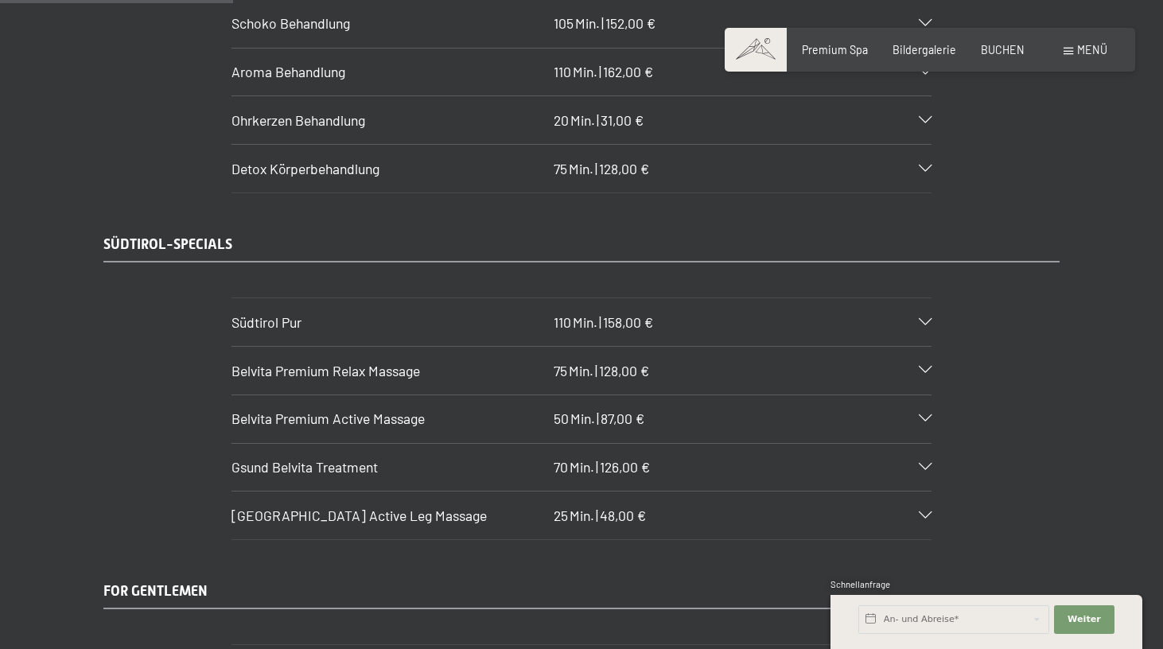
click at [258, 313] on span "Südtirol Pur" at bounding box center [266, 321] width 70 height 17
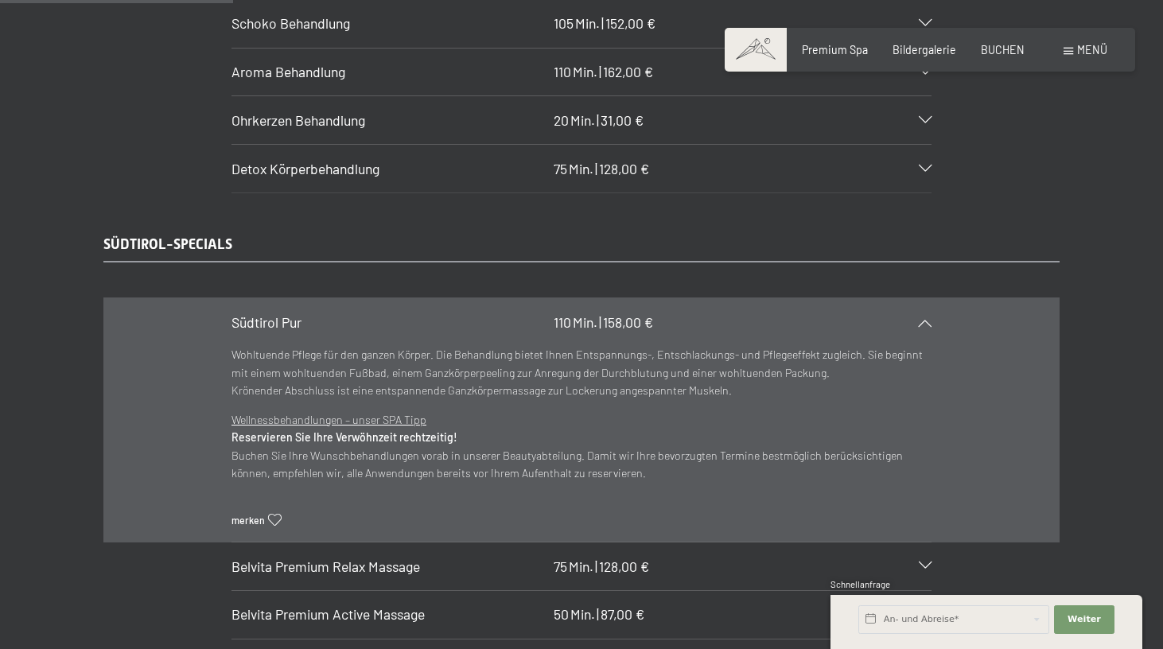
click at [264, 313] on span "Südtirol Pur" at bounding box center [266, 321] width 70 height 17
